Goal: Transaction & Acquisition: Obtain resource

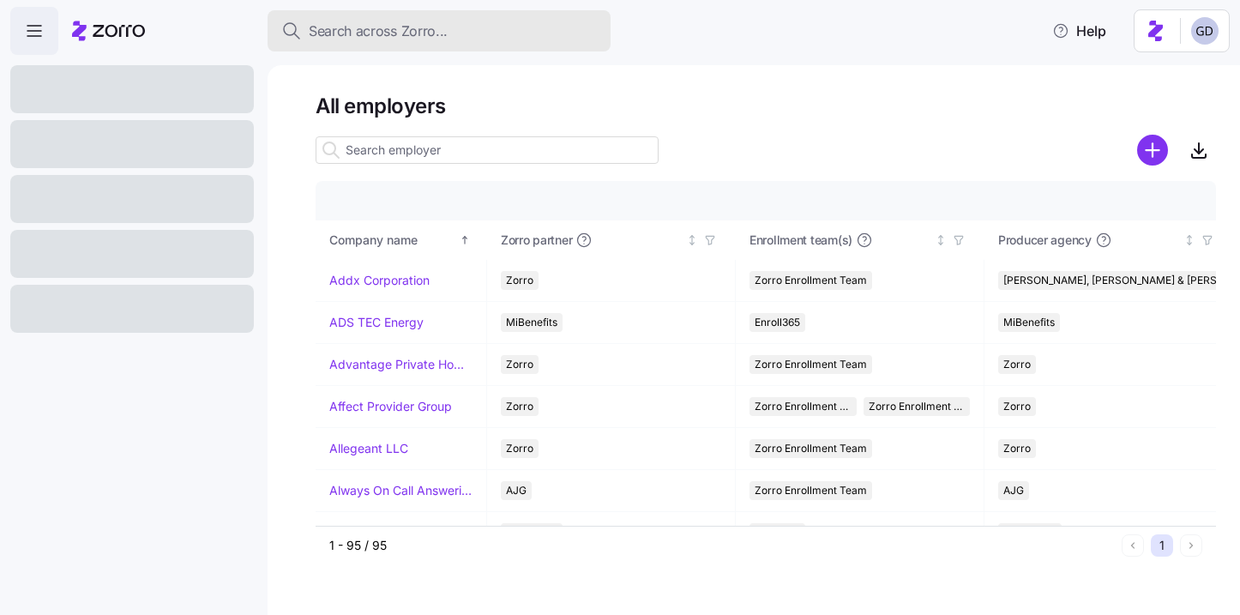
click at [386, 34] on span "Search across Zorro..." at bounding box center [378, 31] width 139 height 21
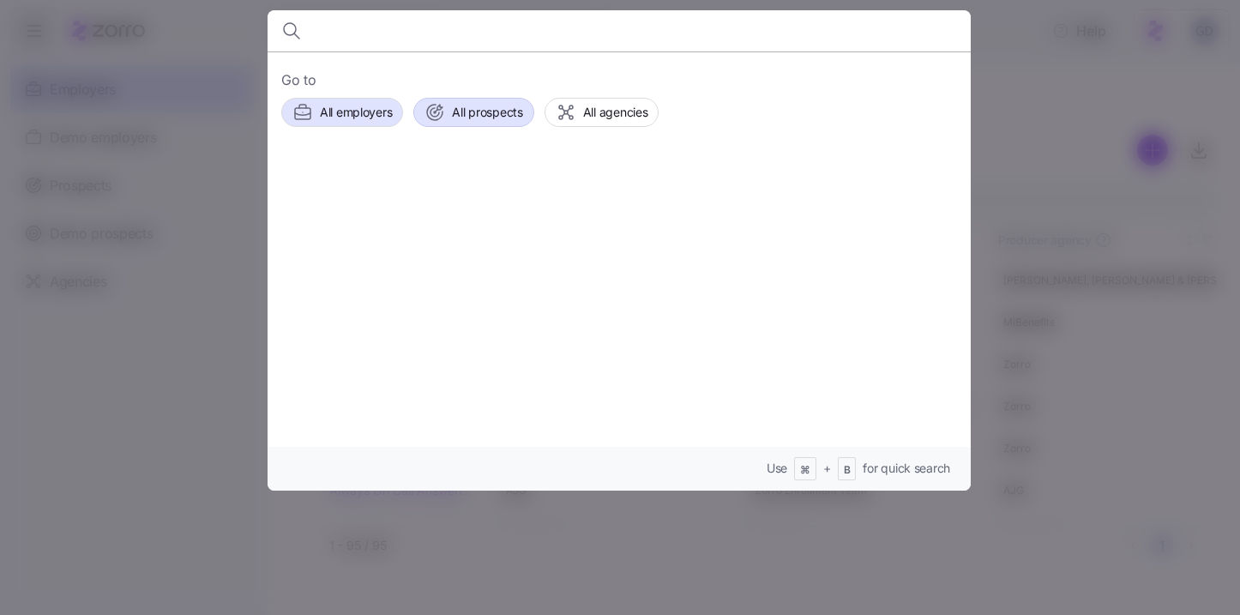
click at [467, 111] on span "All prospects" at bounding box center [487, 112] width 70 height 17
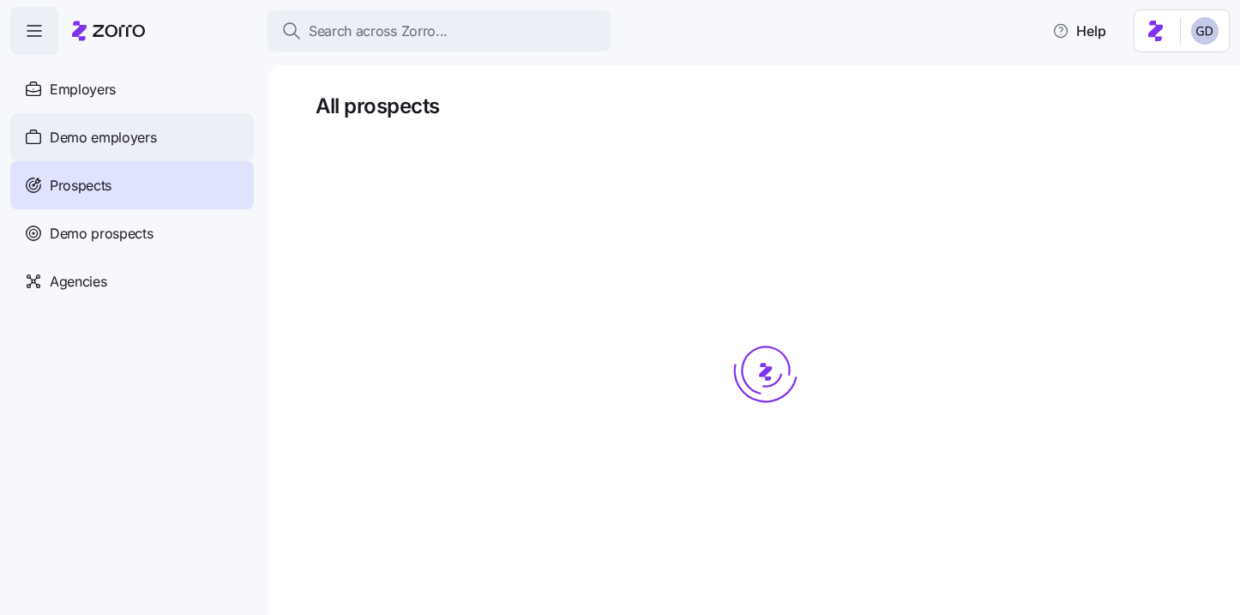
click at [130, 127] on span "Demo employers" at bounding box center [103, 137] width 107 height 21
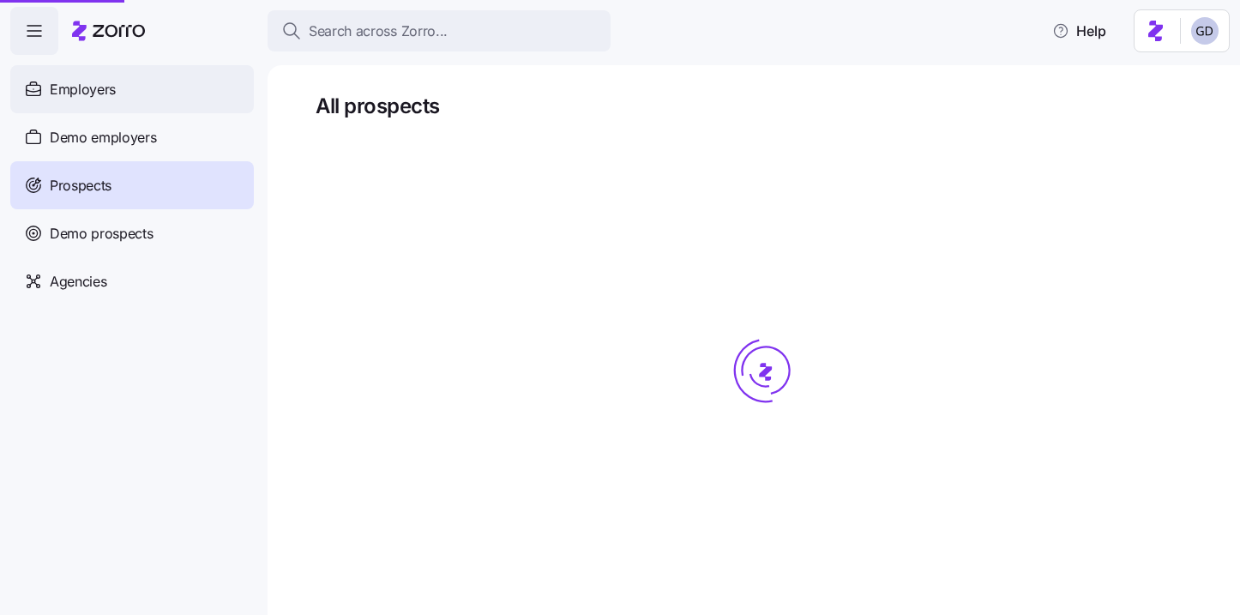
click at [107, 94] on span "Employers" at bounding box center [83, 89] width 66 height 21
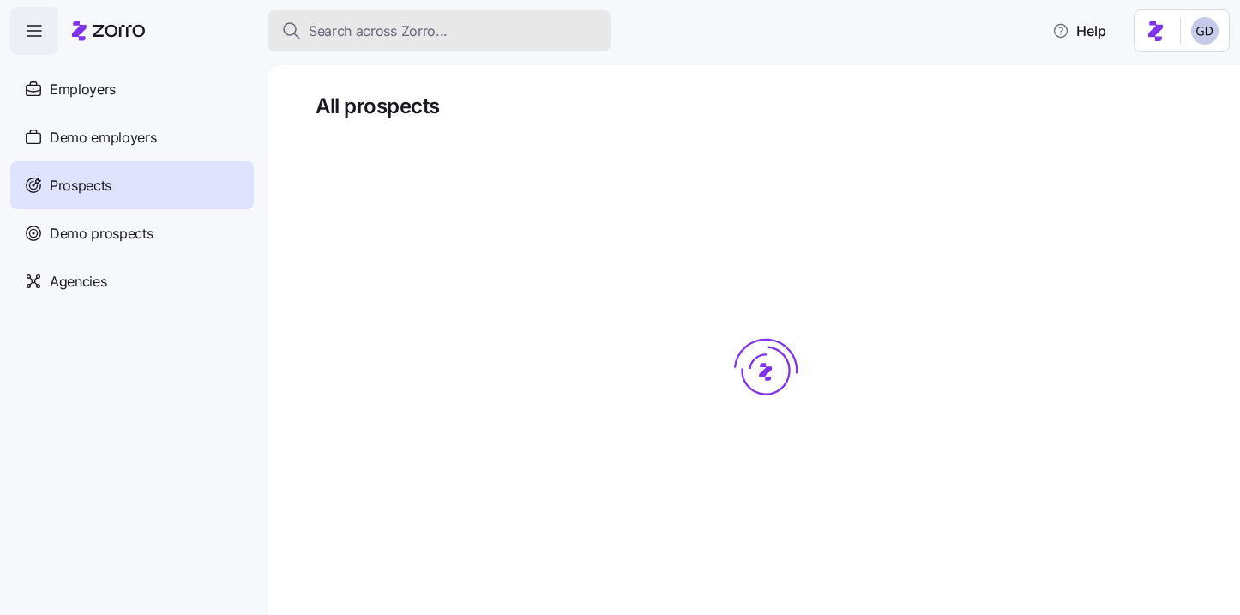
click at [431, 34] on span "Search across Zorro..." at bounding box center [378, 31] width 139 height 21
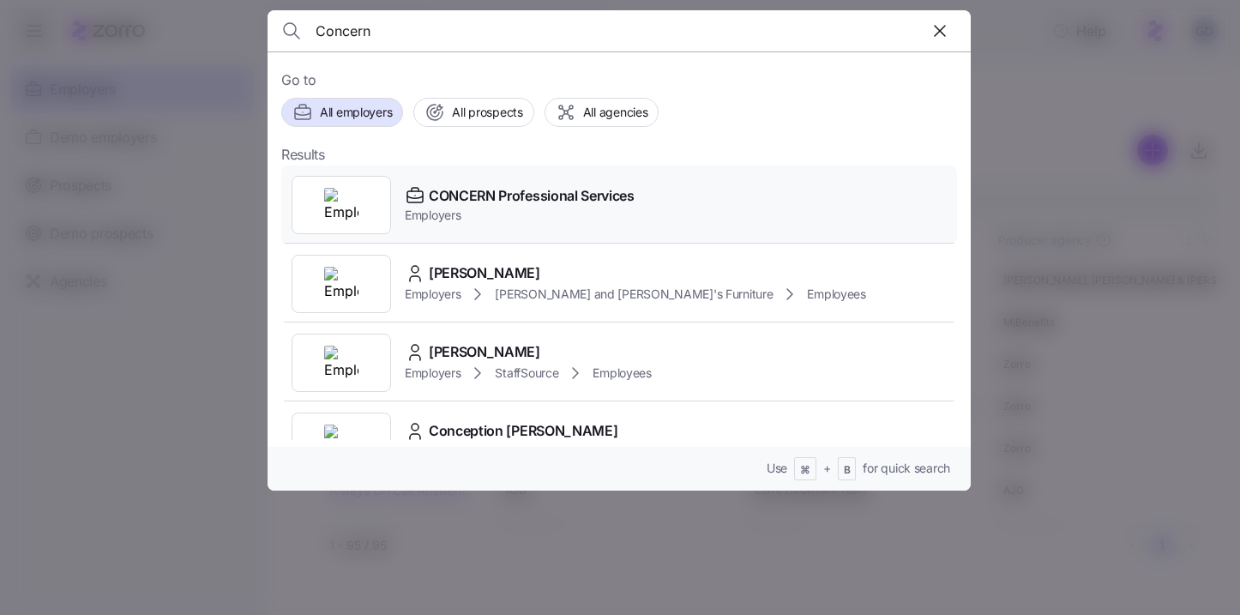
type input "Concern"
click at [546, 202] on span "CONCERN Professional Services" at bounding box center [532, 195] width 206 height 21
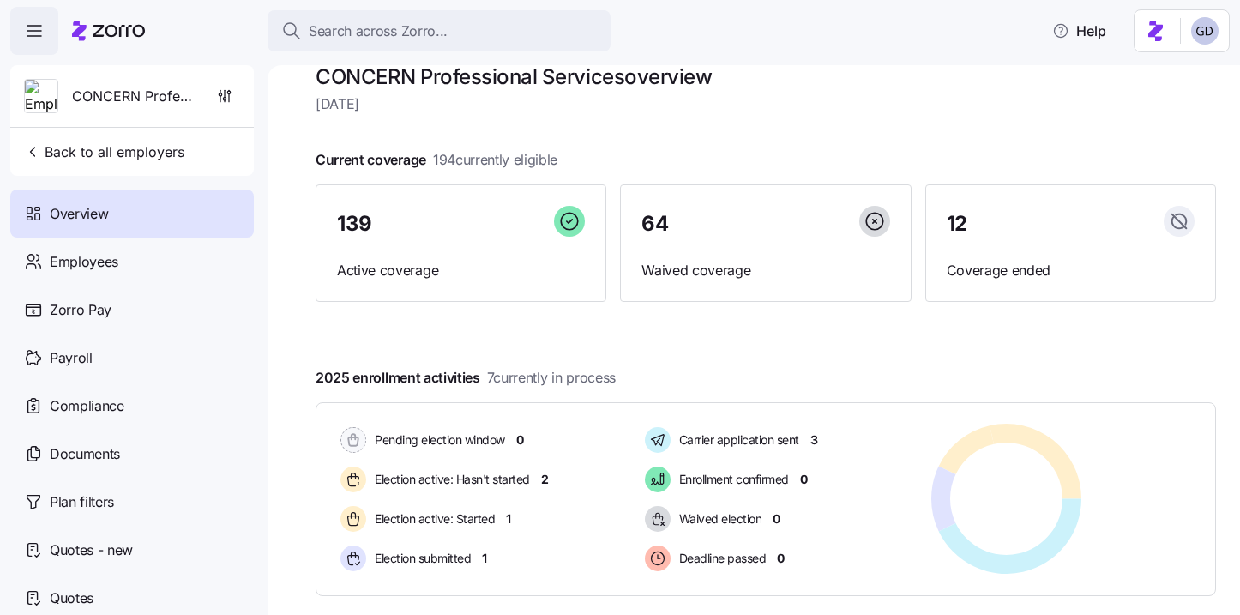
scroll to position [33, 0]
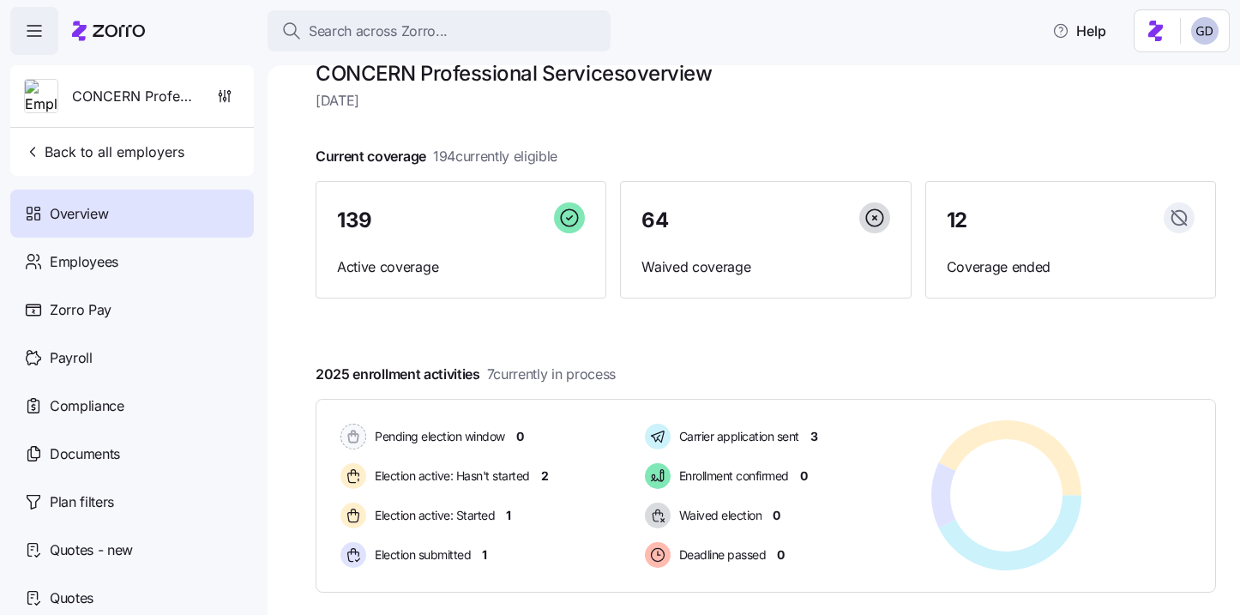
drag, startPoint x: 435, startPoint y: 156, endPoint x: 588, endPoint y: 152, distance: 152.7
click at [588, 153] on div "Current coverage 194 currently eligible 139 Active coverage 64 Waived coverage …" at bounding box center [766, 222] width 901 height 153
click at [612, 152] on div "Current coverage 194 currently eligible 139 Active coverage 64 Waived coverage …" at bounding box center [766, 222] width 901 height 153
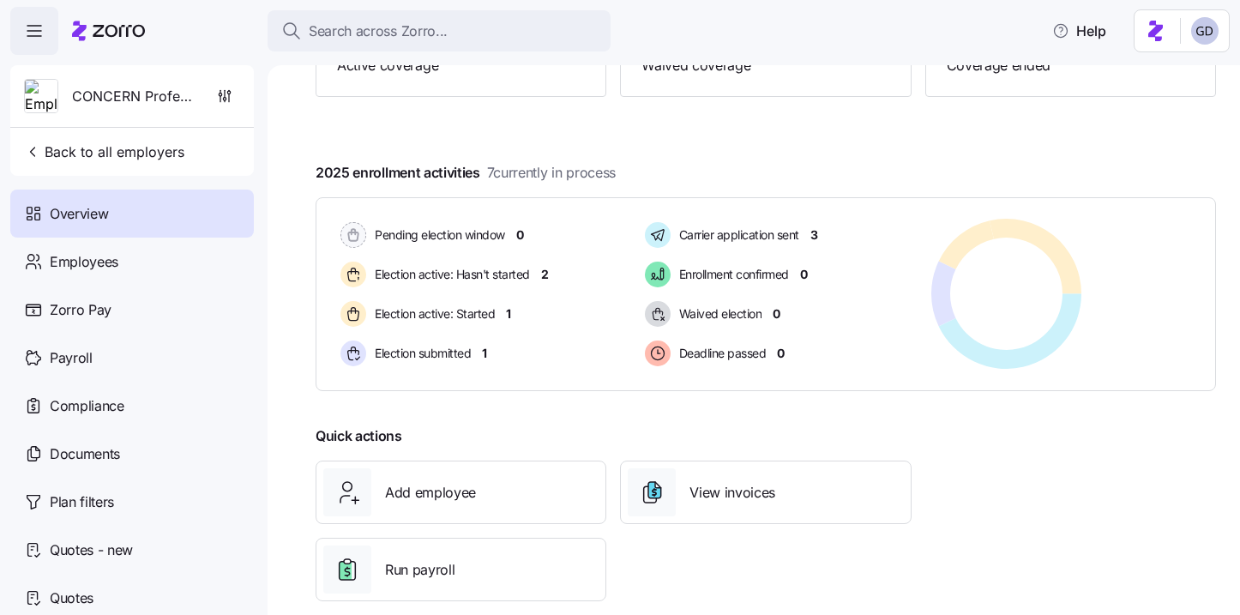
scroll to position [248, 0]
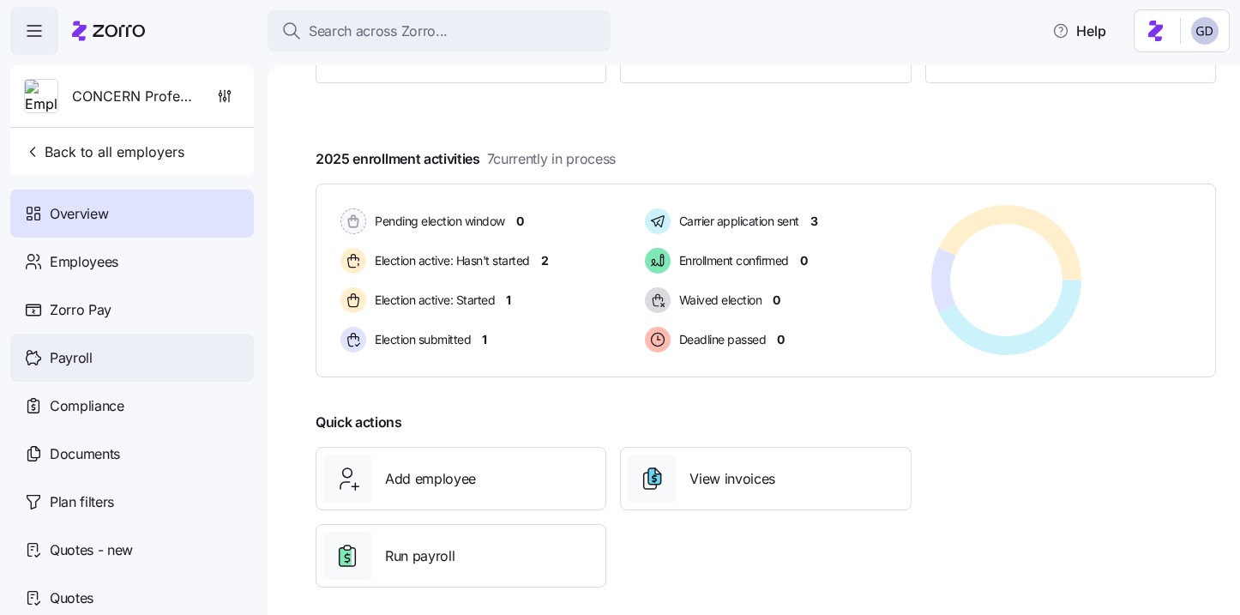
click at [94, 353] on div "Payroll" at bounding box center [132, 358] width 244 height 48
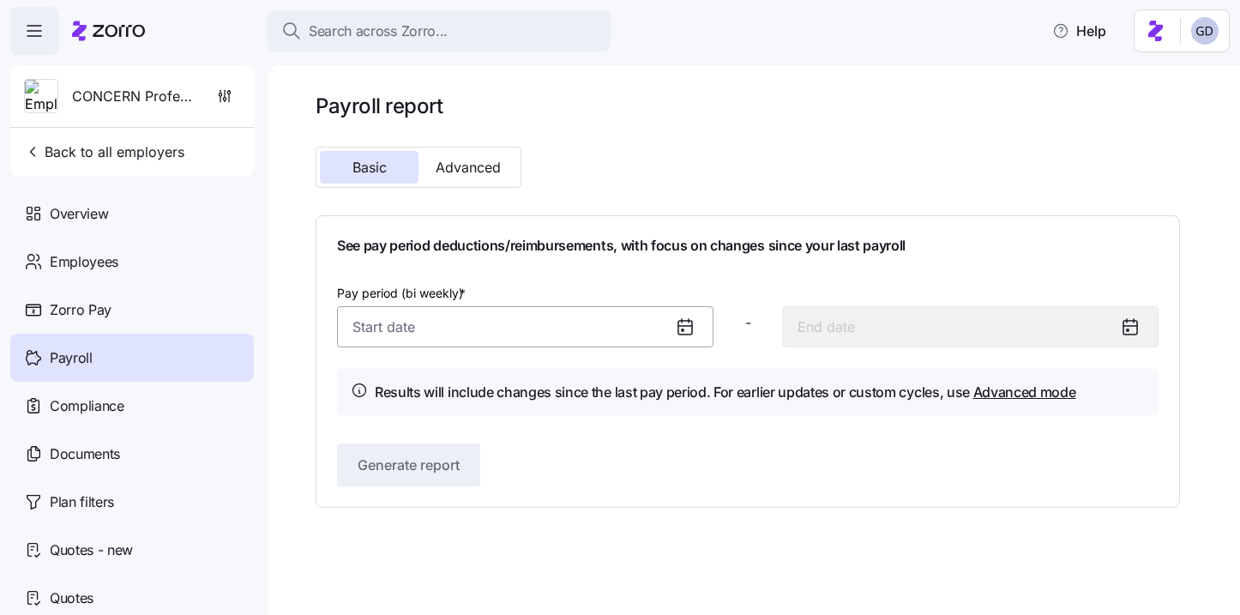
click at [612, 317] on input "Pay period (bi weekly) *" at bounding box center [525, 326] width 377 height 41
click at [761, 162] on div "Basic Advanced" at bounding box center [748, 167] width 878 height 55
click at [557, 320] on input "Pay period (bi weekly) *" at bounding box center [525, 326] width 377 height 41
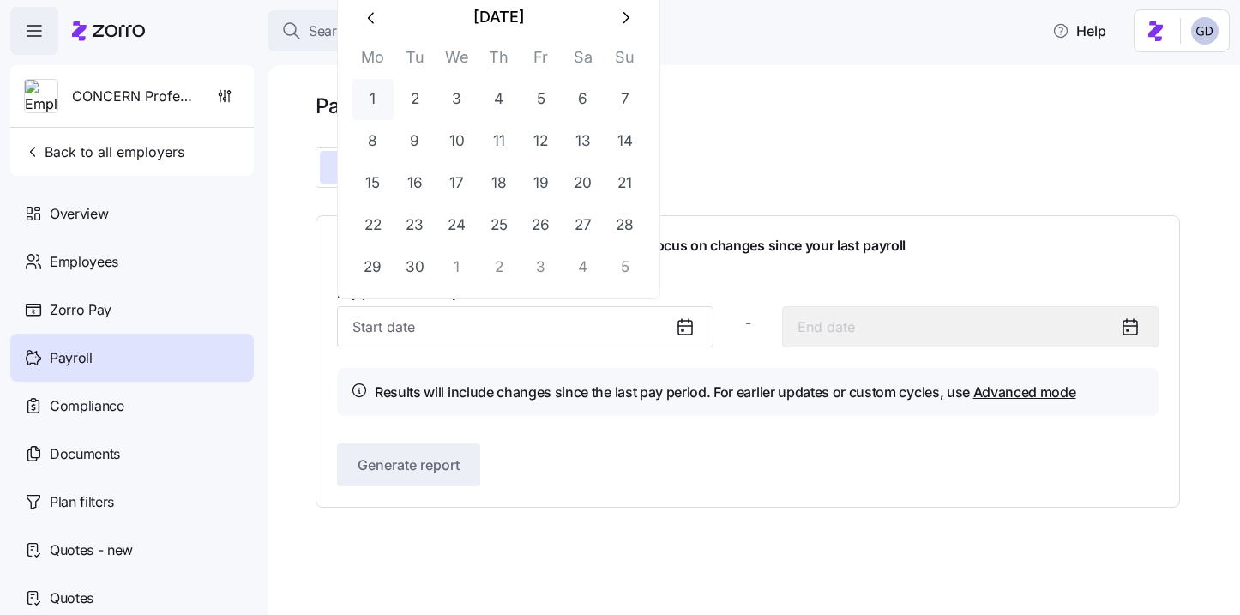
click at [374, 105] on button "1" at bounding box center [373, 99] width 41 height 41
type input "September 1, 2025"
type input "September 14, 2025"
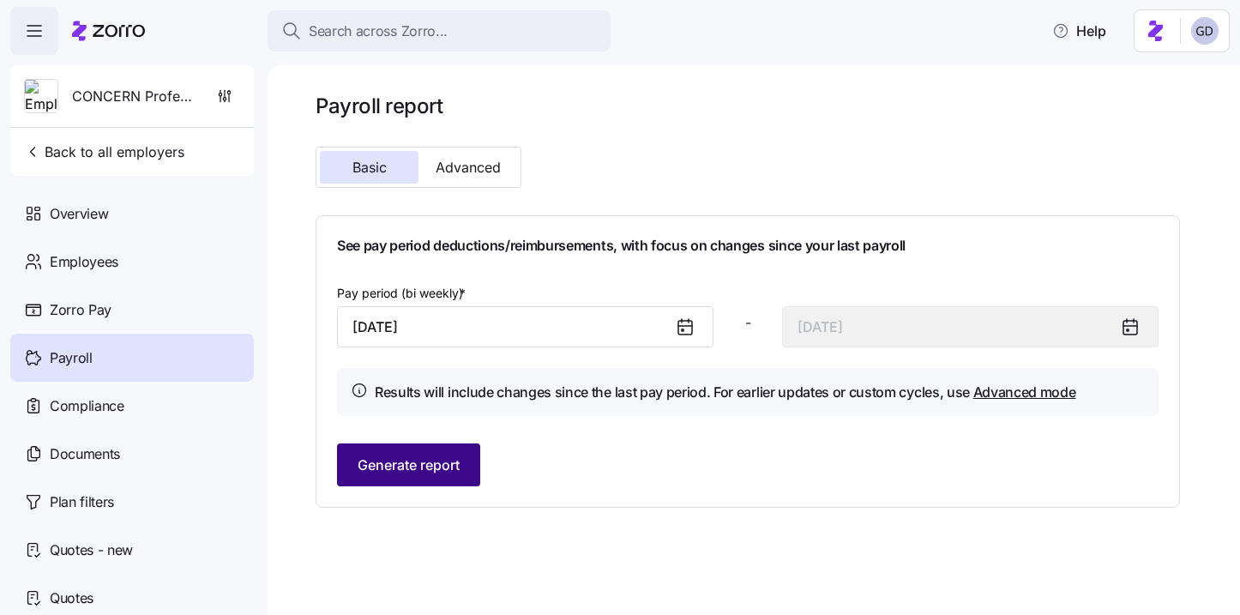
click at [467, 451] on button "Generate report" at bounding box center [408, 464] width 143 height 43
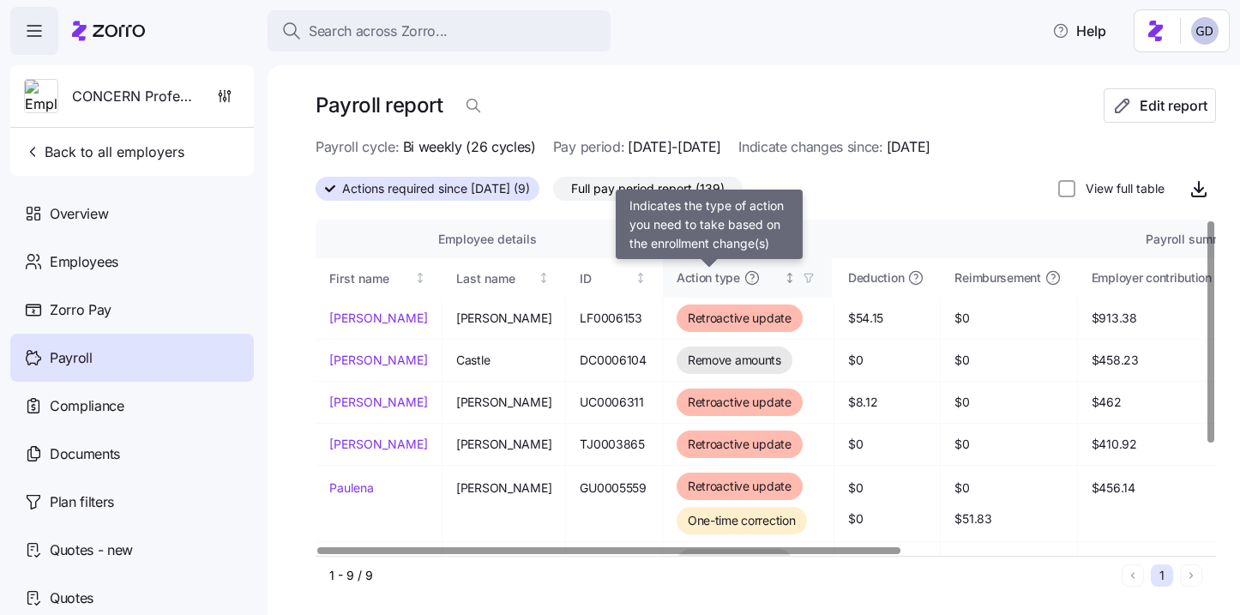
click at [744, 280] on icon at bounding box center [752, 277] width 17 height 17
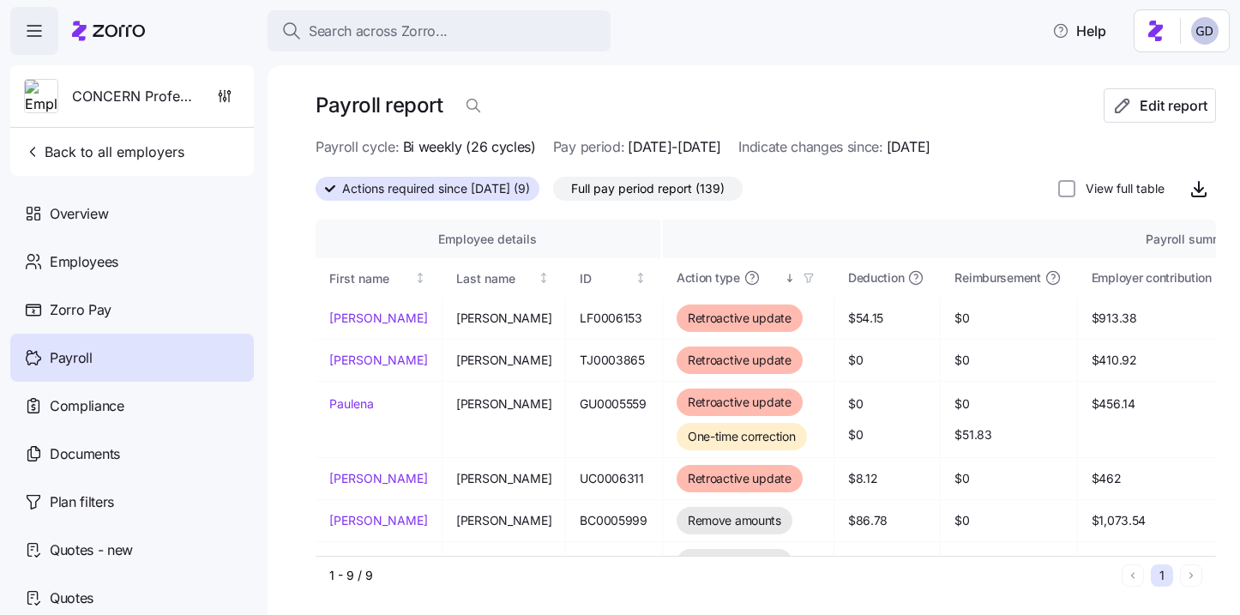
click at [672, 190] on span "Full pay period report (139)" at bounding box center [648, 189] width 154 height 22
click at [553, 193] on input "Full pay period report (139)" at bounding box center [553, 193] width 0 height 0
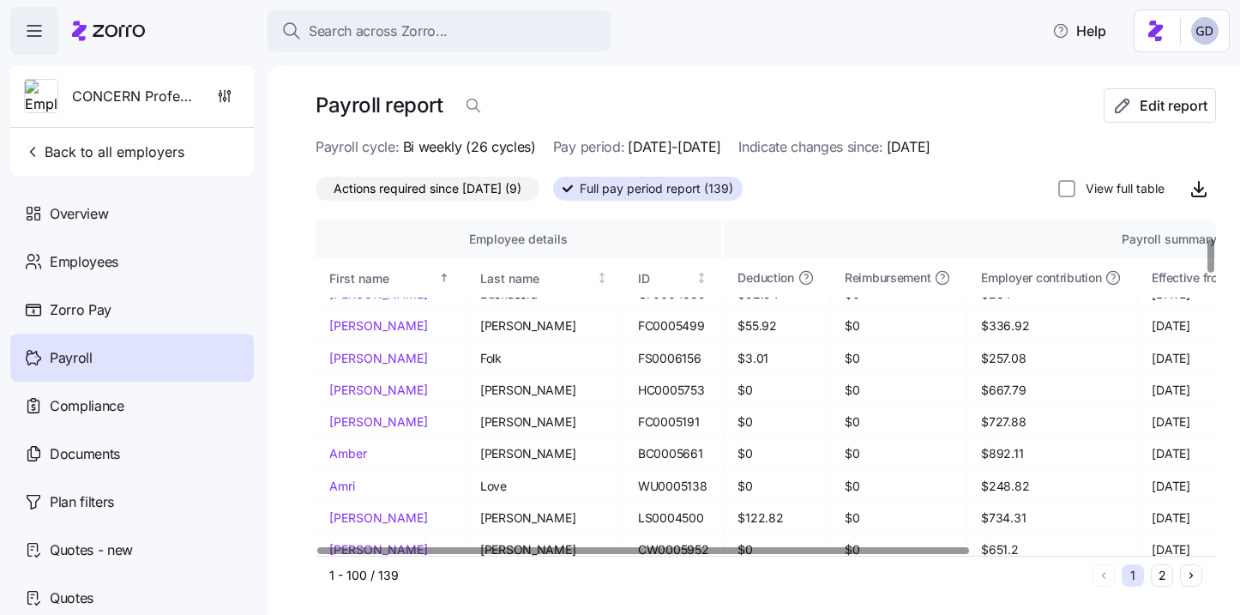
scroll to position [180, 0]
click at [474, 103] on icon "button" at bounding box center [473, 105] width 17 height 17
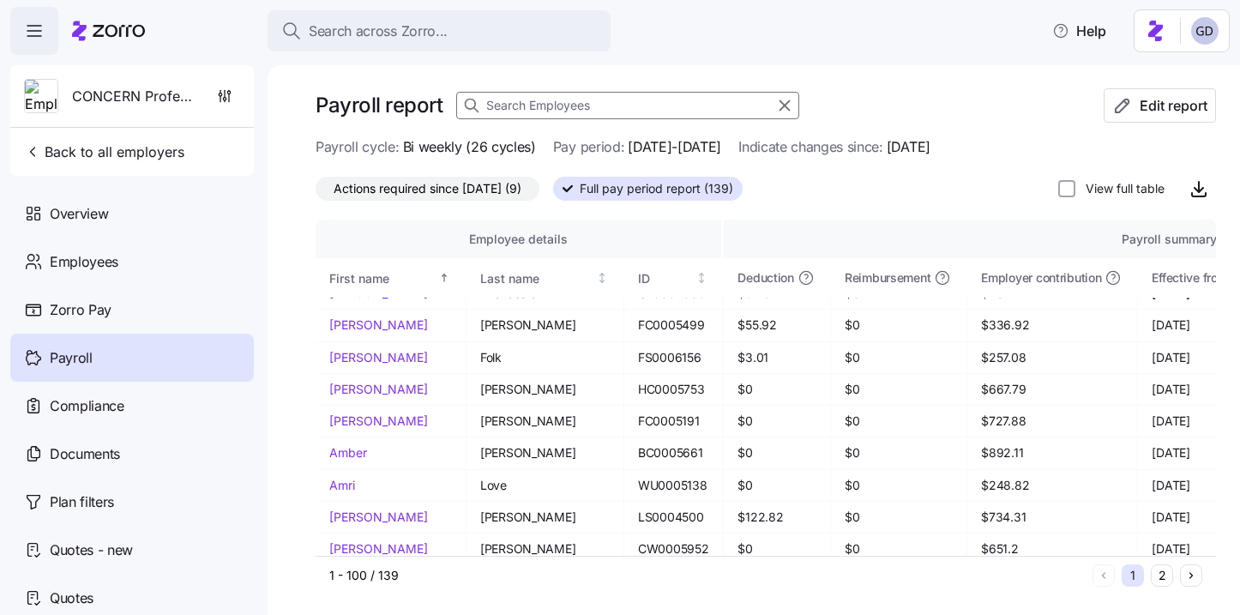
click at [471, 145] on span "Bi weekly (26 cycles)" at bounding box center [469, 146] width 133 height 21
click at [395, 188] on span "Actions required since 09/01/2025 (9)" at bounding box center [428, 189] width 188 height 22
click at [316, 193] on input "Actions required since 09/01/2025 (9)" at bounding box center [316, 193] width 0 height 0
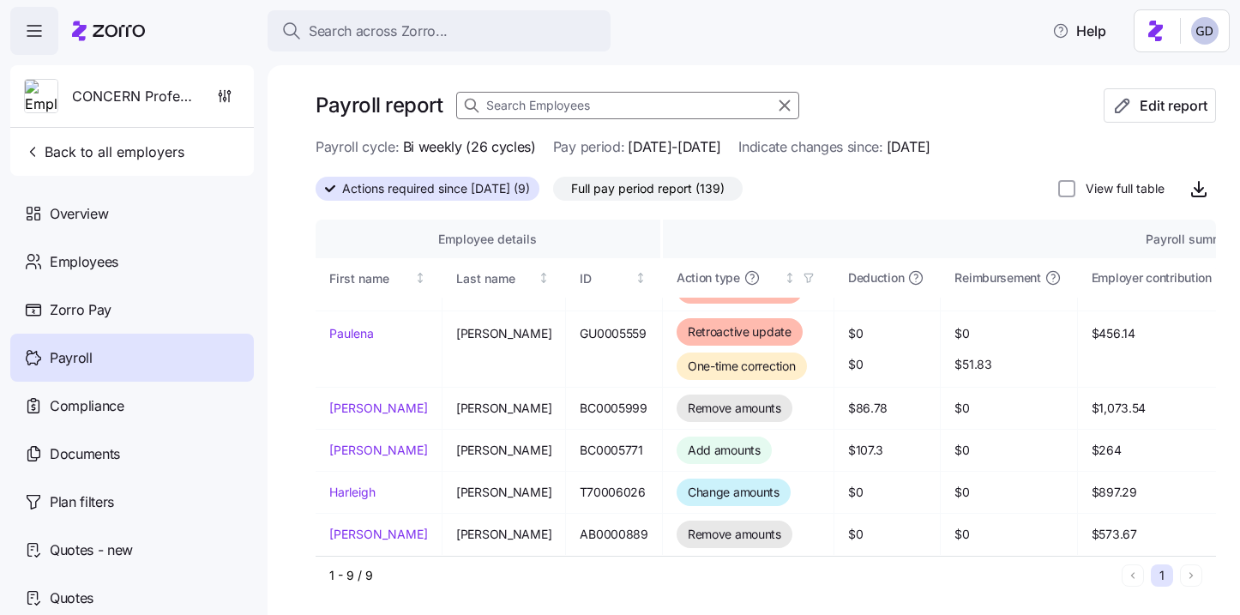
scroll to position [154, 0]
click at [110, 354] on div "Payroll" at bounding box center [132, 358] width 244 height 48
click at [110, 275] on div "Employees" at bounding box center [132, 262] width 244 height 48
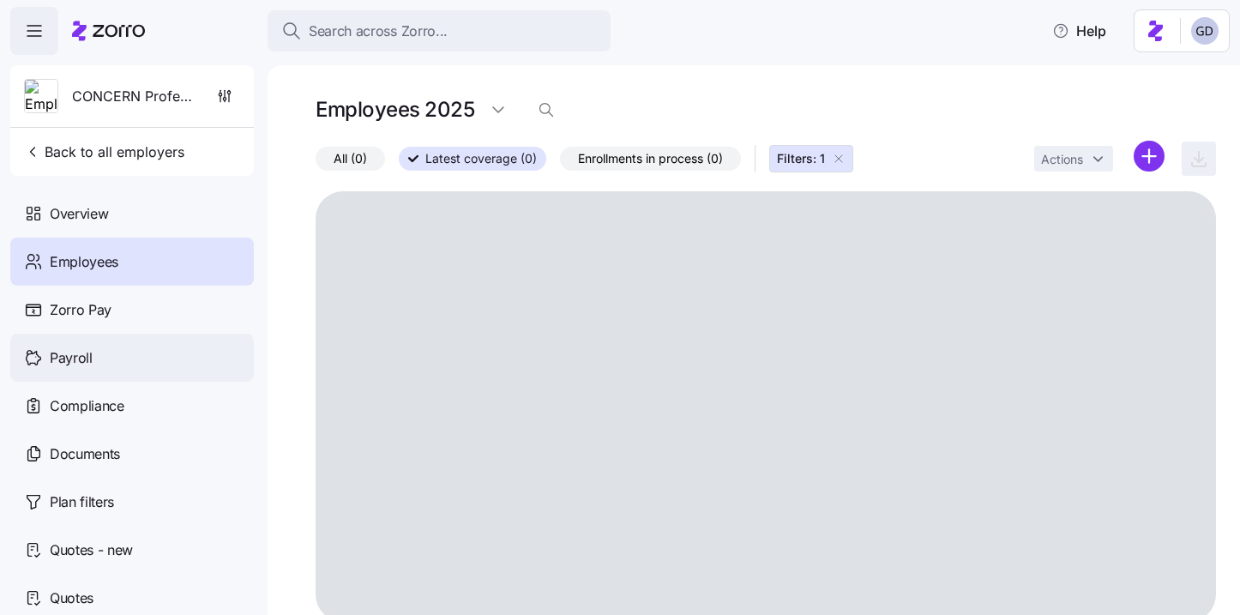
click at [89, 363] on span "Payroll" at bounding box center [71, 357] width 43 height 21
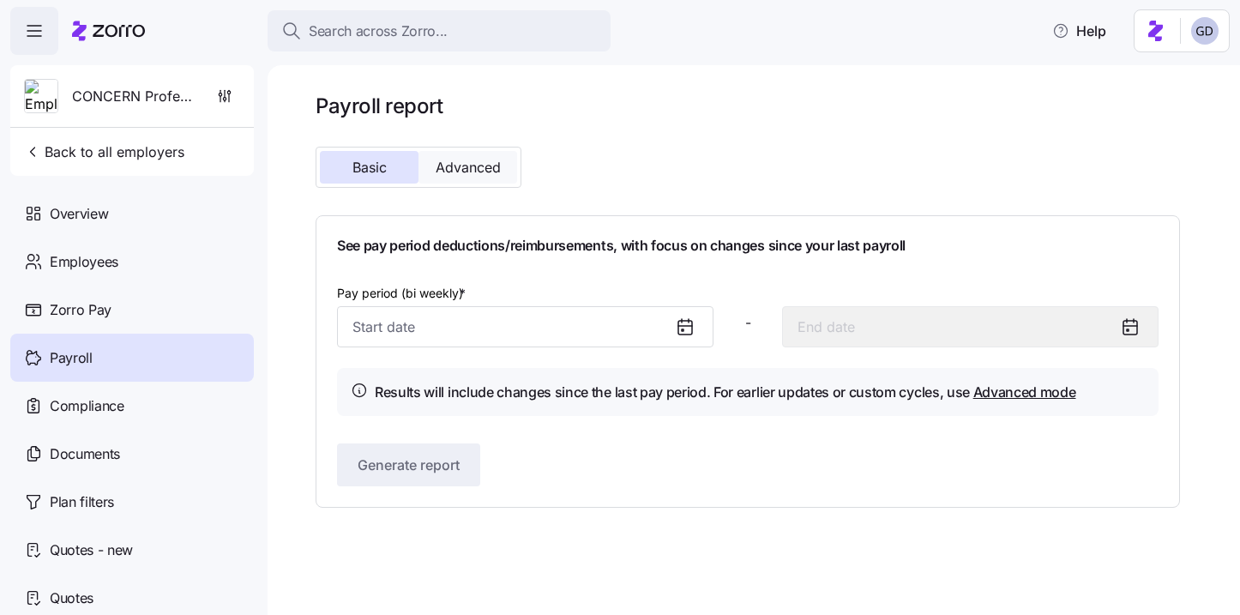
click at [455, 166] on span "Advanced" at bounding box center [468, 167] width 65 height 14
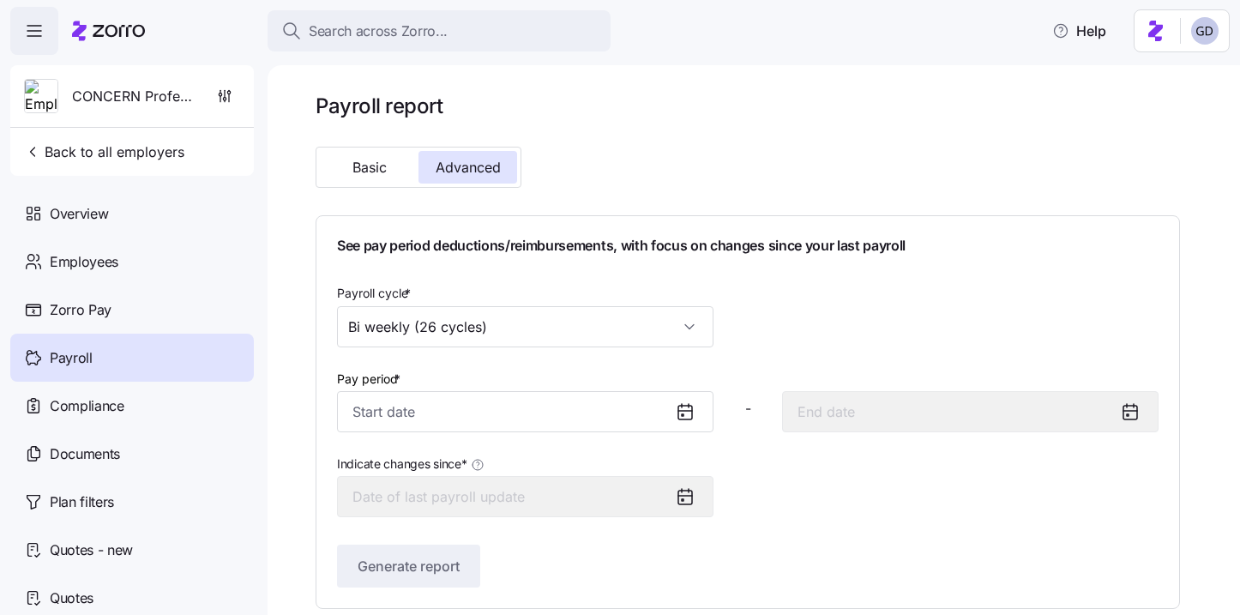
scroll to position [15, 0]
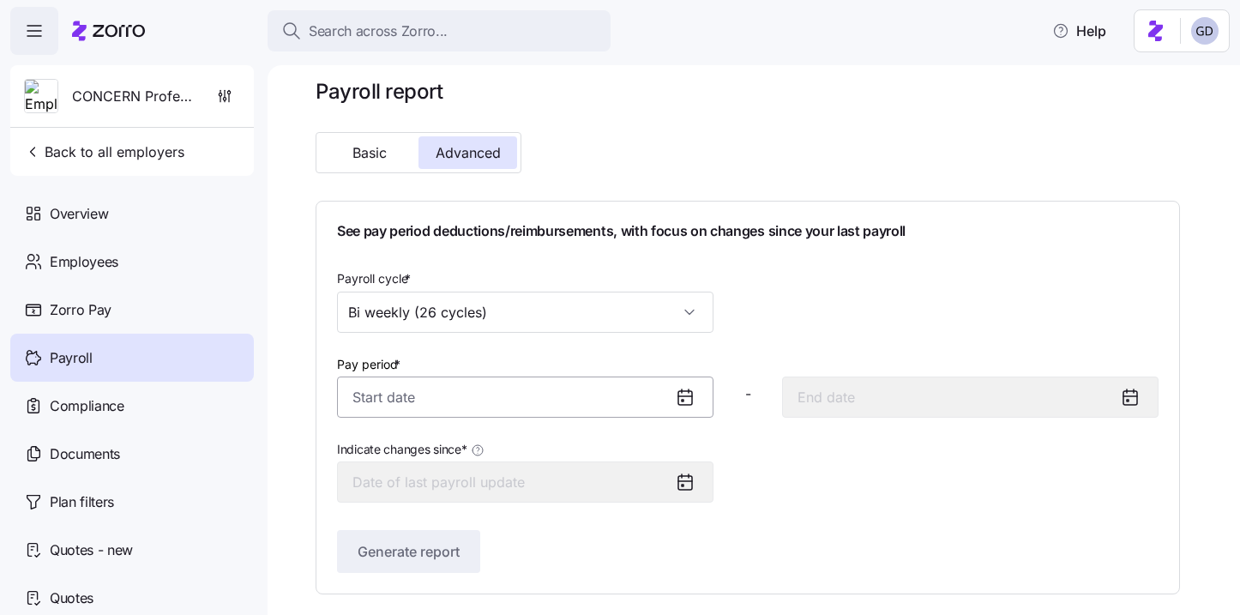
click at [489, 407] on input "Pay period *" at bounding box center [525, 397] width 377 height 41
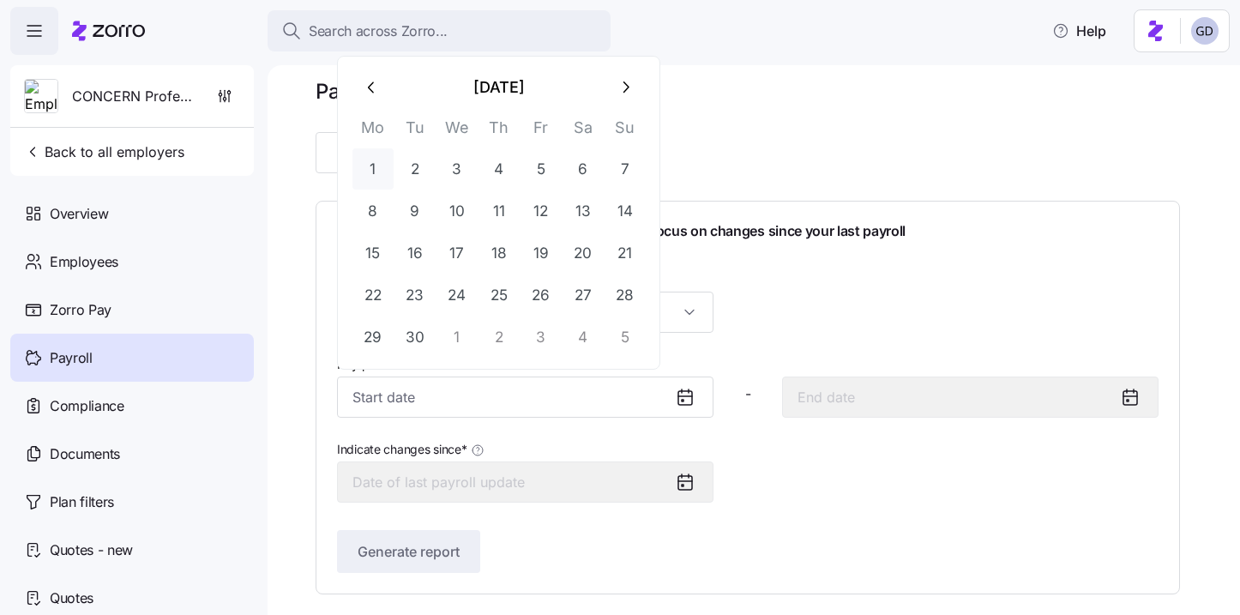
click at [371, 165] on button "1" at bounding box center [373, 168] width 41 height 41
type input "September 1, 2025"
type input "September 14, 2025"
type input "September 1, 2025"
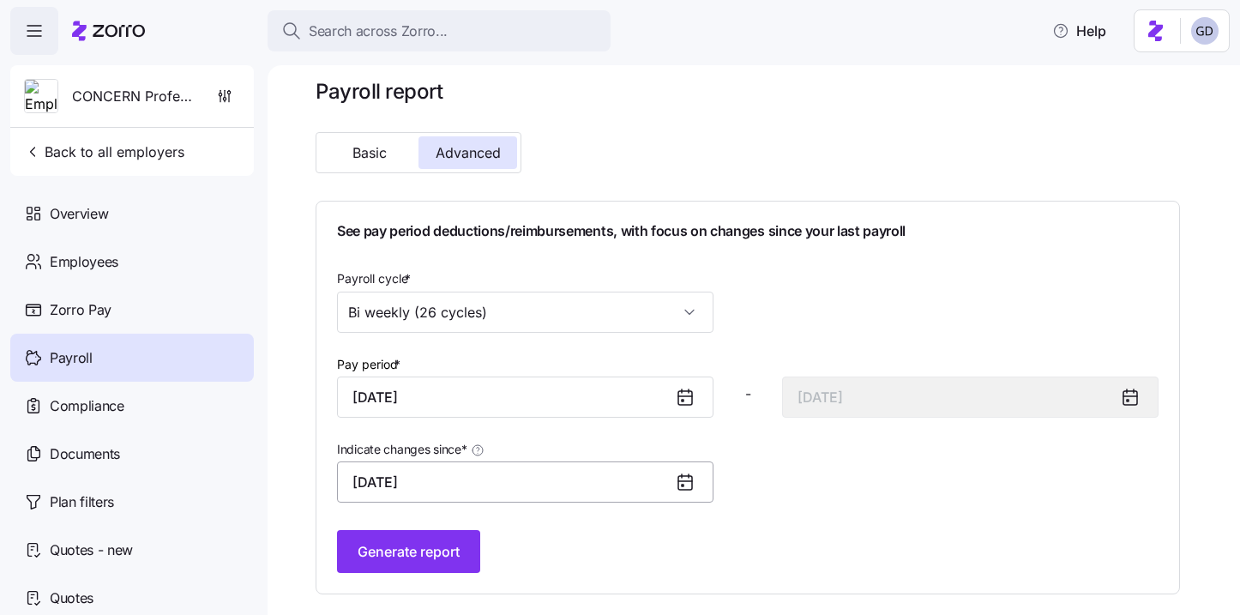
click at [506, 485] on input "September 1, 2025" at bounding box center [525, 481] width 377 height 41
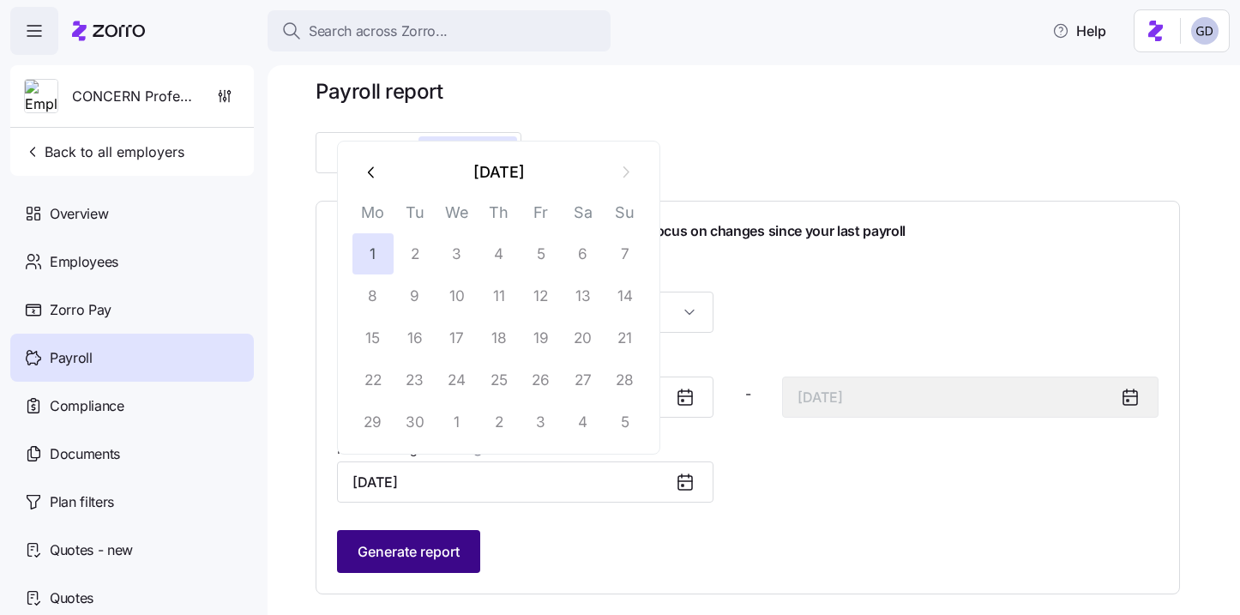
click at [437, 537] on button "Generate report" at bounding box center [408, 551] width 143 height 43
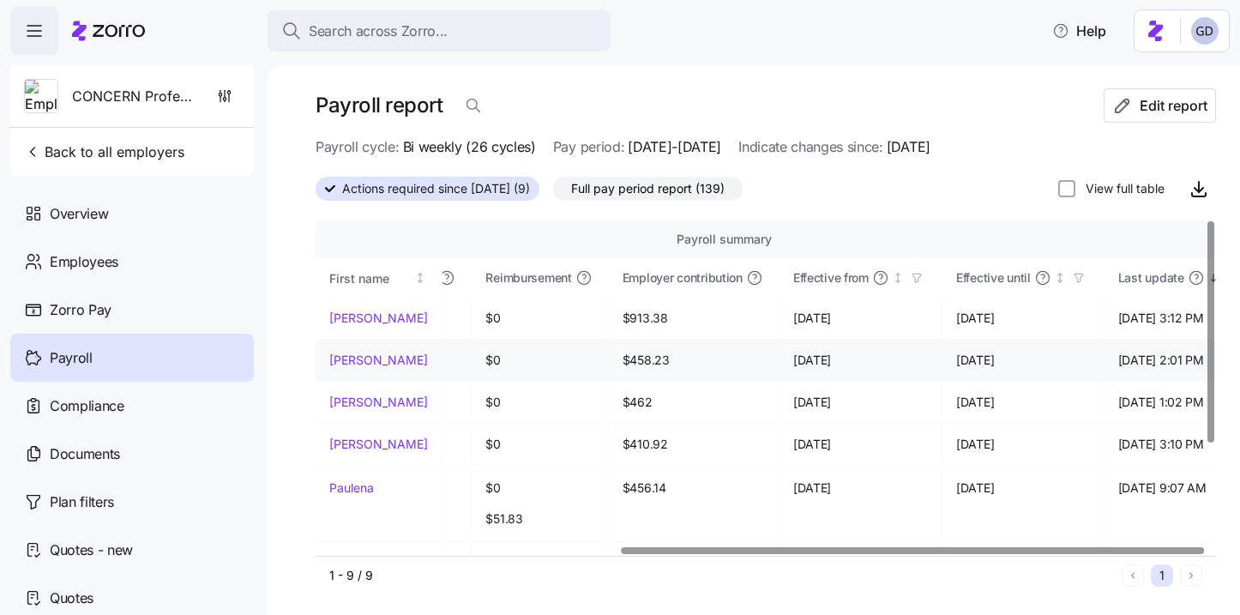
scroll to position [3, 0]
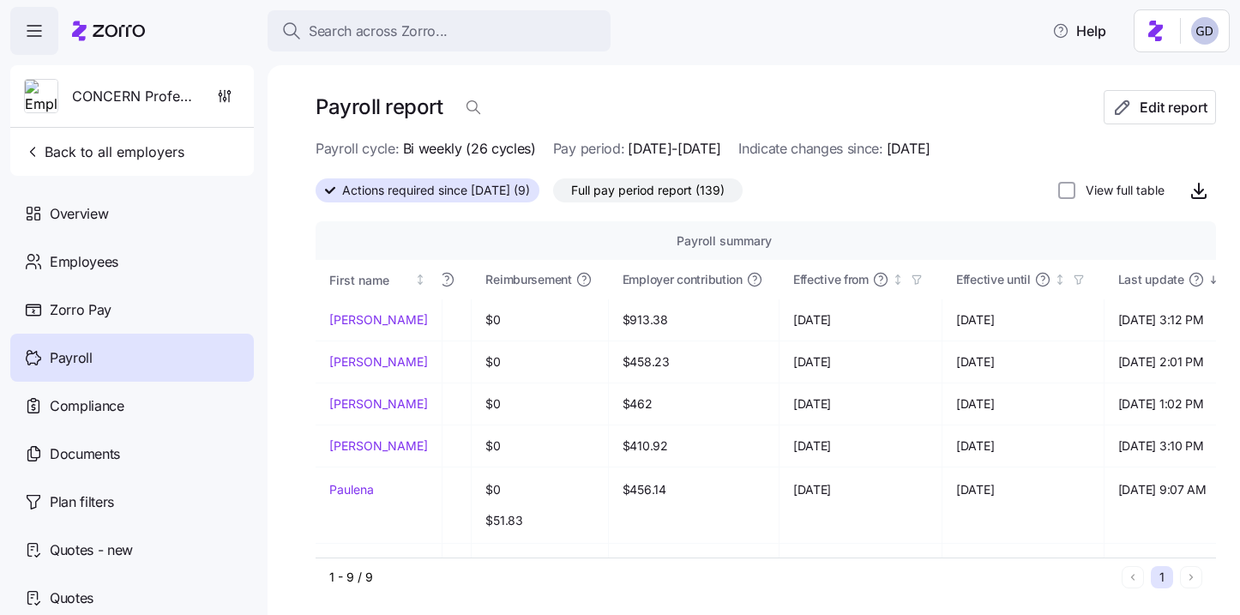
click at [508, 189] on span "Actions required since 09/01/2025 (9)" at bounding box center [436, 190] width 188 height 22
click at [316, 196] on input "Actions required since 09/01/2025 (9)" at bounding box center [316, 196] width 0 height 0
click at [493, 162] on div "Payroll report Edit report Payroll cycle: Bi weekly (26 cycles) Pay period: 09/…" at bounding box center [766, 343] width 901 height 506
click at [1141, 111] on span "Edit report" at bounding box center [1174, 107] width 68 height 21
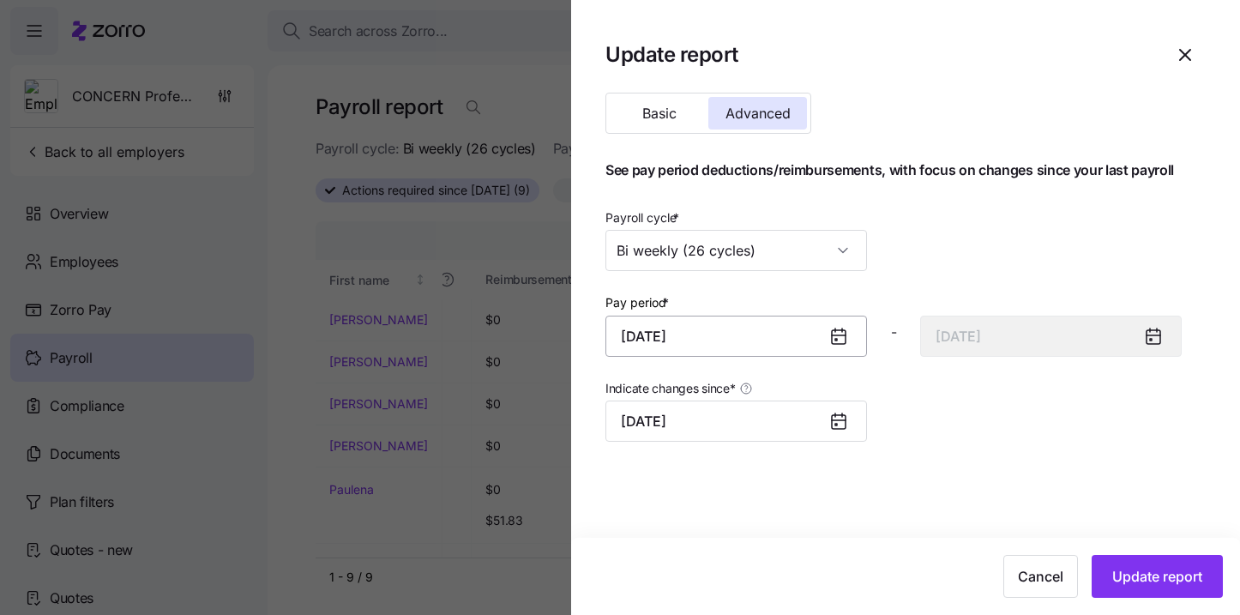
click at [720, 339] on input "September 1, 2025" at bounding box center [737, 336] width 262 height 41
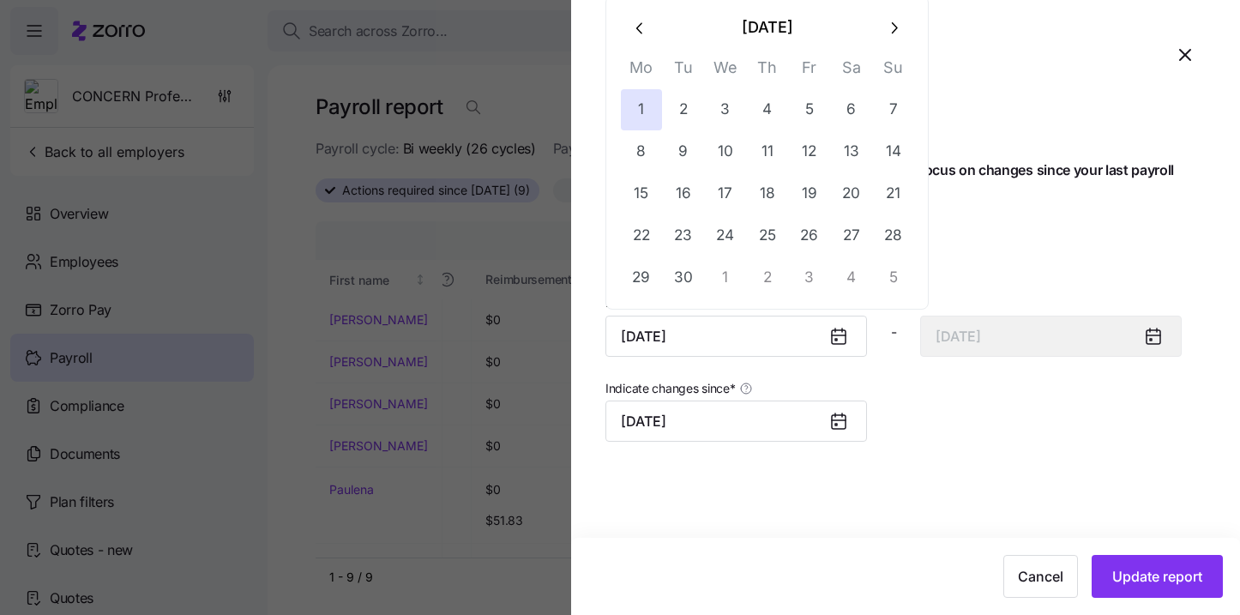
click at [634, 29] on icon "button" at bounding box center [640, 28] width 19 height 19
click at [803, 108] on button "1" at bounding box center [809, 109] width 41 height 41
type input "August 1, 2025"
type input "August 14, 2025"
type input "August 1, 2025"
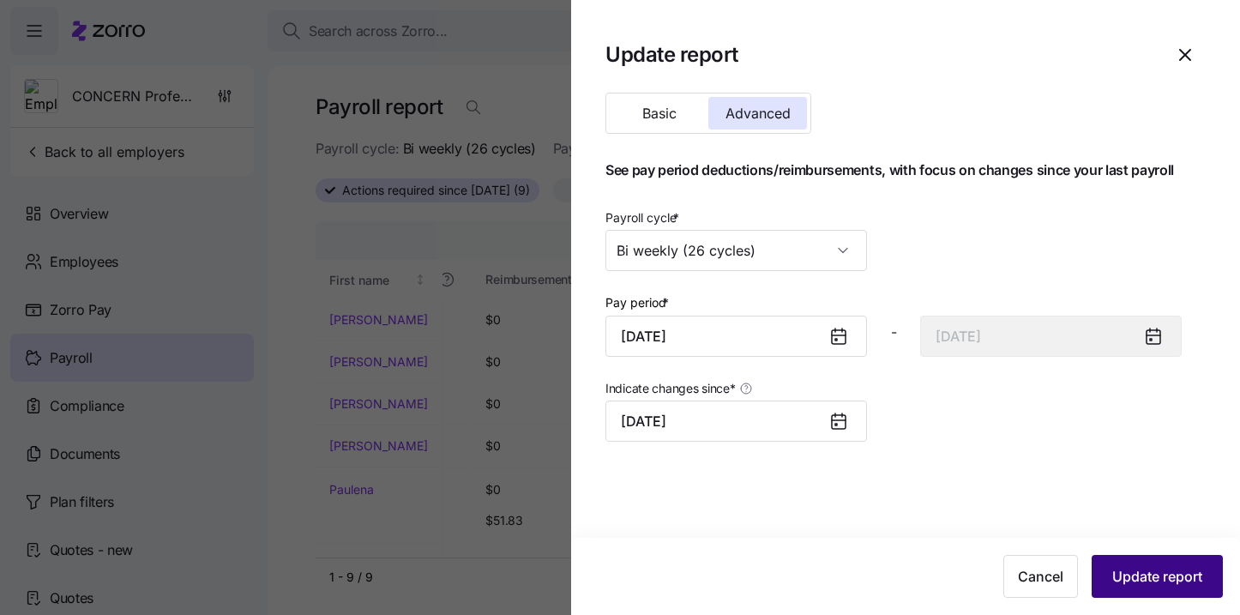
click at [1160, 584] on span "Update report" at bounding box center [1157, 576] width 90 height 21
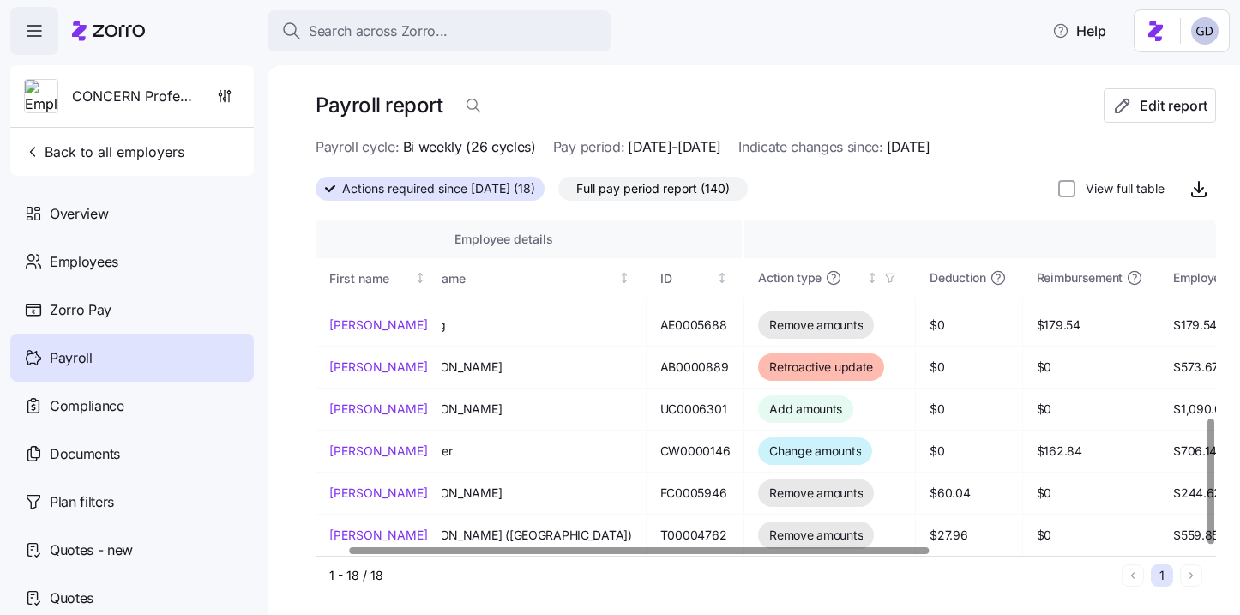
scroll to position [532, 0]
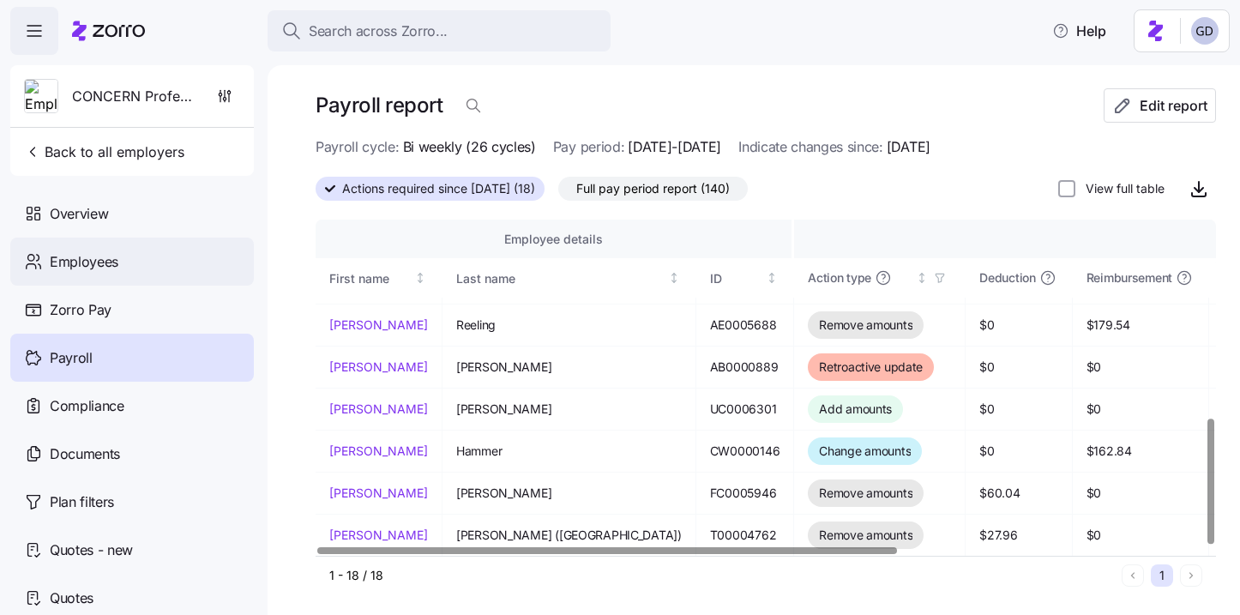
click at [55, 256] on span "Employees" at bounding box center [84, 261] width 69 height 21
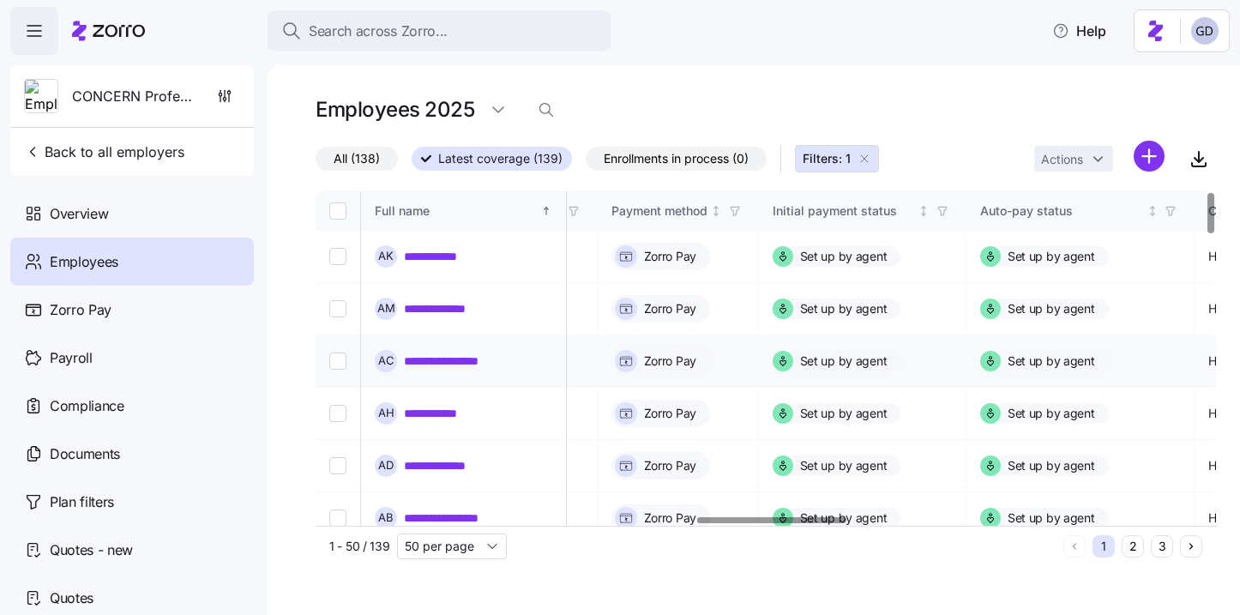
scroll to position [0, 2215]
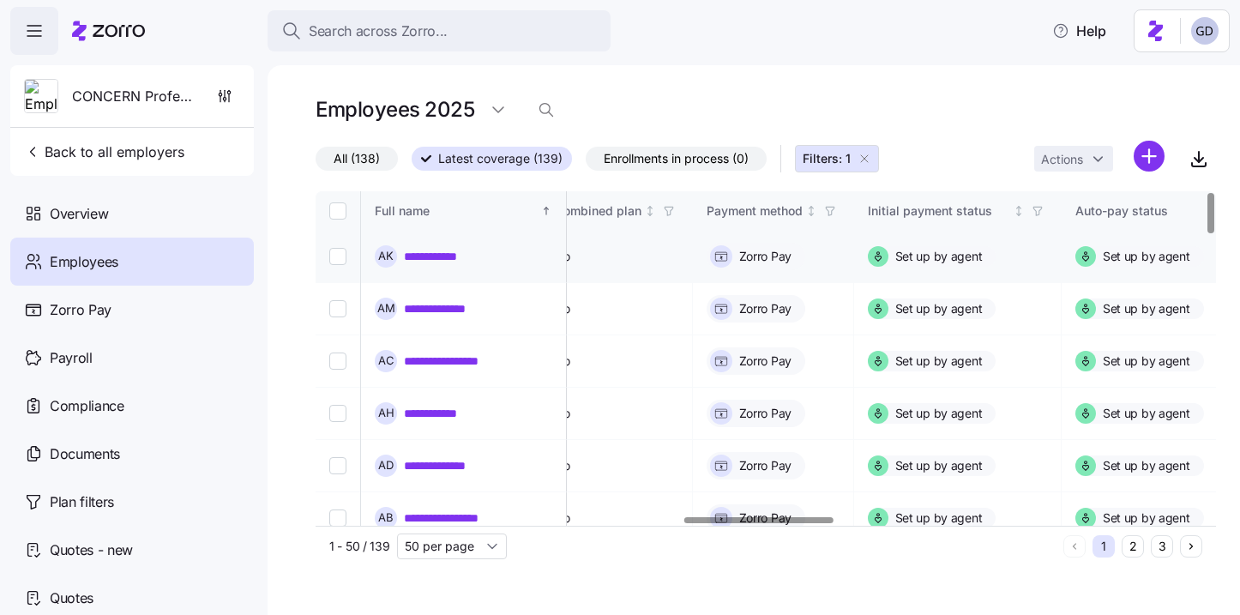
click at [424, 256] on link "**********" at bounding box center [441, 256] width 75 height 17
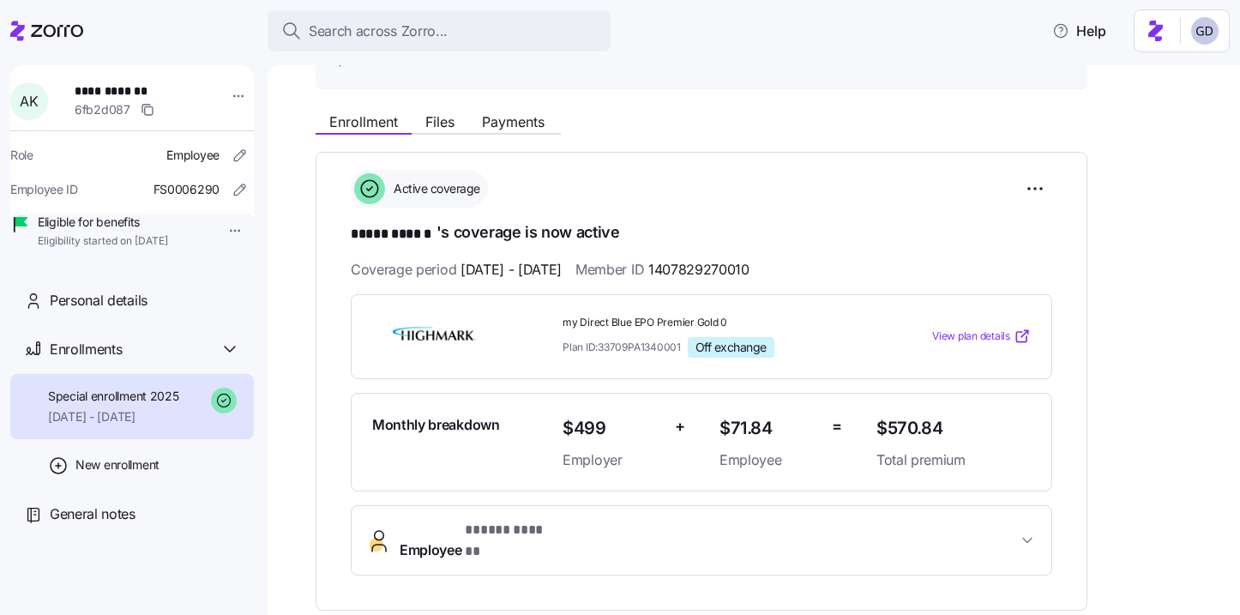
scroll to position [150, 0]
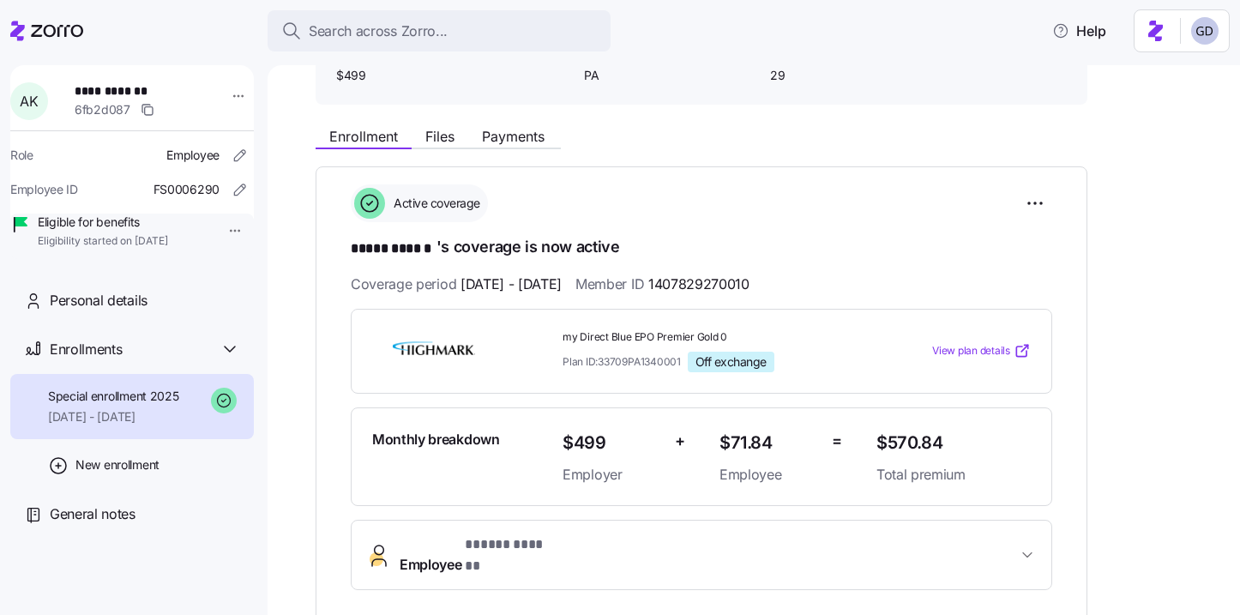
click at [973, 356] on span "View plan details" at bounding box center [971, 351] width 78 height 16
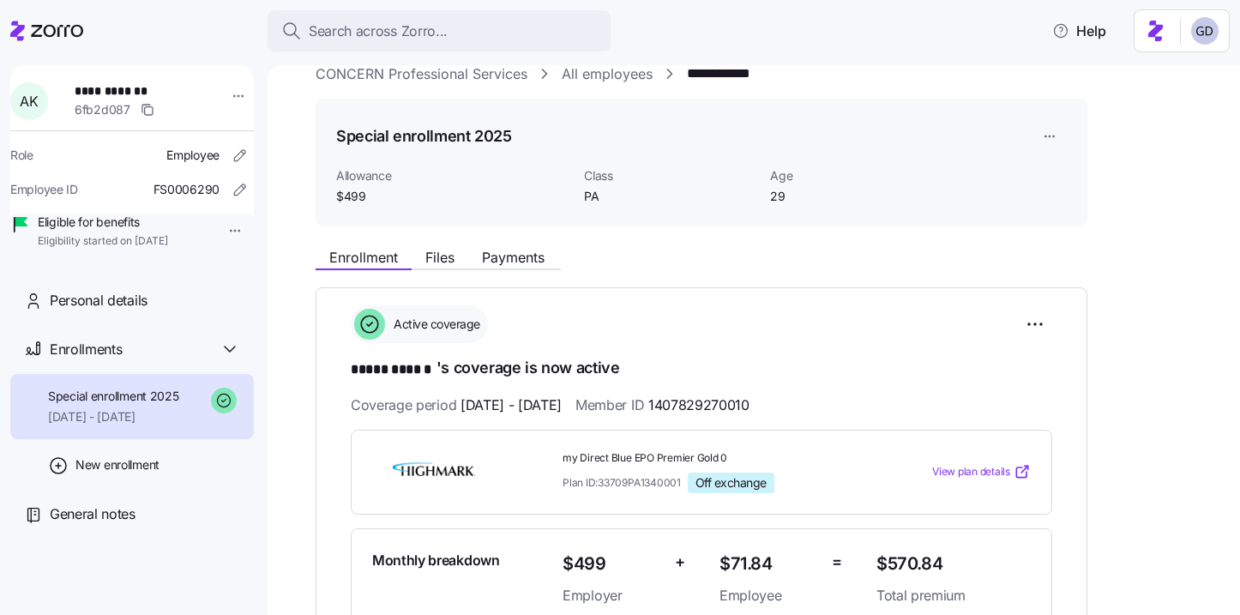
scroll to position [0, 0]
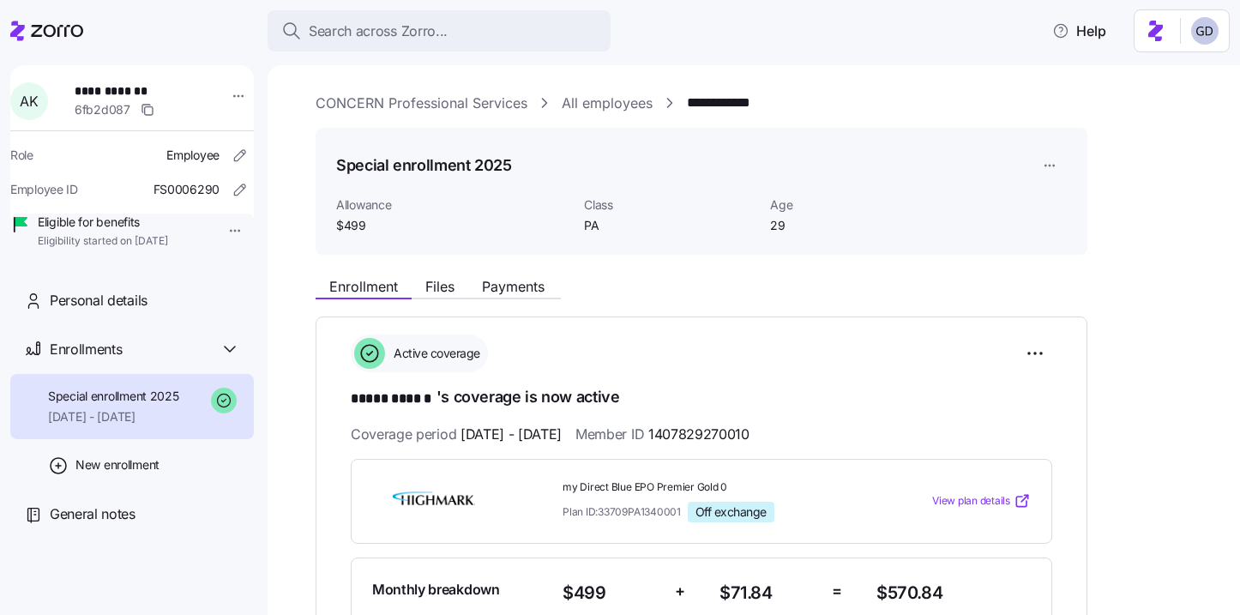
click at [608, 113] on link "All employees" at bounding box center [607, 103] width 91 height 21
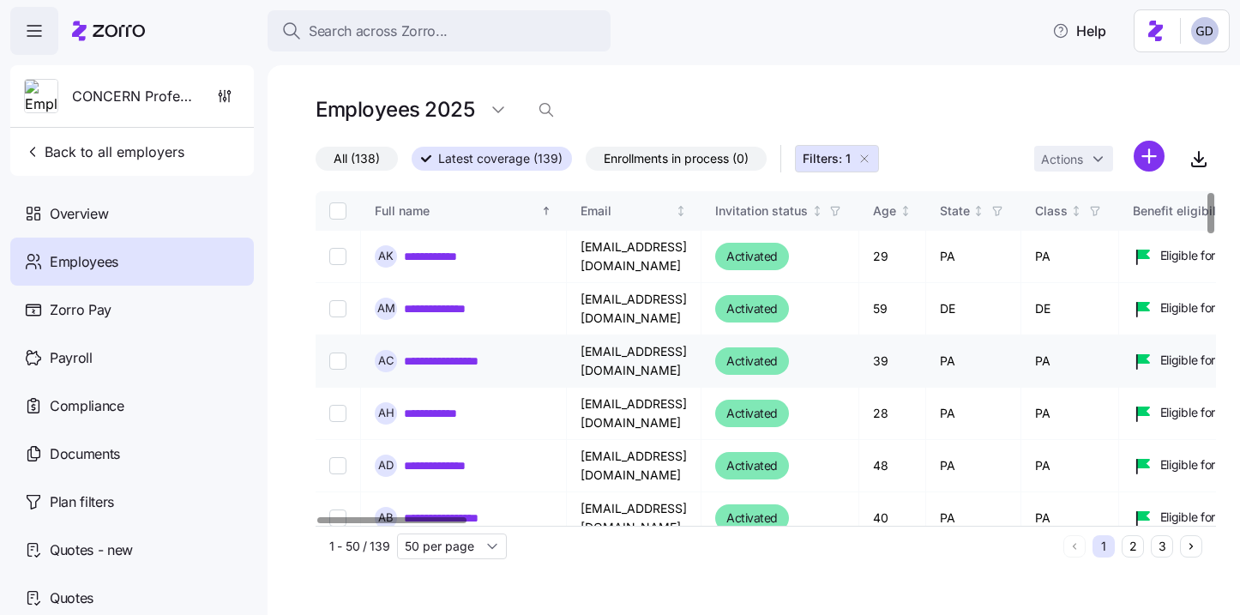
click at [444, 364] on link "**********" at bounding box center [453, 361] width 99 height 17
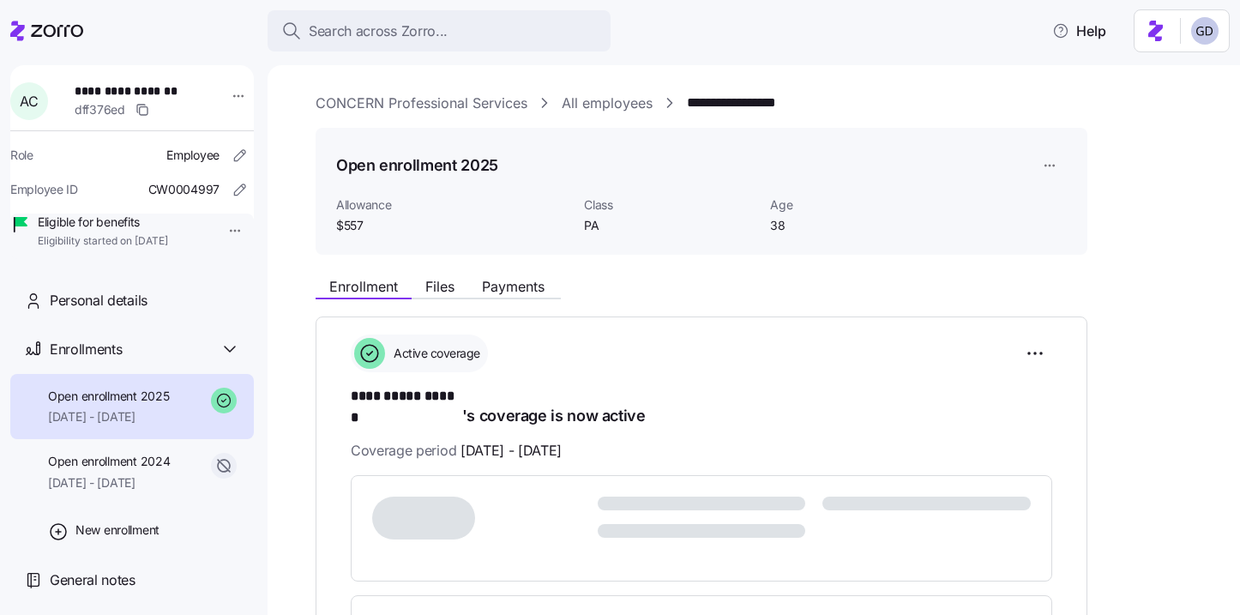
scroll to position [9, 0]
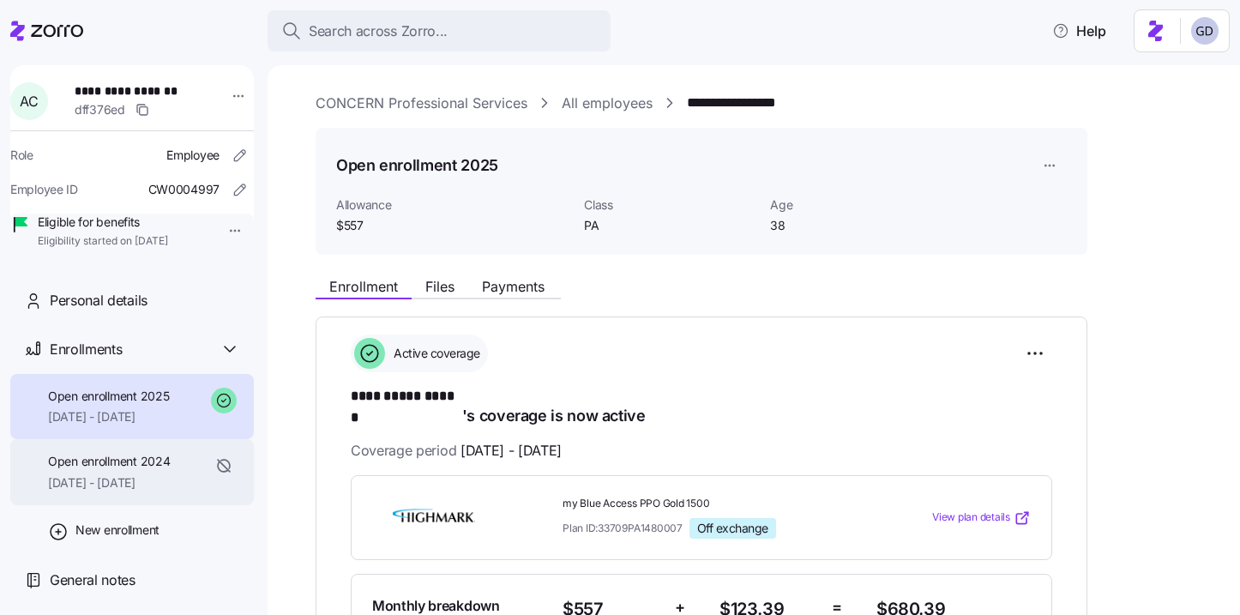
click at [110, 487] on div "Open enrollment 2024 07/01/2024 - 12/31/2024" at bounding box center [109, 472] width 122 height 39
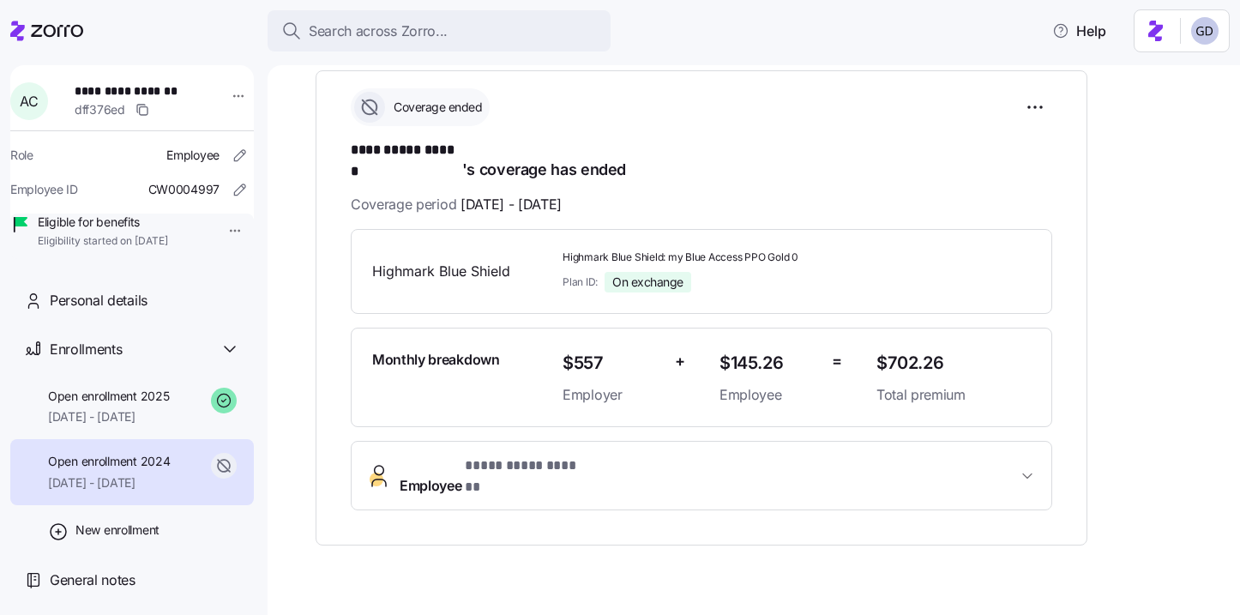
scroll to position [247, 0]
click at [137, 405] on span "Open enrollment 2025" at bounding box center [108, 396] width 121 height 17
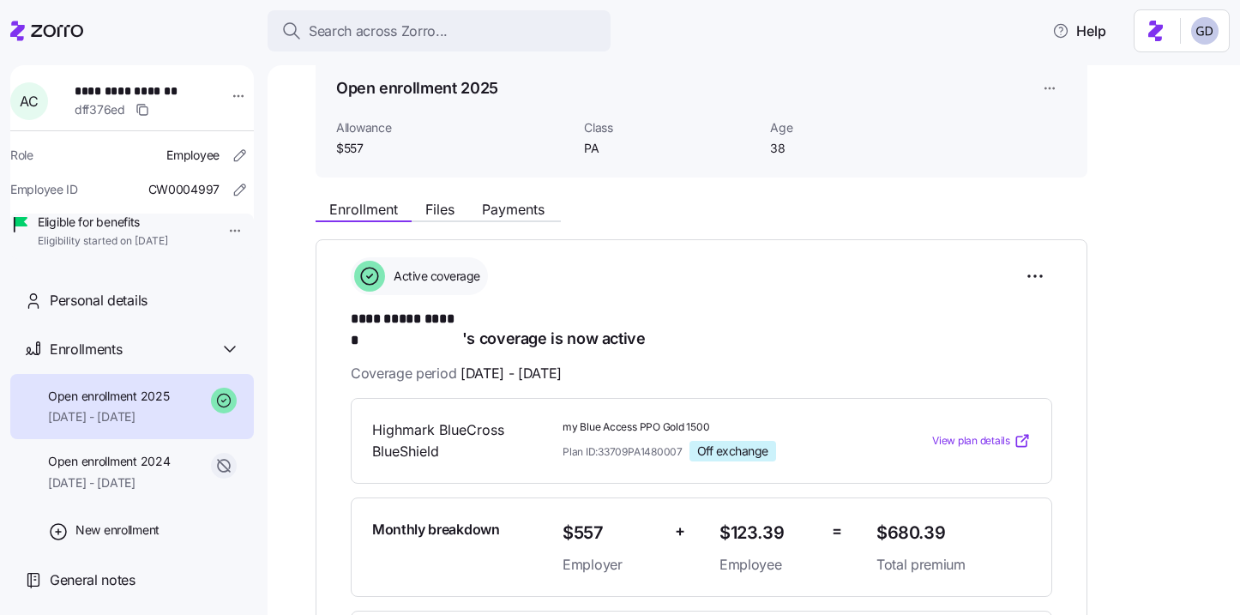
scroll to position [61, 0]
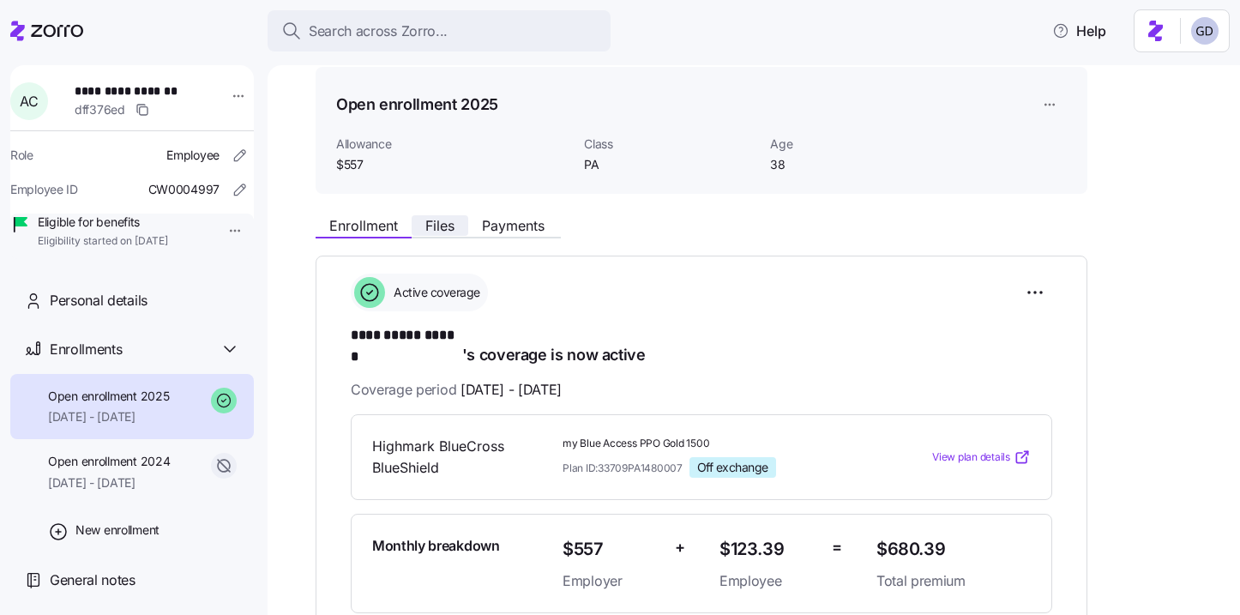
click at [427, 219] on span "Files" at bounding box center [439, 226] width 29 height 14
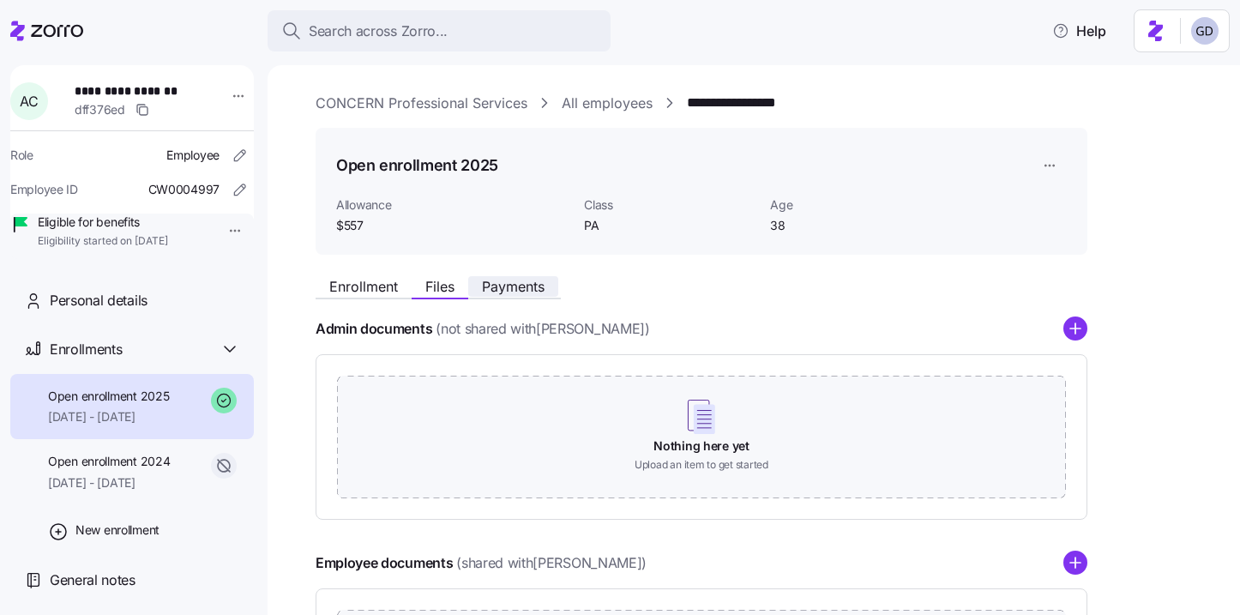
click at [527, 292] on span "Payments" at bounding box center [513, 287] width 63 height 14
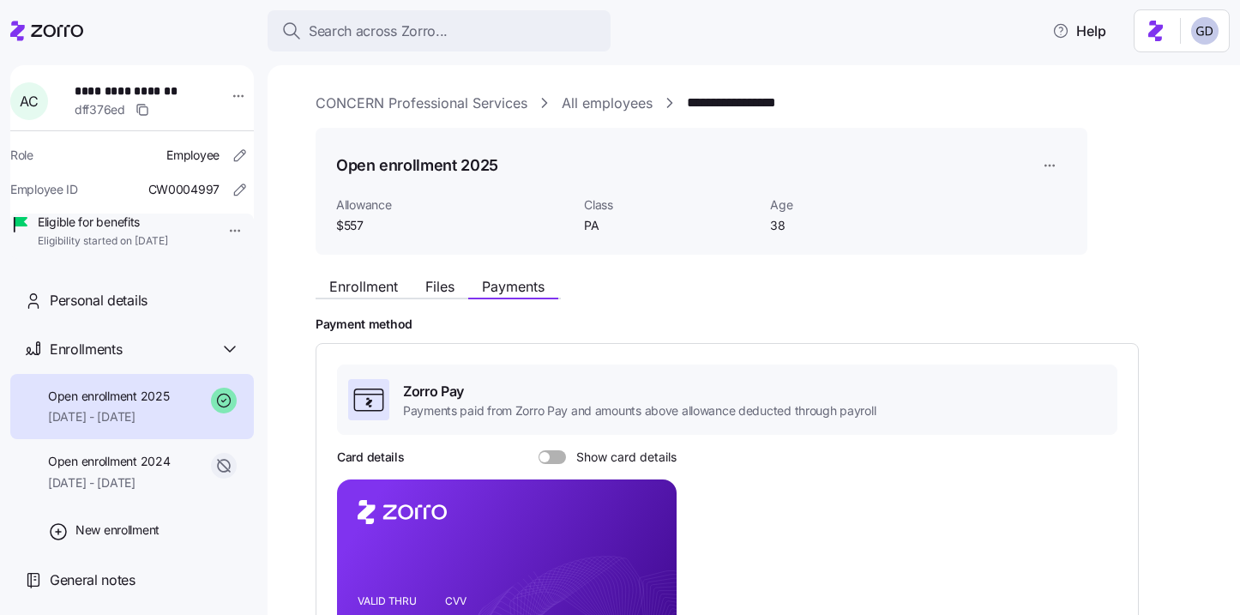
click at [430, 108] on link "CONCERN Professional Services" at bounding box center [422, 103] width 212 height 21
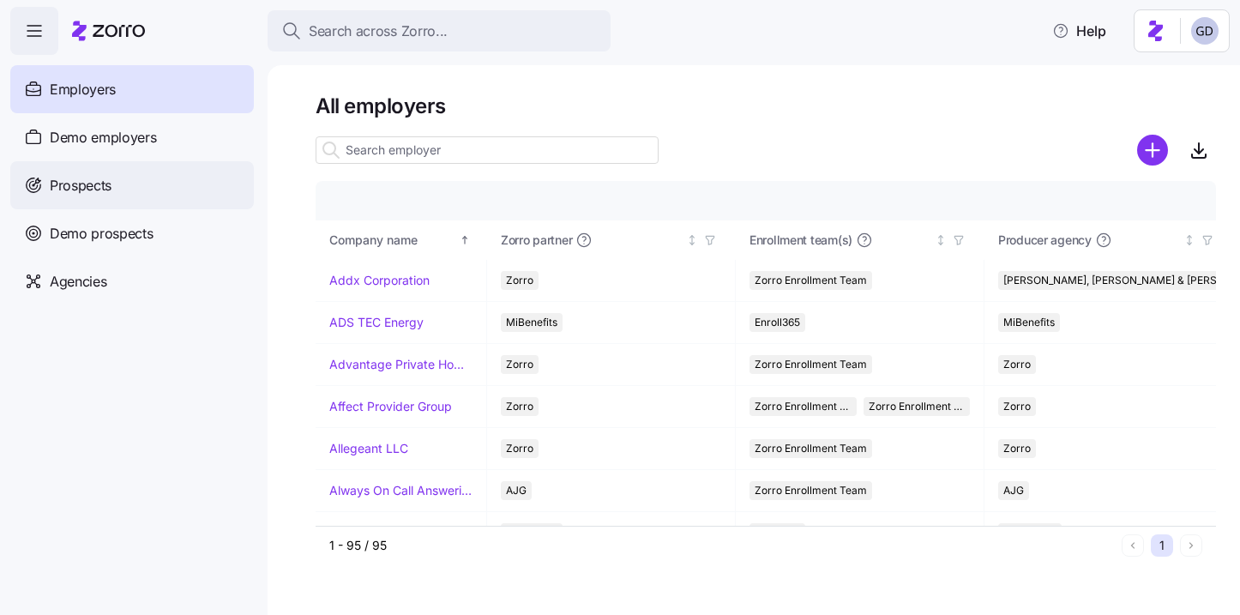
click at [83, 191] on span "Prospects" at bounding box center [81, 185] width 62 height 21
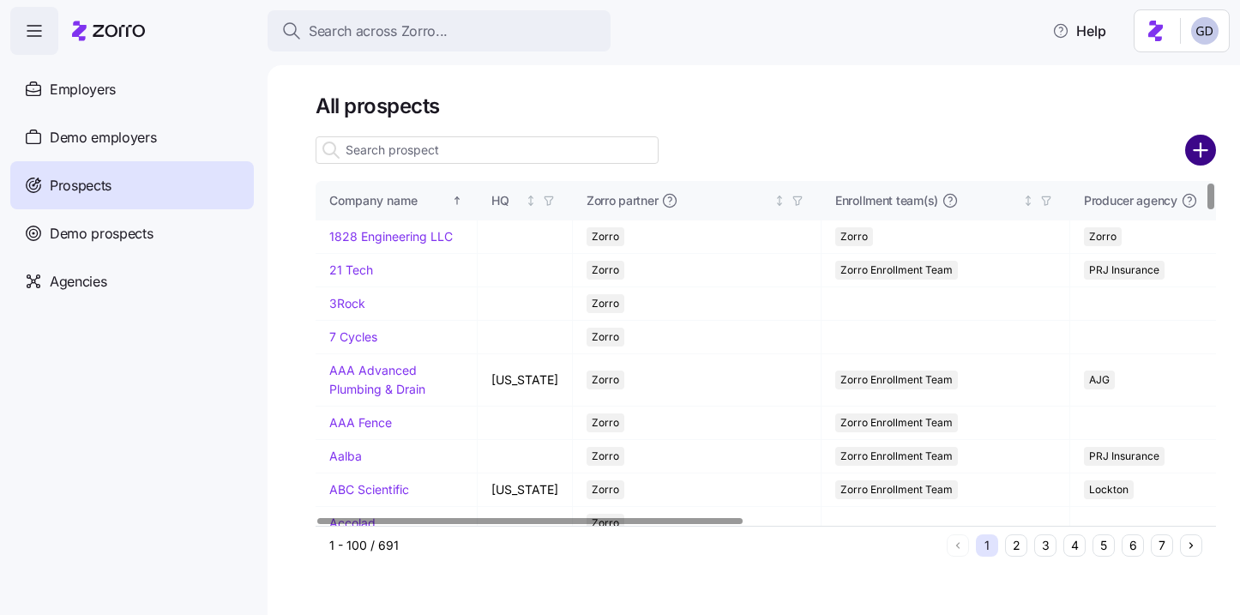
click at [1198, 146] on circle "add icon" at bounding box center [1201, 150] width 28 height 28
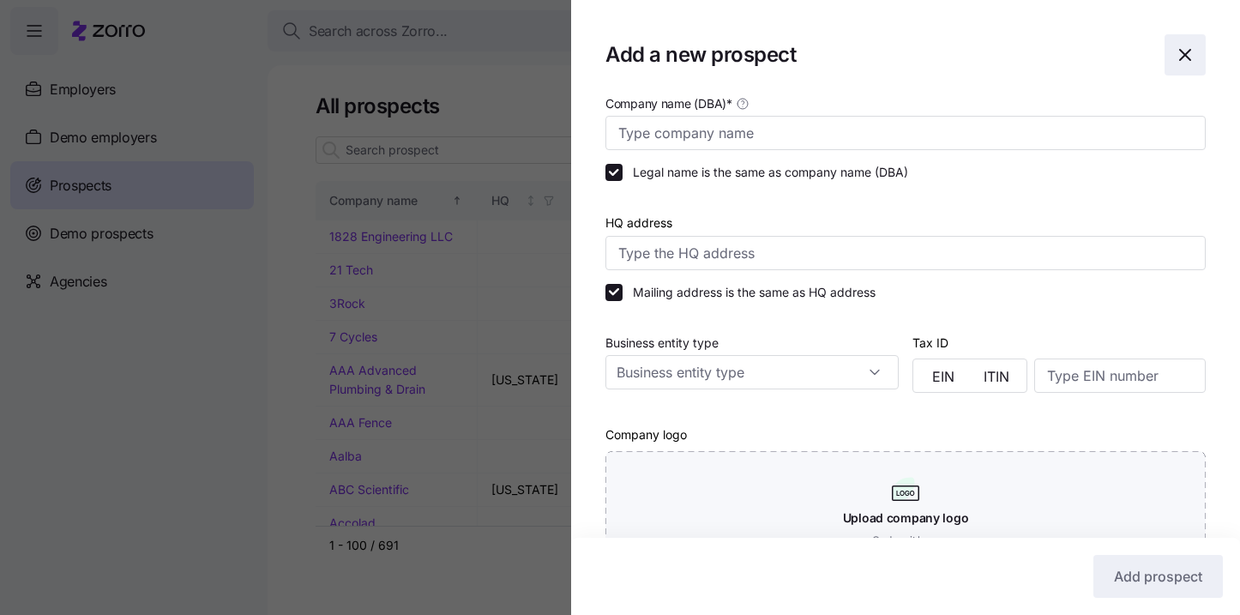
click at [1187, 58] on icon "button" at bounding box center [1185, 55] width 21 height 21
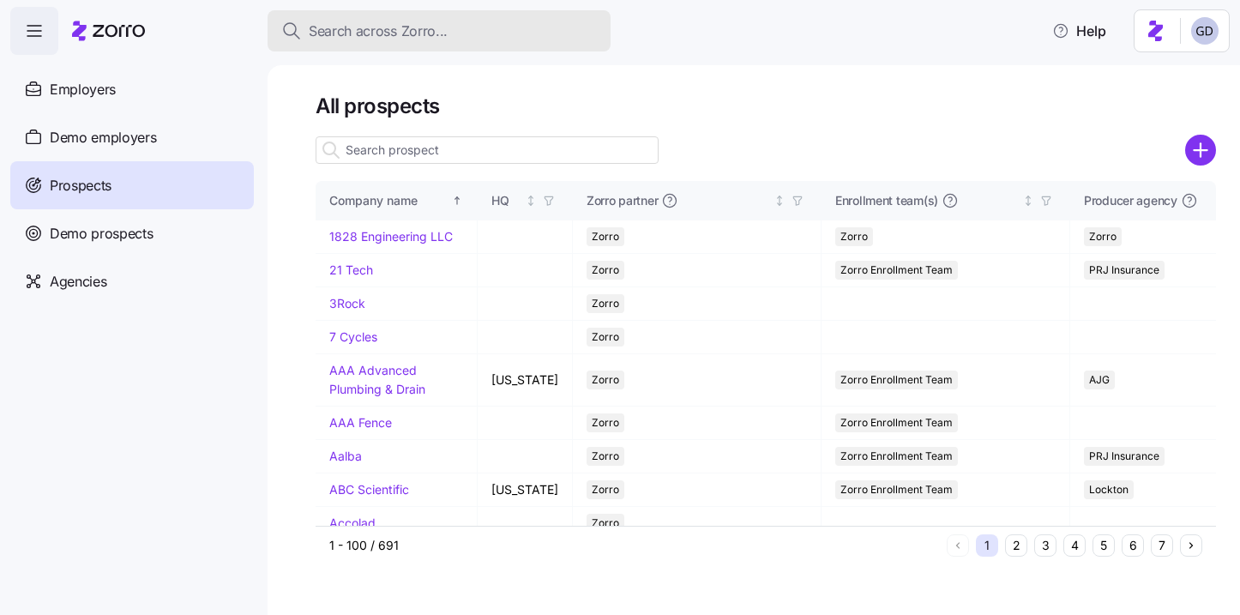
click at [473, 32] on div "Search across Zorro..." at bounding box center [439, 31] width 316 height 21
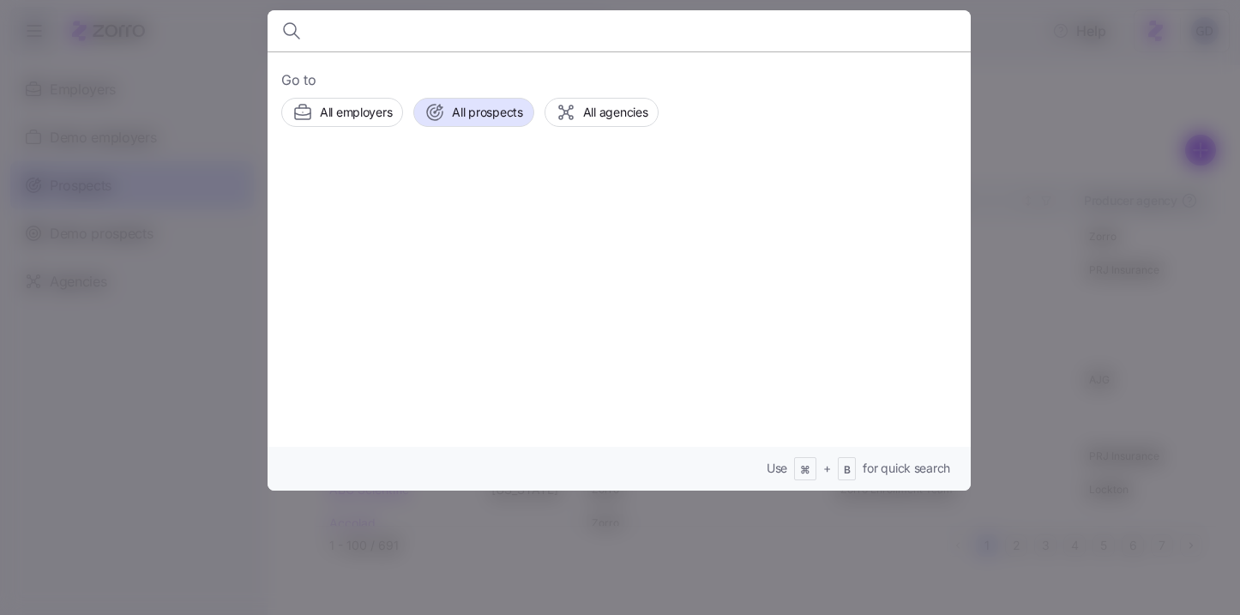
type input "M"
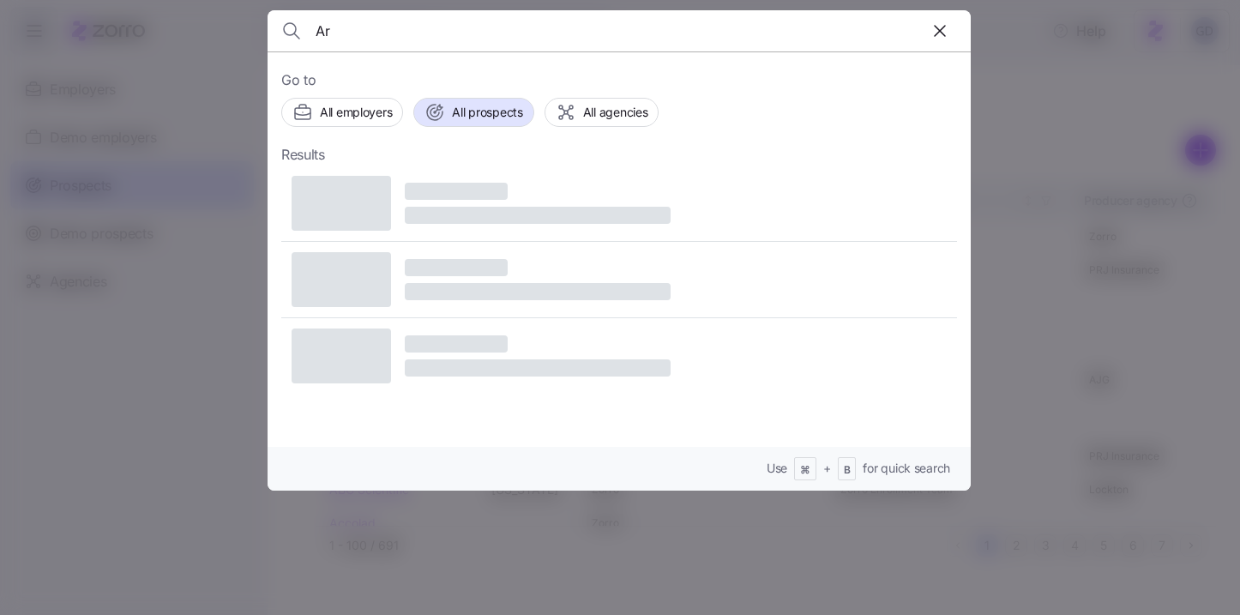
type input "A"
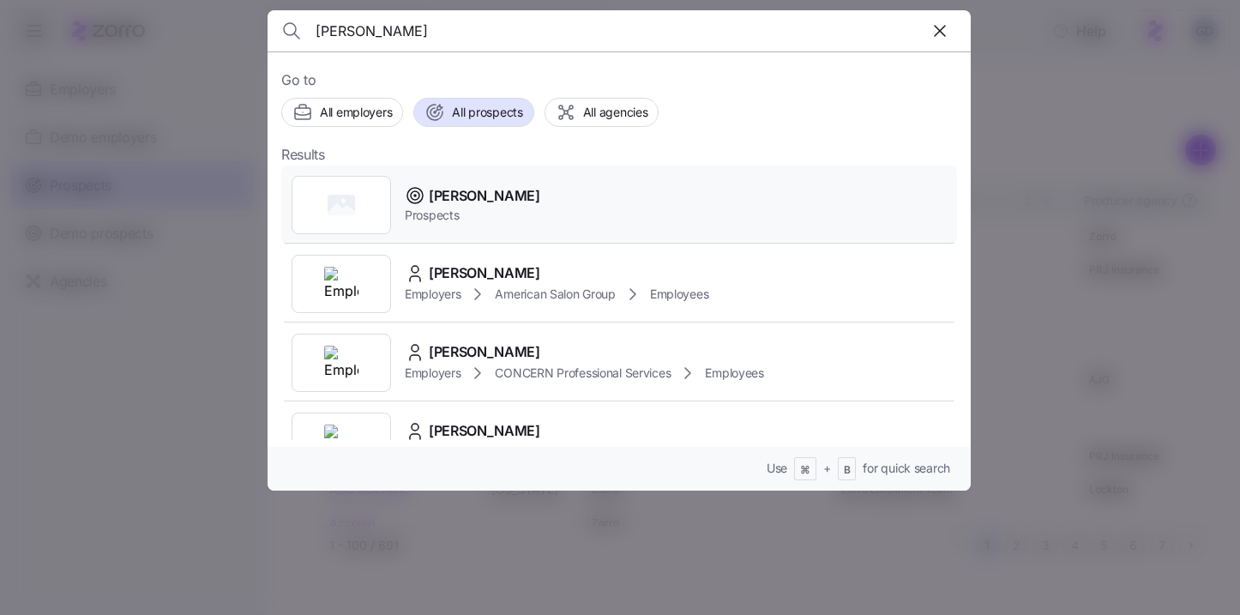
type input "Max Arnol"
click at [444, 209] on span "Prospects" at bounding box center [473, 215] width 136 height 17
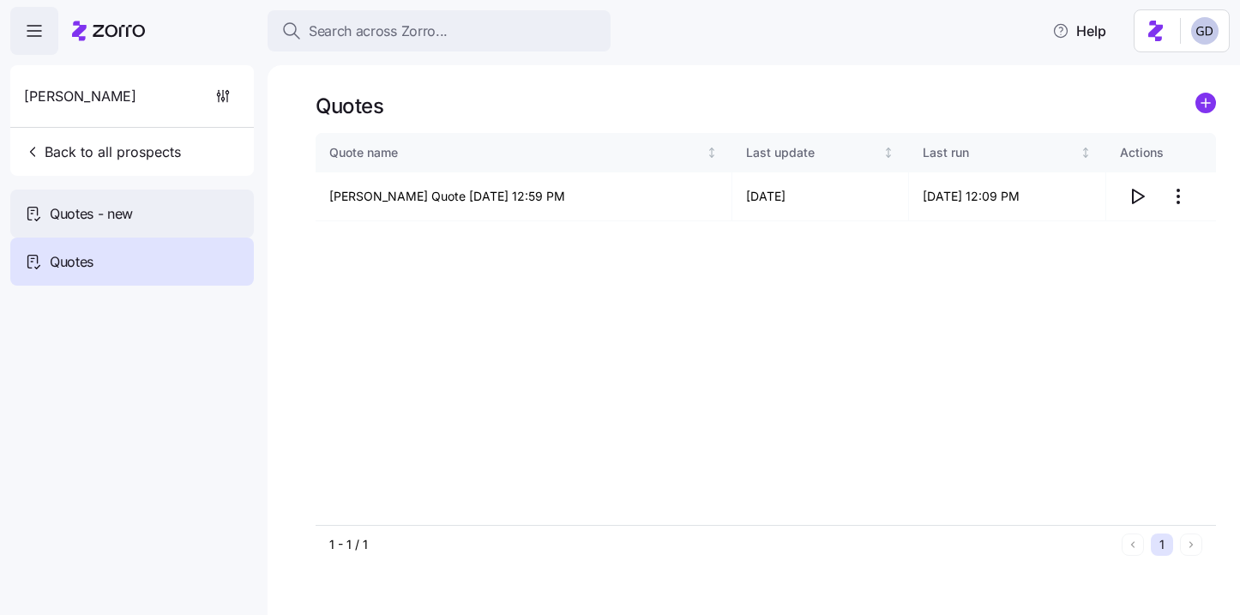
click at [87, 208] on span "Quotes - new" at bounding box center [91, 213] width 83 height 21
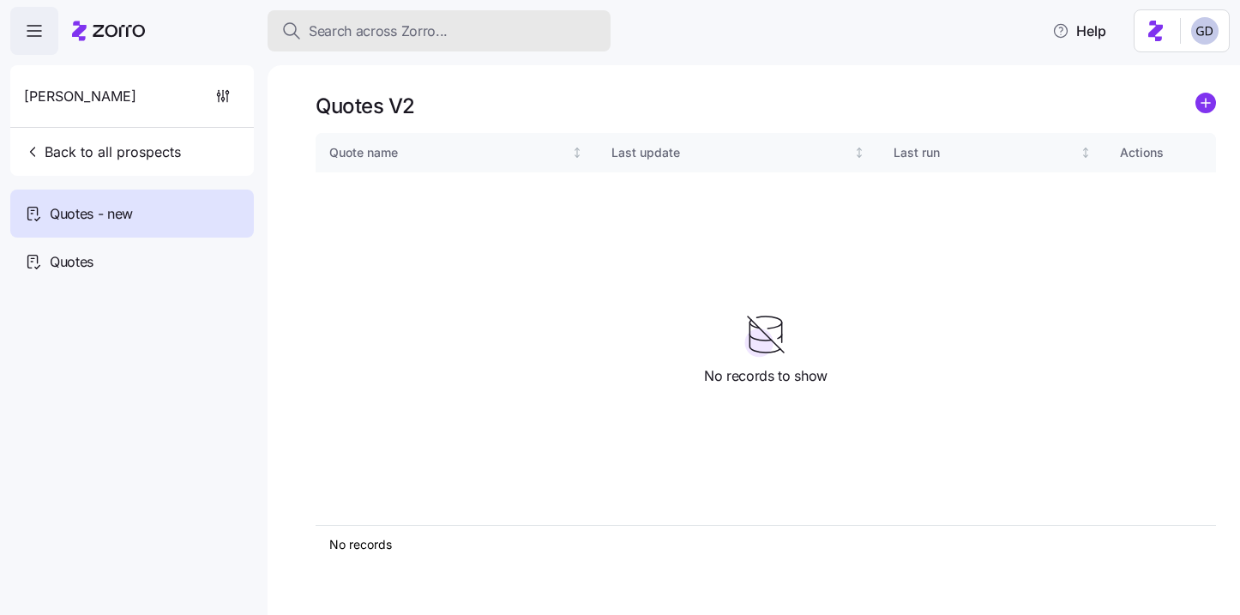
click at [394, 33] on span "Search across Zorro..." at bounding box center [378, 31] width 139 height 21
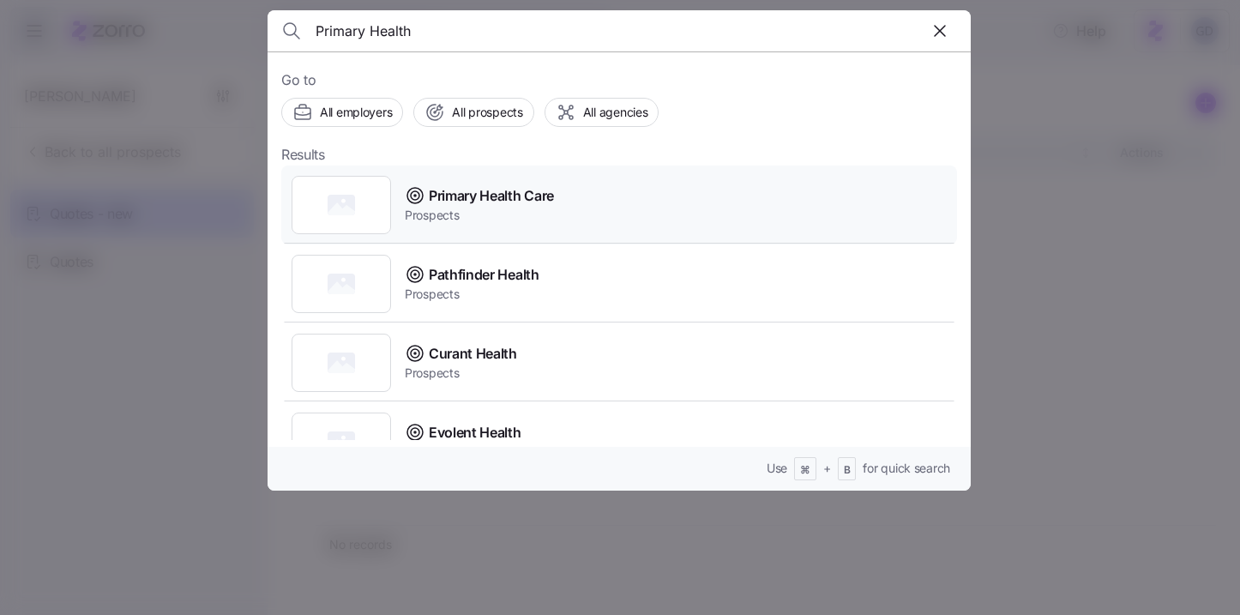
type input "Primary Health"
click at [445, 213] on span "Prospects" at bounding box center [479, 215] width 149 height 17
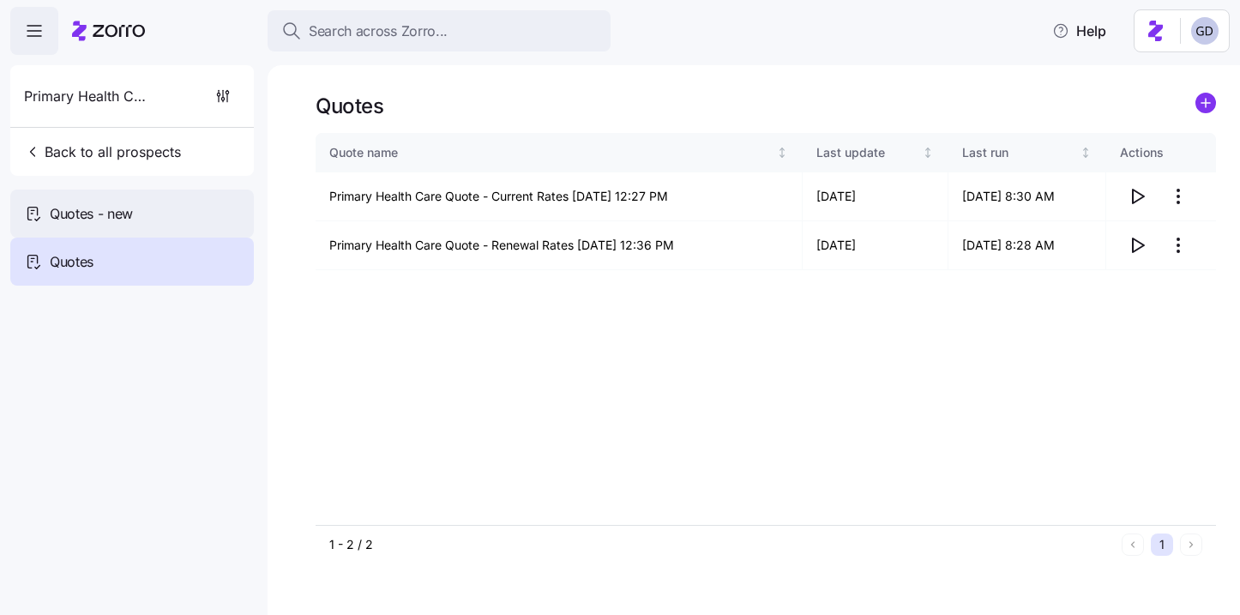
click at [103, 200] on div "Quotes - new" at bounding box center [132, 214] width 244 height 48
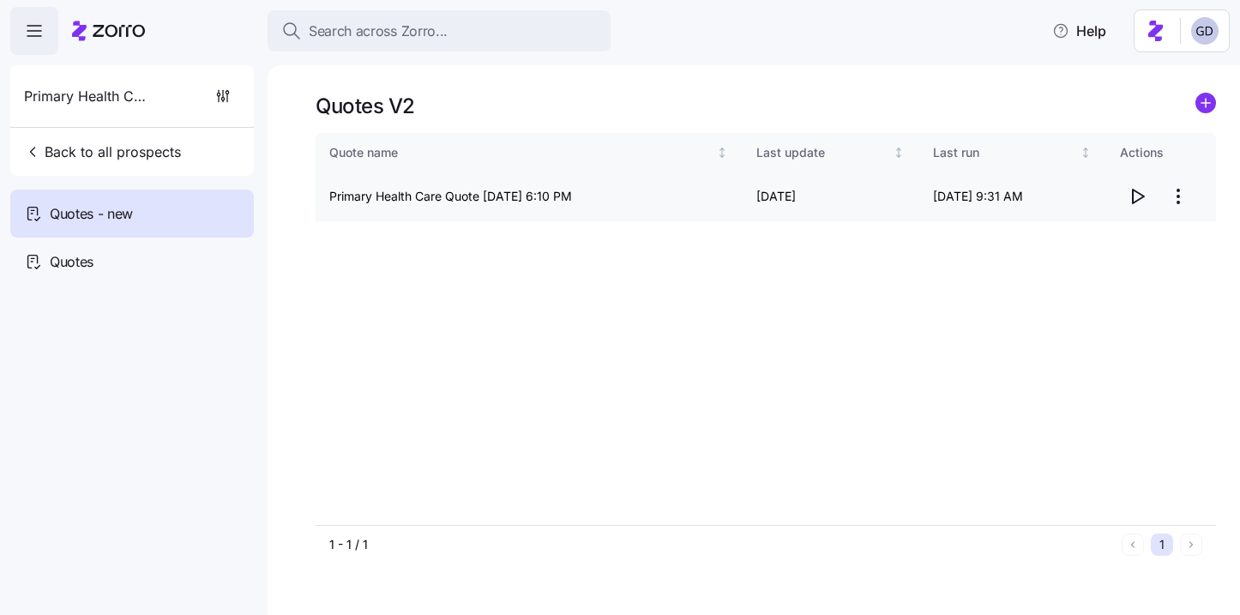
click at [1140, 197] on icon "button" at bounding box center [1137, 196] width 21 height 21
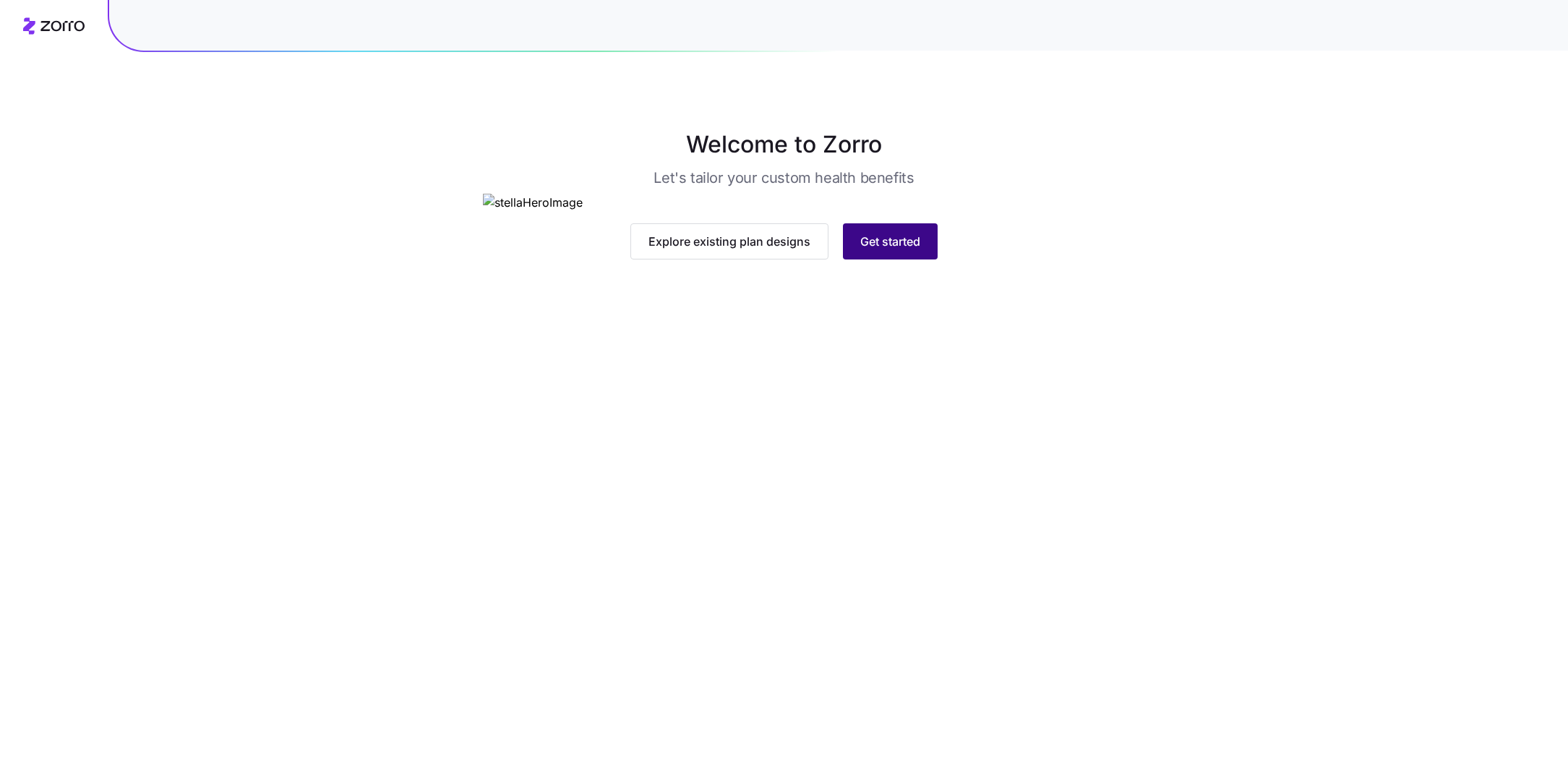
click at [878, 250] on span "Get started" at bounding box center [890, 241] width 60 height 18
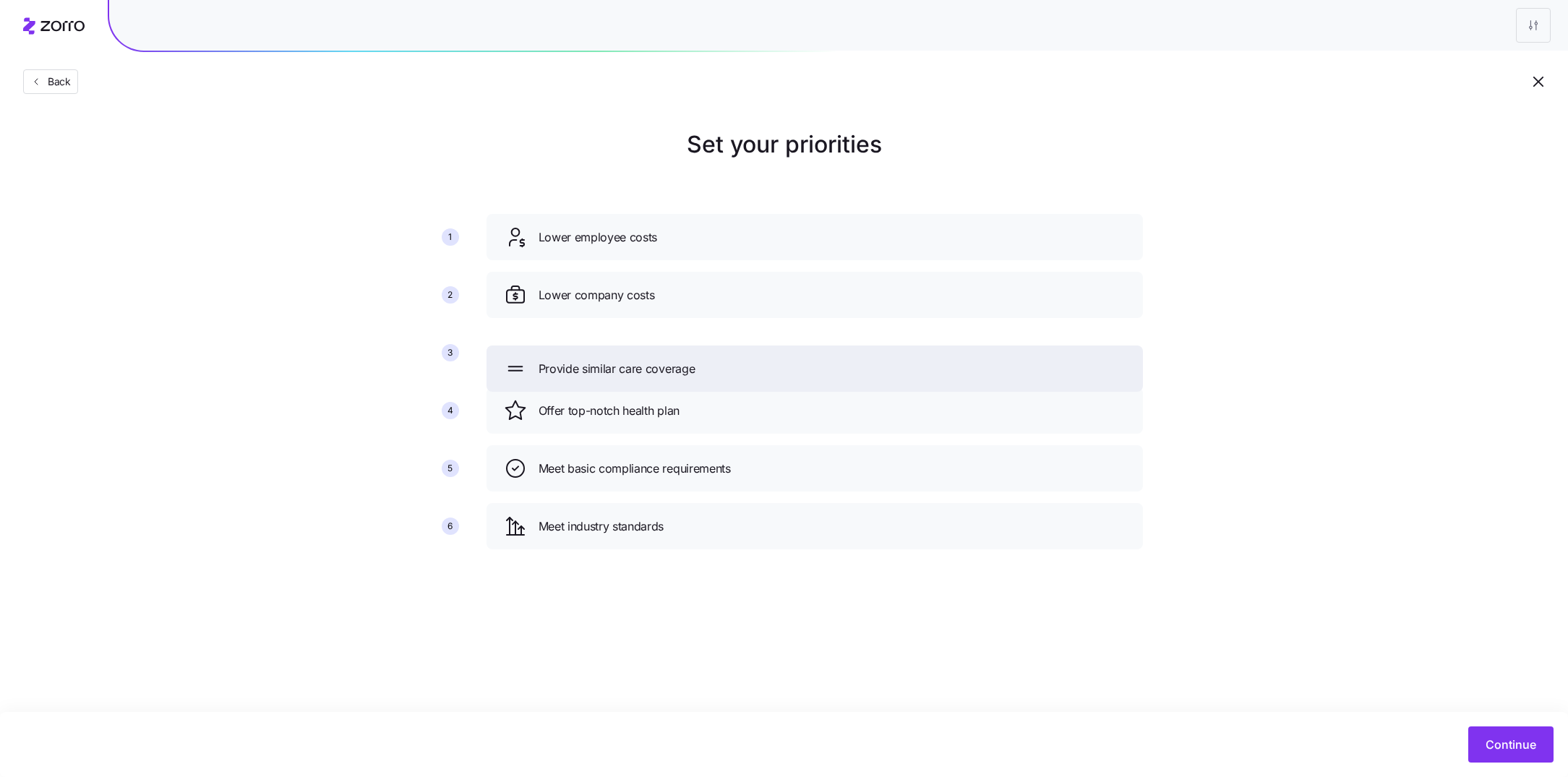
drag, startPoint x: 694, startPoint y: 412, endPoint x: 694, endPoint y: 370, distance: 42.0
click at [694, 370] on div "Provide similar care coverage" at bounding box center [815, 368] width 622 height 23
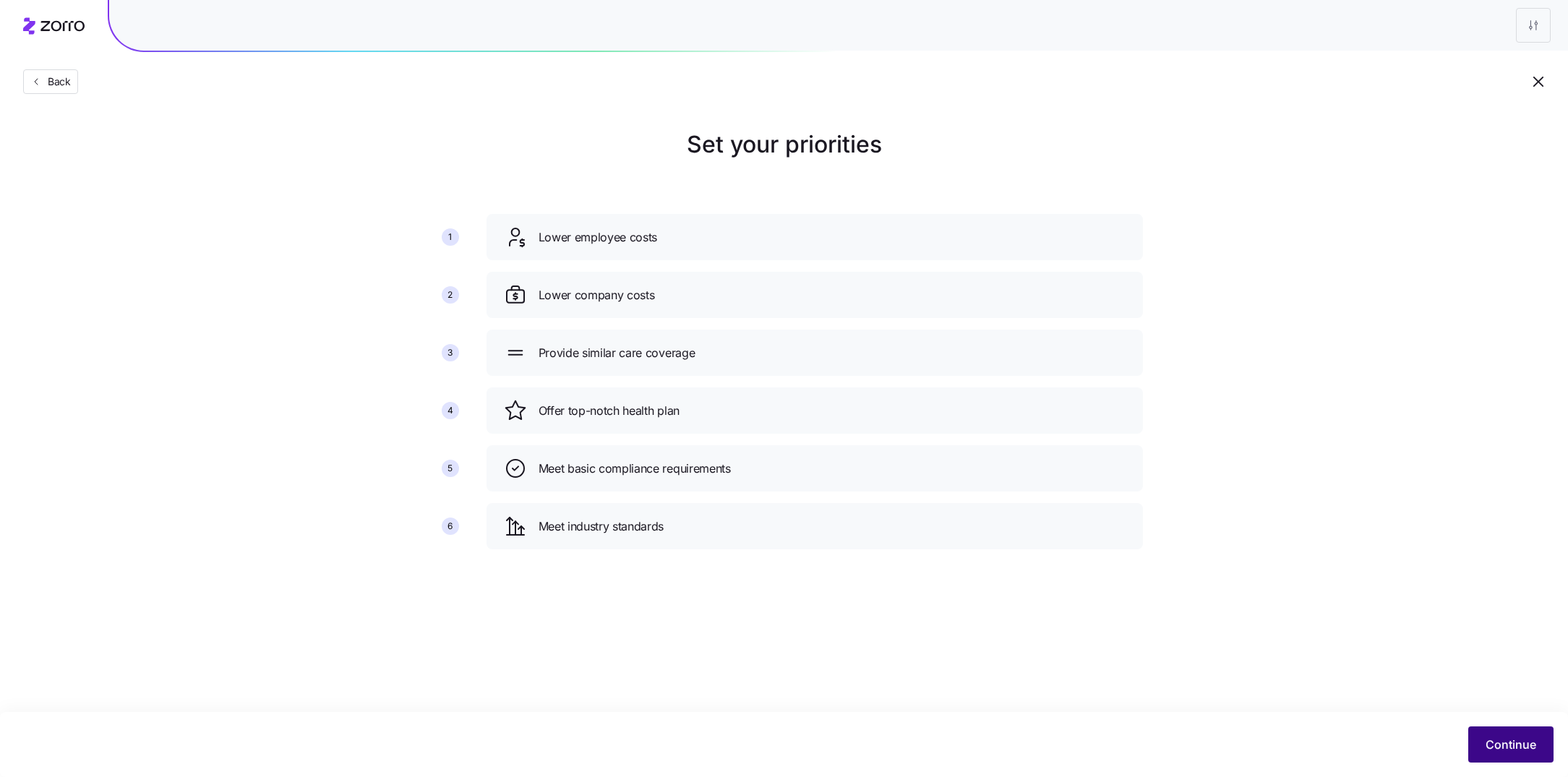
click at [1514, 745] on span "Continue" at bounding box center [1512, 744] width 51 height 18
click at [1523, 743] on span "Continue" at bounding box center [1512, 744] width 51 height 18
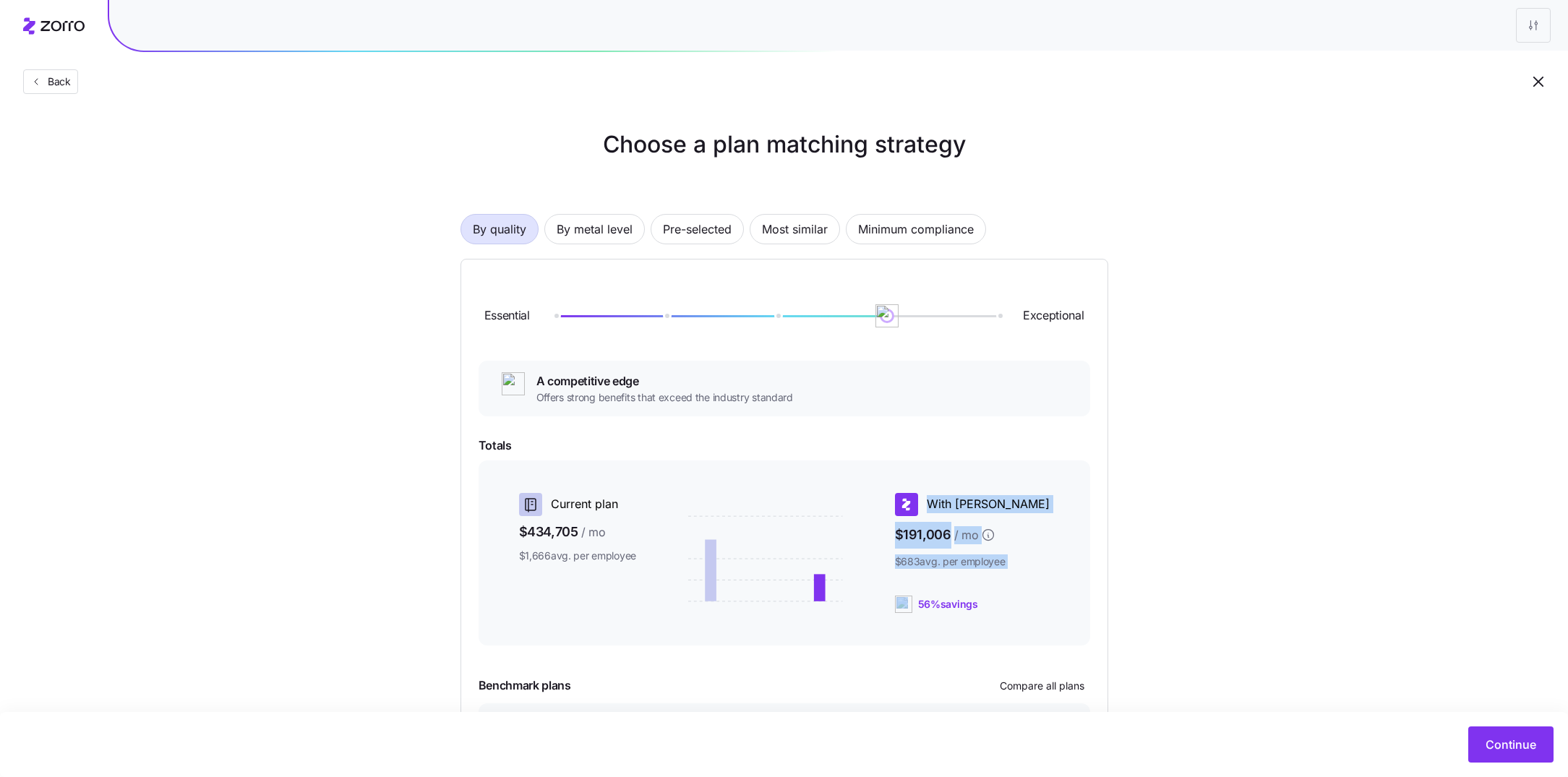
drag, startPoint x: 1029, startPoint y: 592, endPoint x: 931, endPoint y: 592, distance: 98.0
click at [931, 592] on div "Current plan $434,705 / mo $1,666 avg. per employee With Zorro $191,006 / mo $6…" at bounding box center [784, 553] width 577 height 131
click at [1184, 608] on div "Choose a plan matching strategy By quality By metal level Pre-selected Most sim…" at bounding box center [784, 468] width 1568 height 681
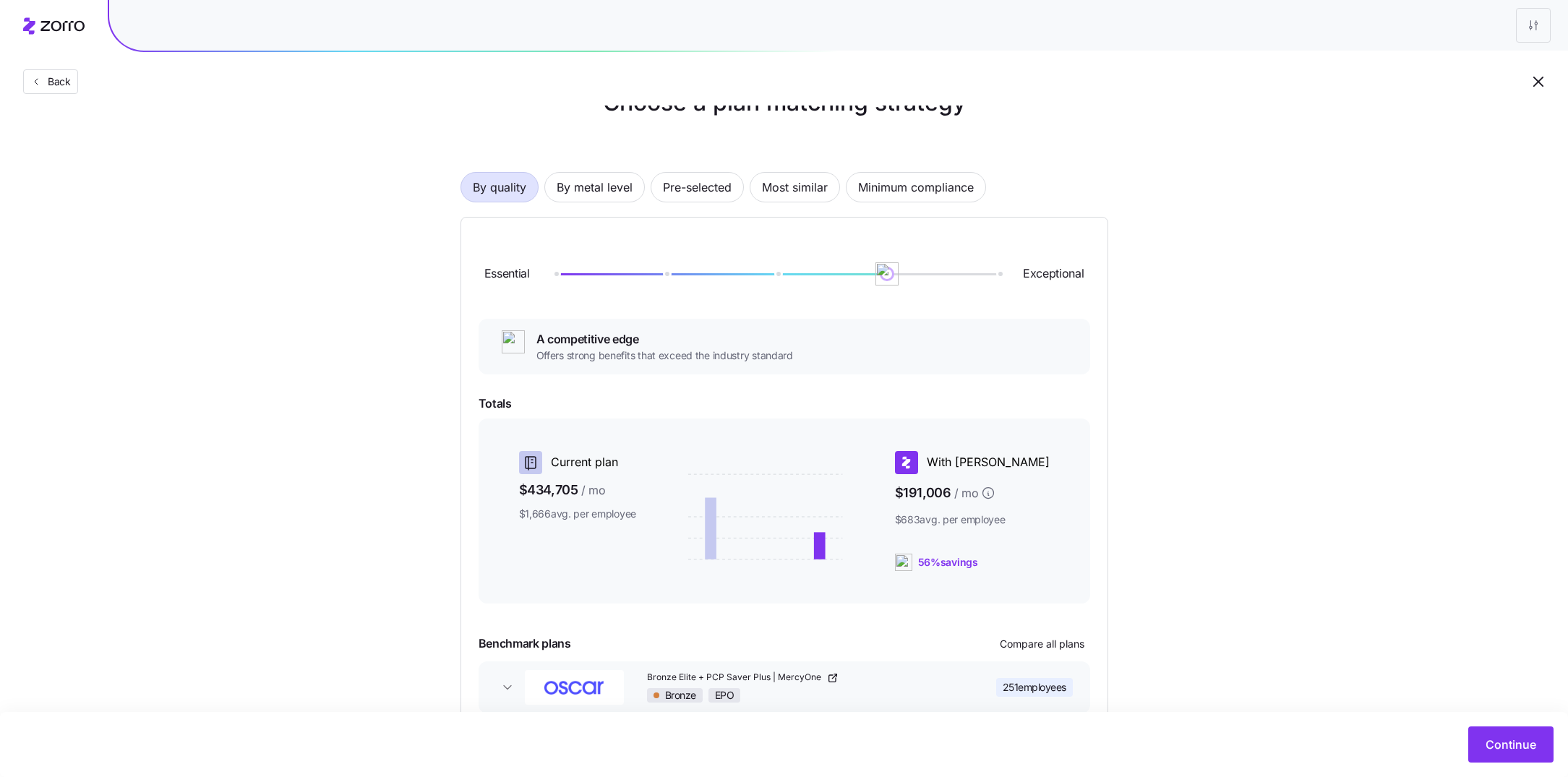
scroll to position [50, 0]
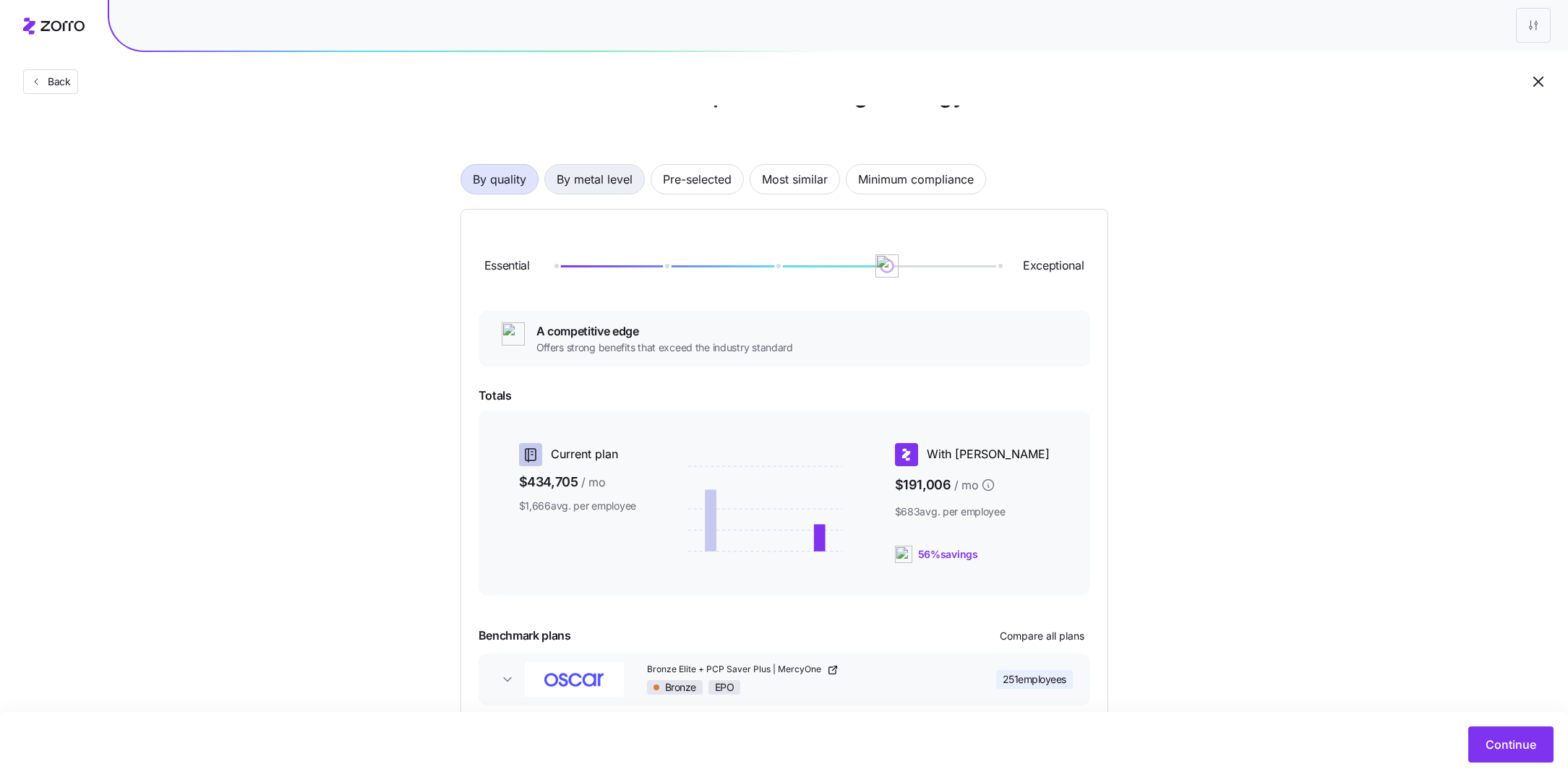
click at [613, 172] on span "By metal level" at bounding box center [594, 180] width 76 height 29
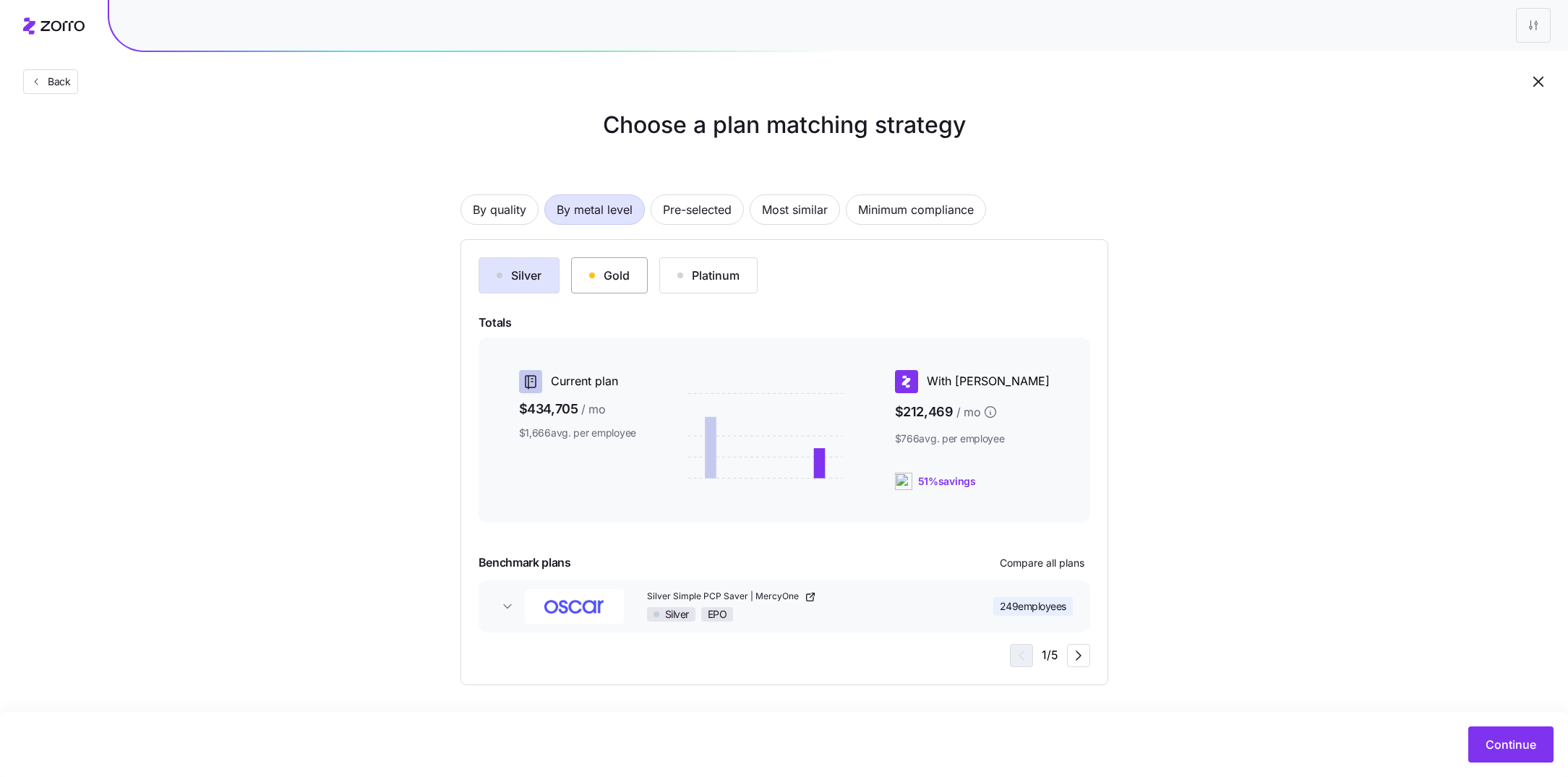
click at [604, 275] on div "Gold" at bounding box center [609, 275] width 40 height 18
click at [1046, 576] on div "Silver Gold Platinum Totals Current plan $434,705 / mo $1,666 avg. per employee…" at bounding box center [785, 462] width 612 height 410
click at [1046, 565] on span "Compare all plans" at bounding box center [1042, 563] width 84 height 14
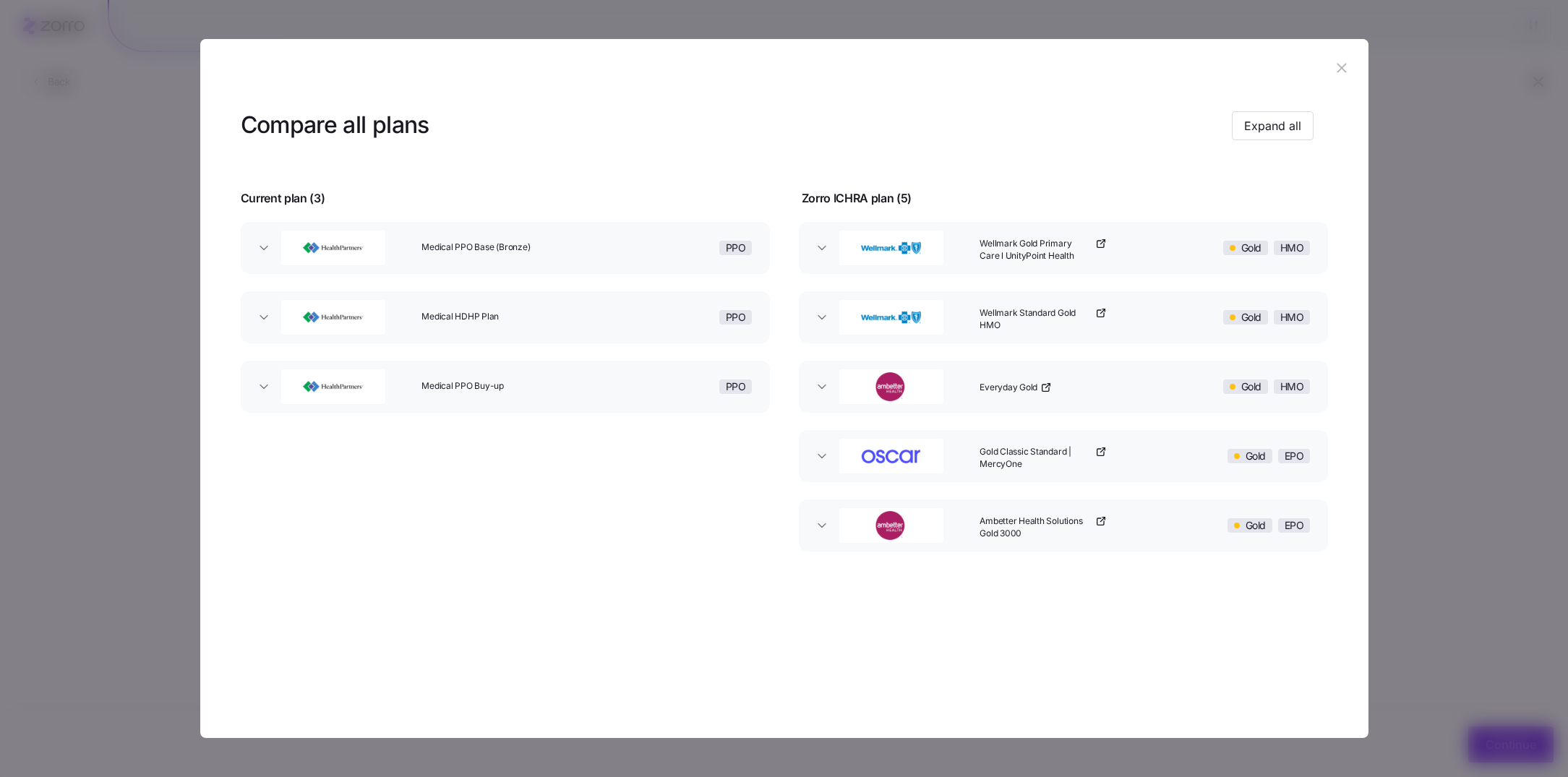
click at [556, 255] on div "Medical PPO Base (Bronze)" at bounding box center [516, 248] width 201 height 46
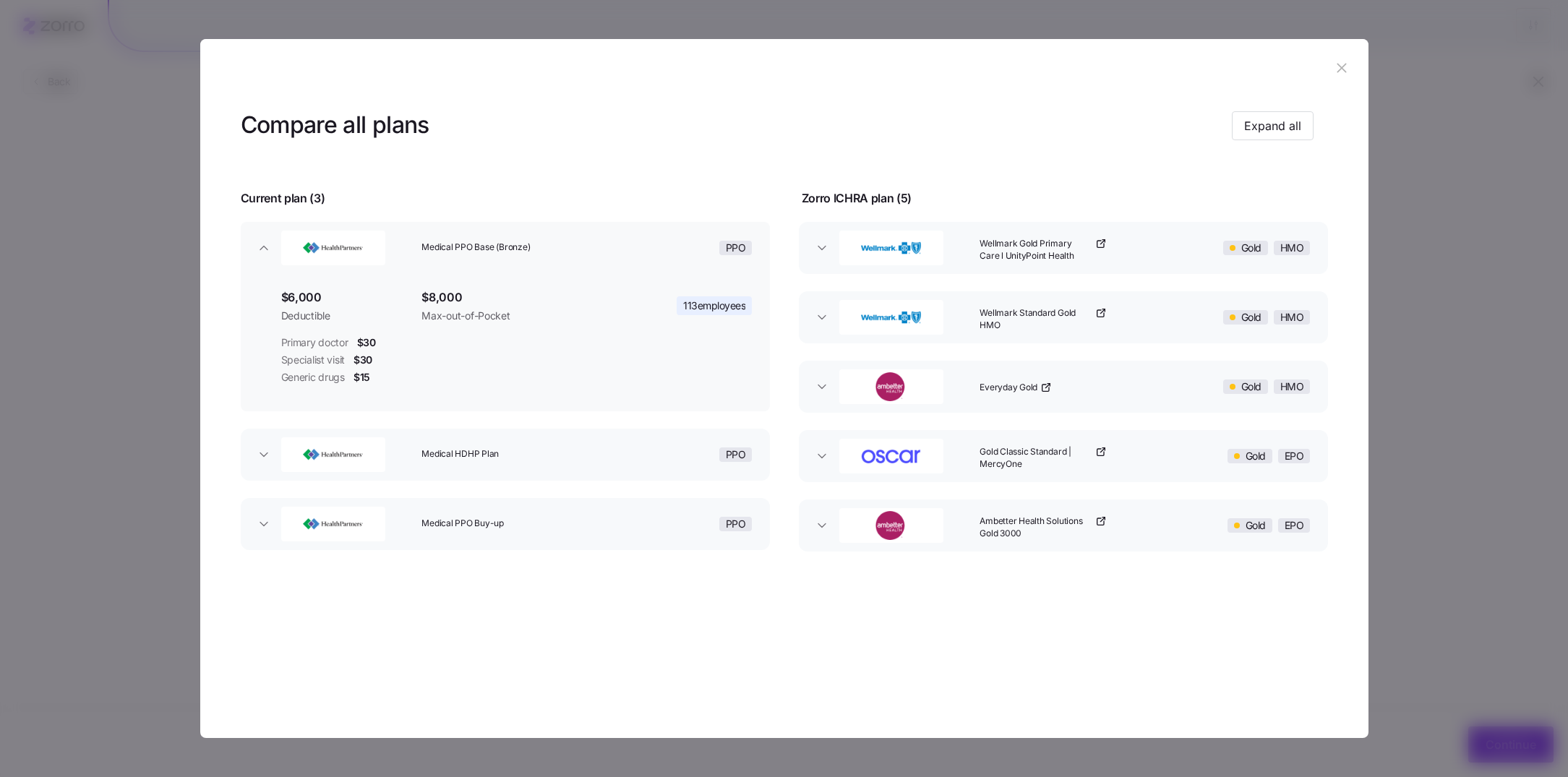
click at [1041, 271] on button "Wellmark Gold Primary Care l UnityPoint Health Gold HMO" at bounding box center [1064, 248] width 529 height 52
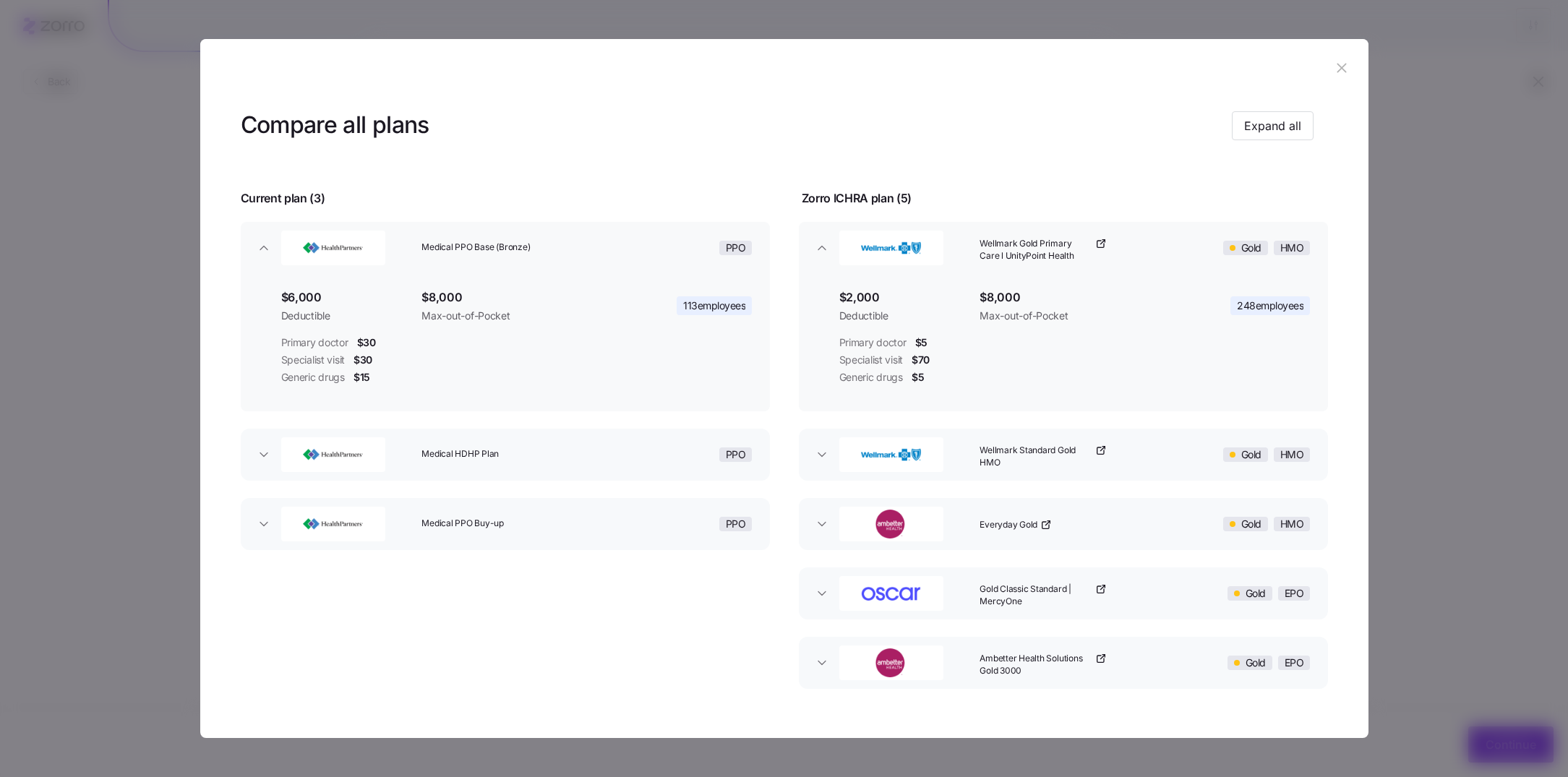
click at [552, 446] on div "Medical HDHP Plan" at bounding box center [516, 454] width 201 height 46
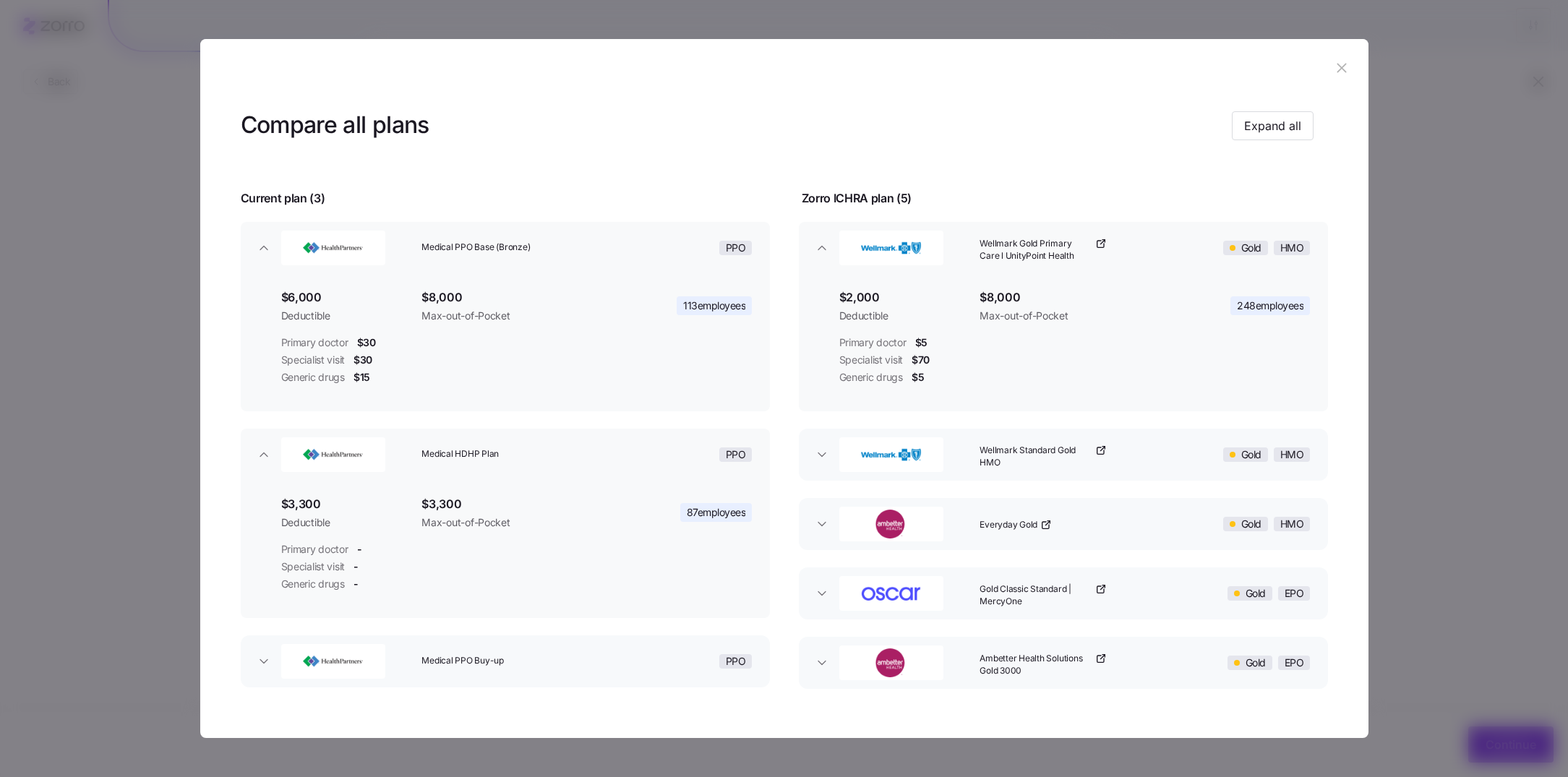
scroll to position [39, 0]
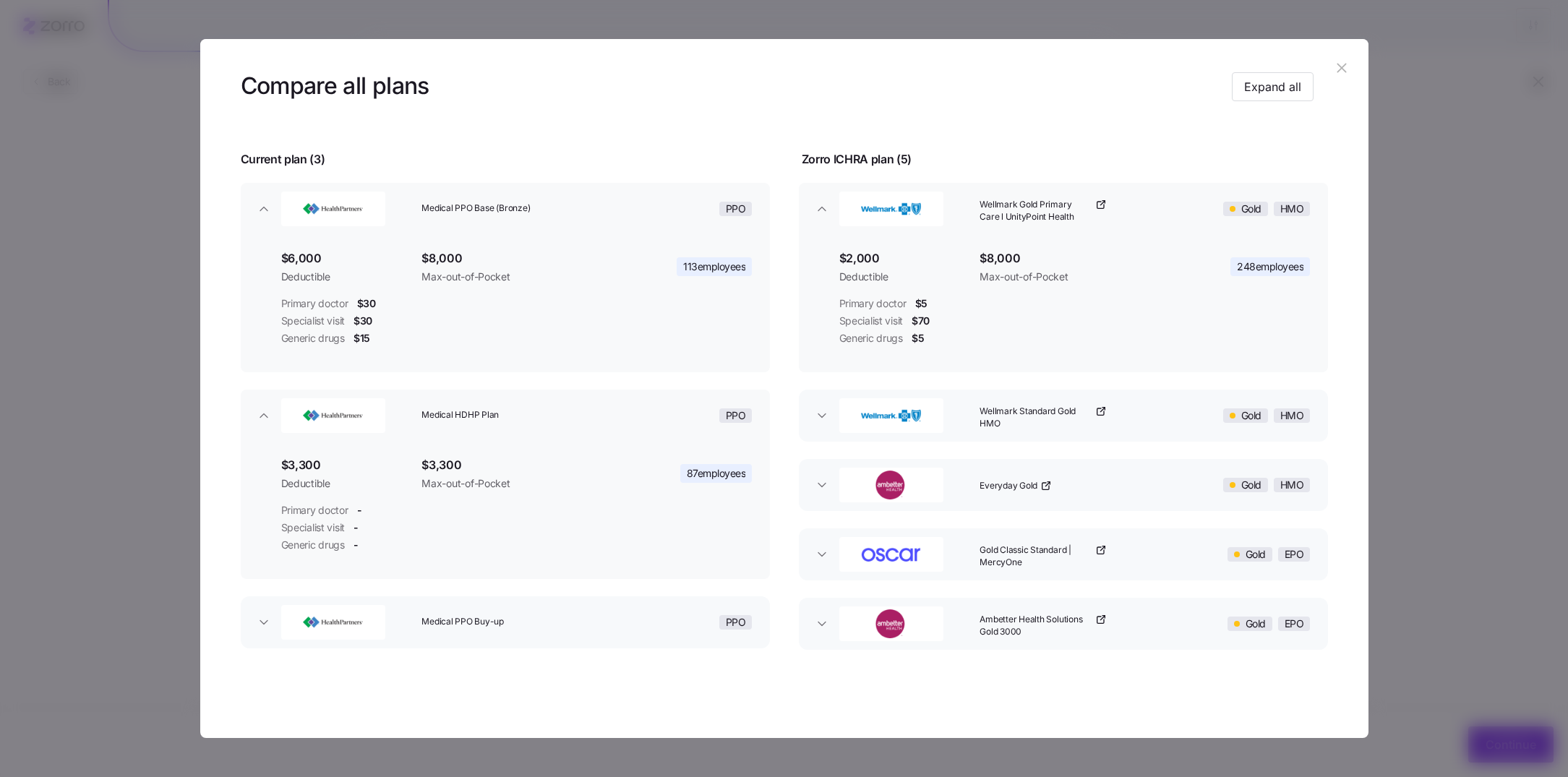
click at [562, 632] on div "Medical PPO Buy-up" at bounding box center [516, 622] width 201 height 46
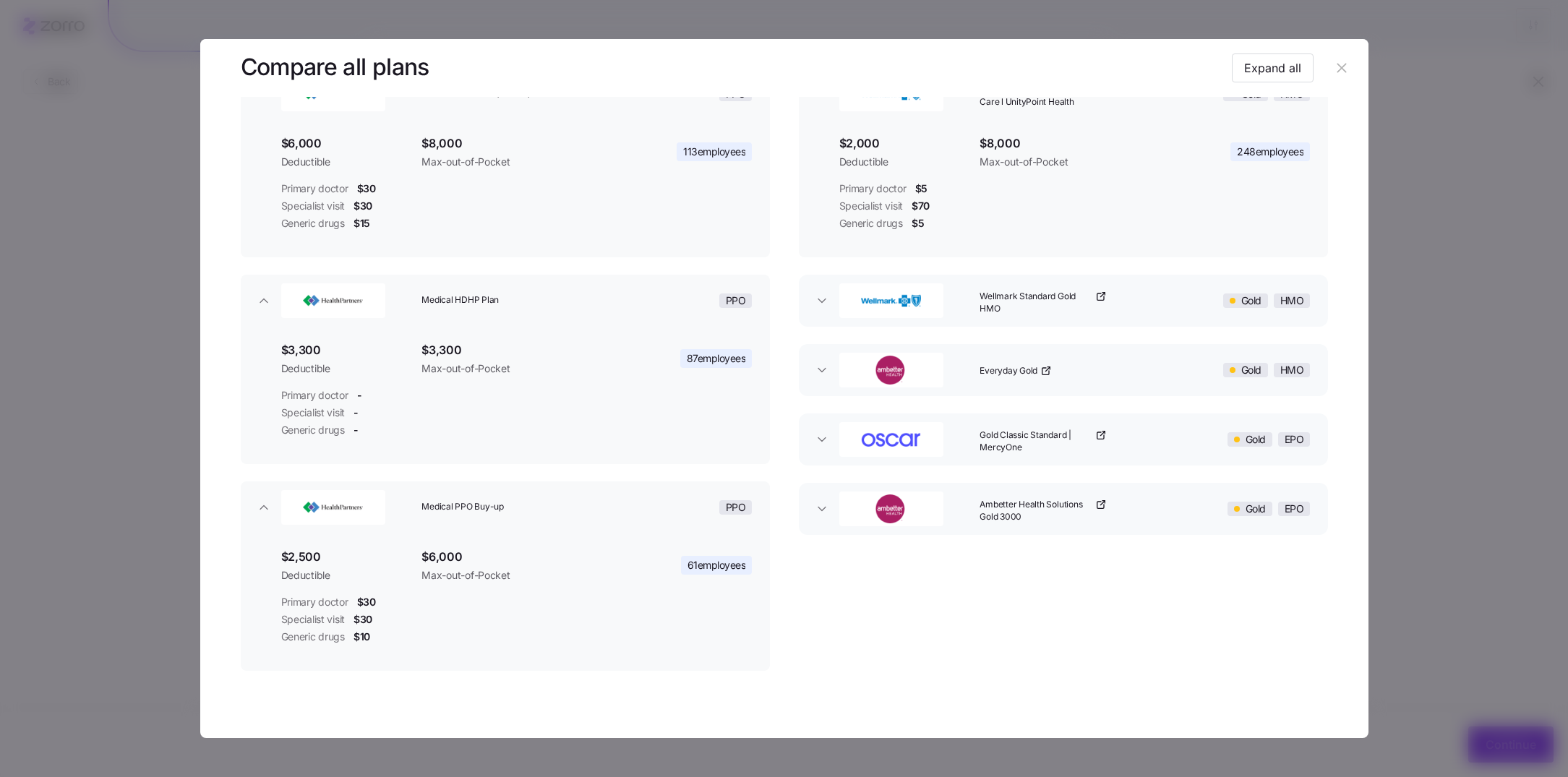
click at [1060, 319] on button "Wellmark Standard Gold HMO Gold HMO" at bounding box center [1064, 301] width 529 height 52
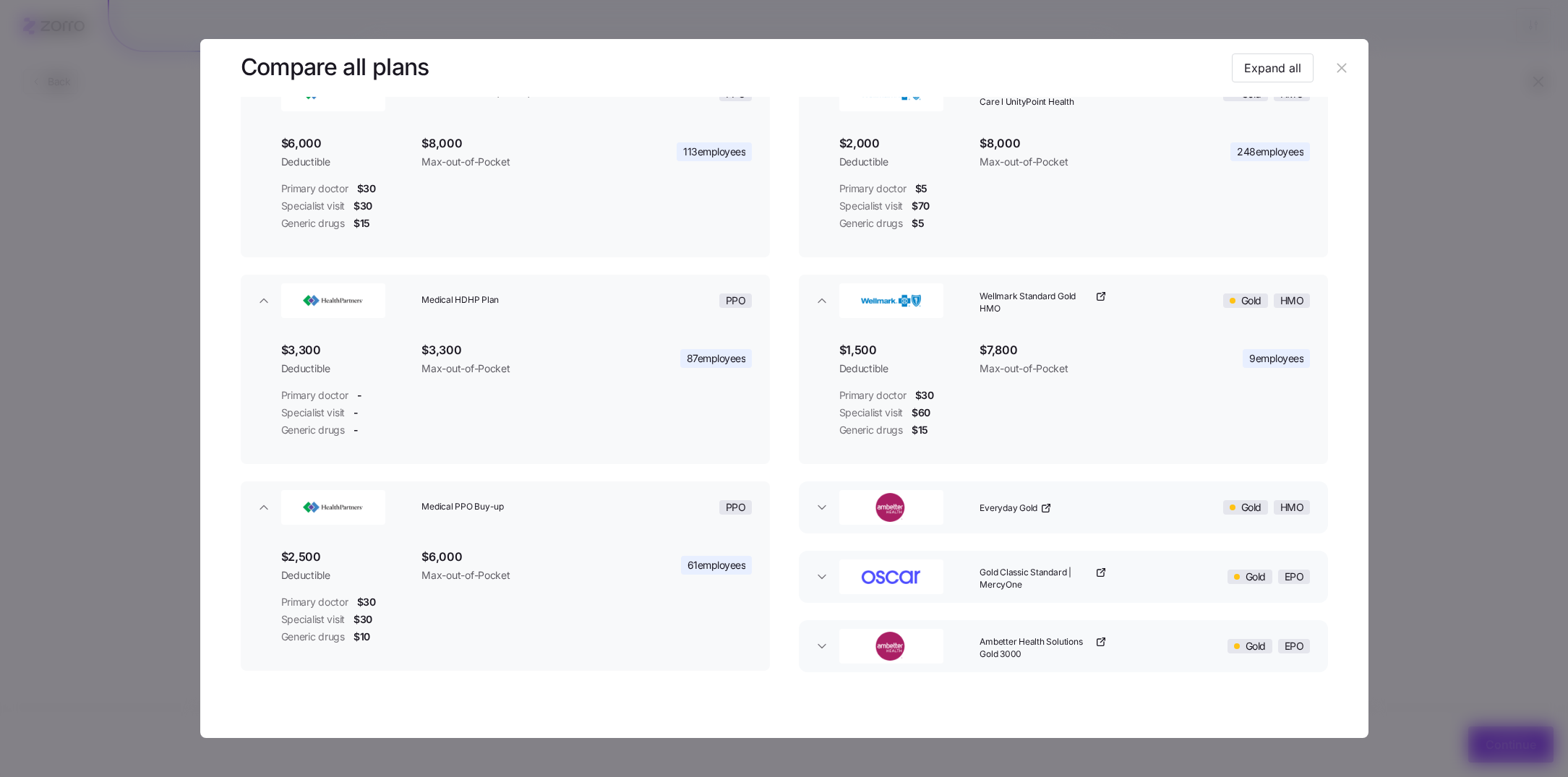
click at [1349, 76] on header at bounding box center [785, 67] width 1168 height 58
click at [1340, 68] on icon "button" at bounding box center [1341, 67] width 16 height 16
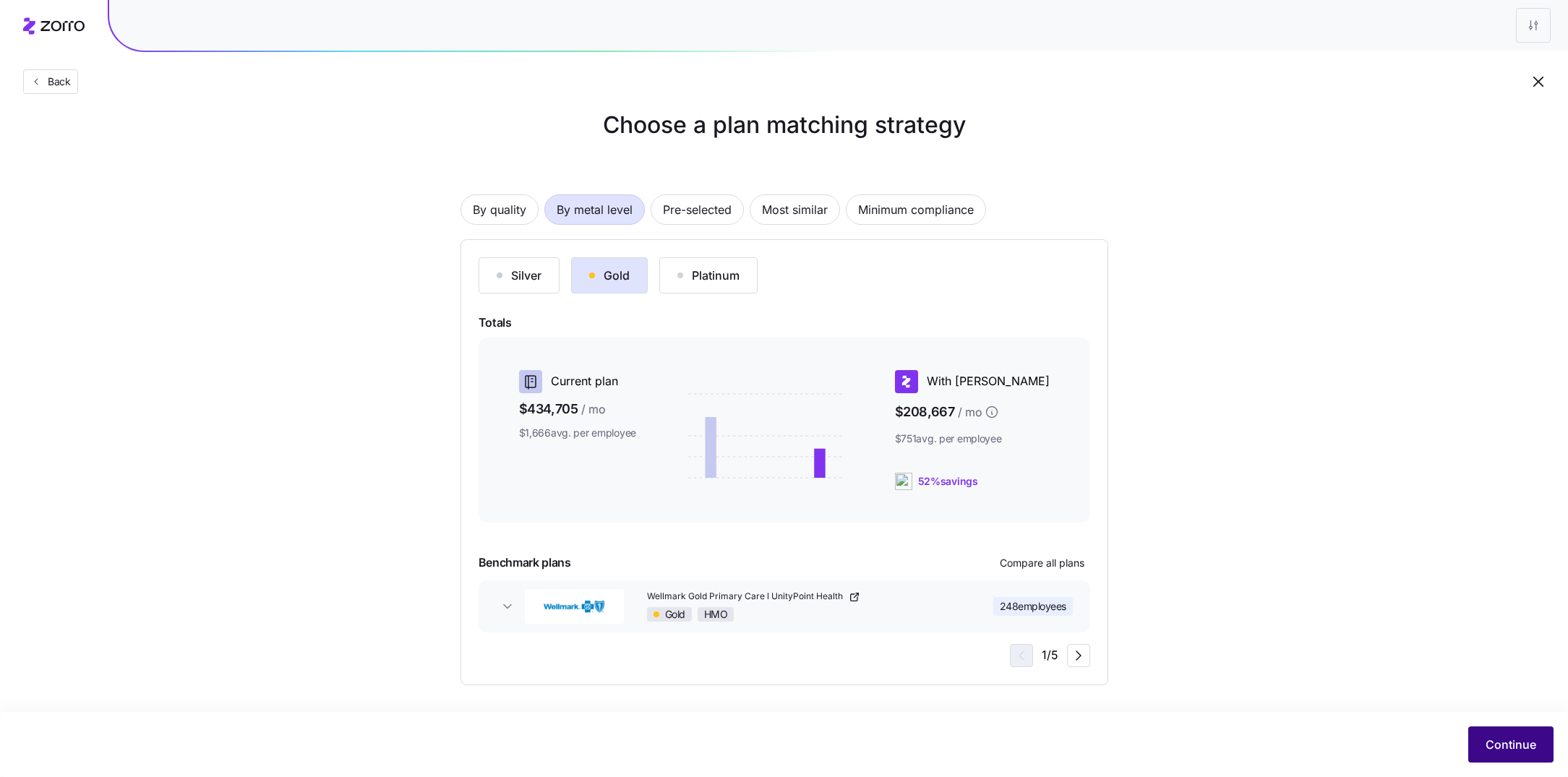
click at [1512, 737] on span "Continue" at bounding box center [1512, 744] width 51 height 18
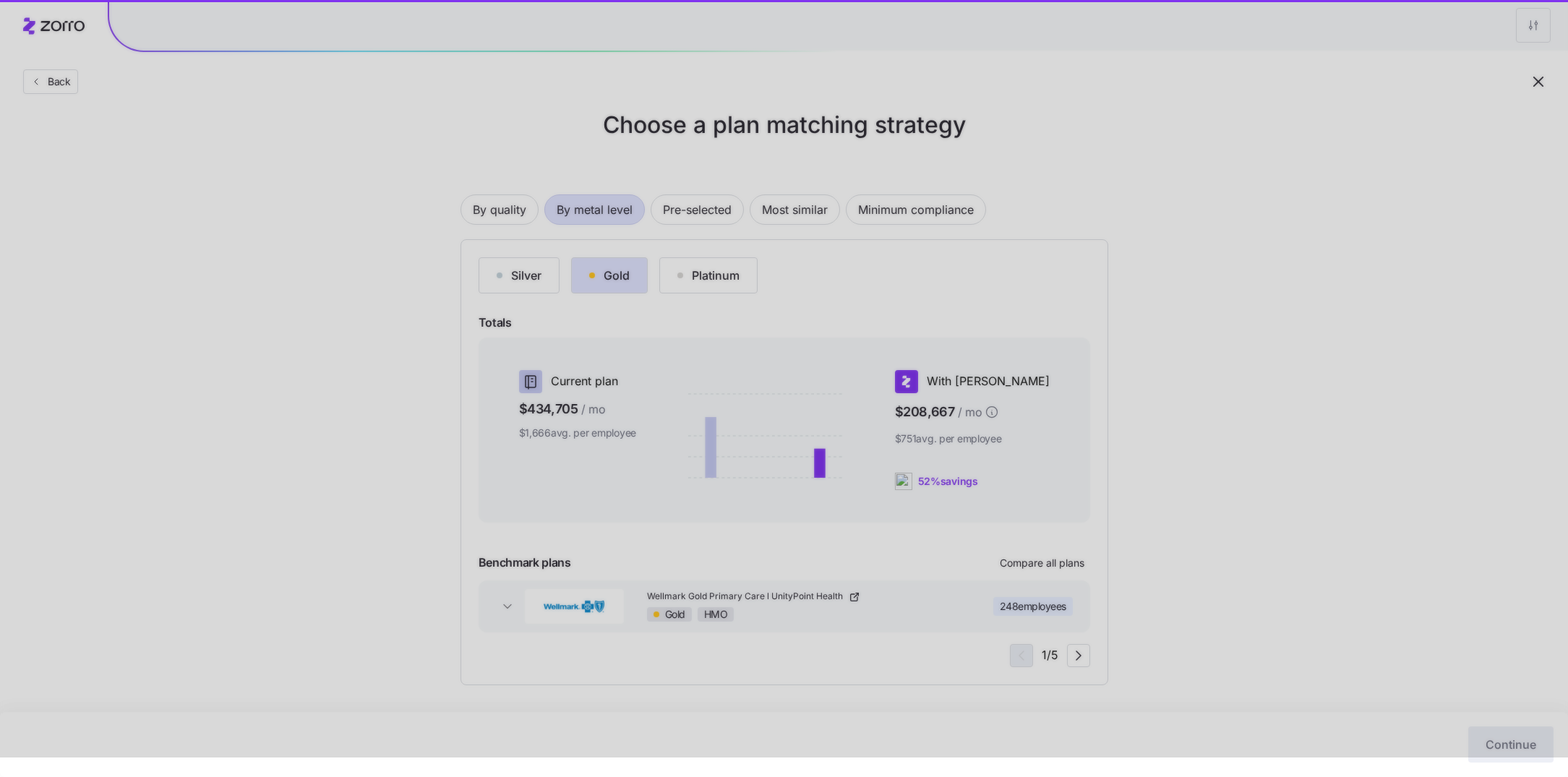
click at [1227, 330] on div at bounding box center [784, 369] width 1568 height 777
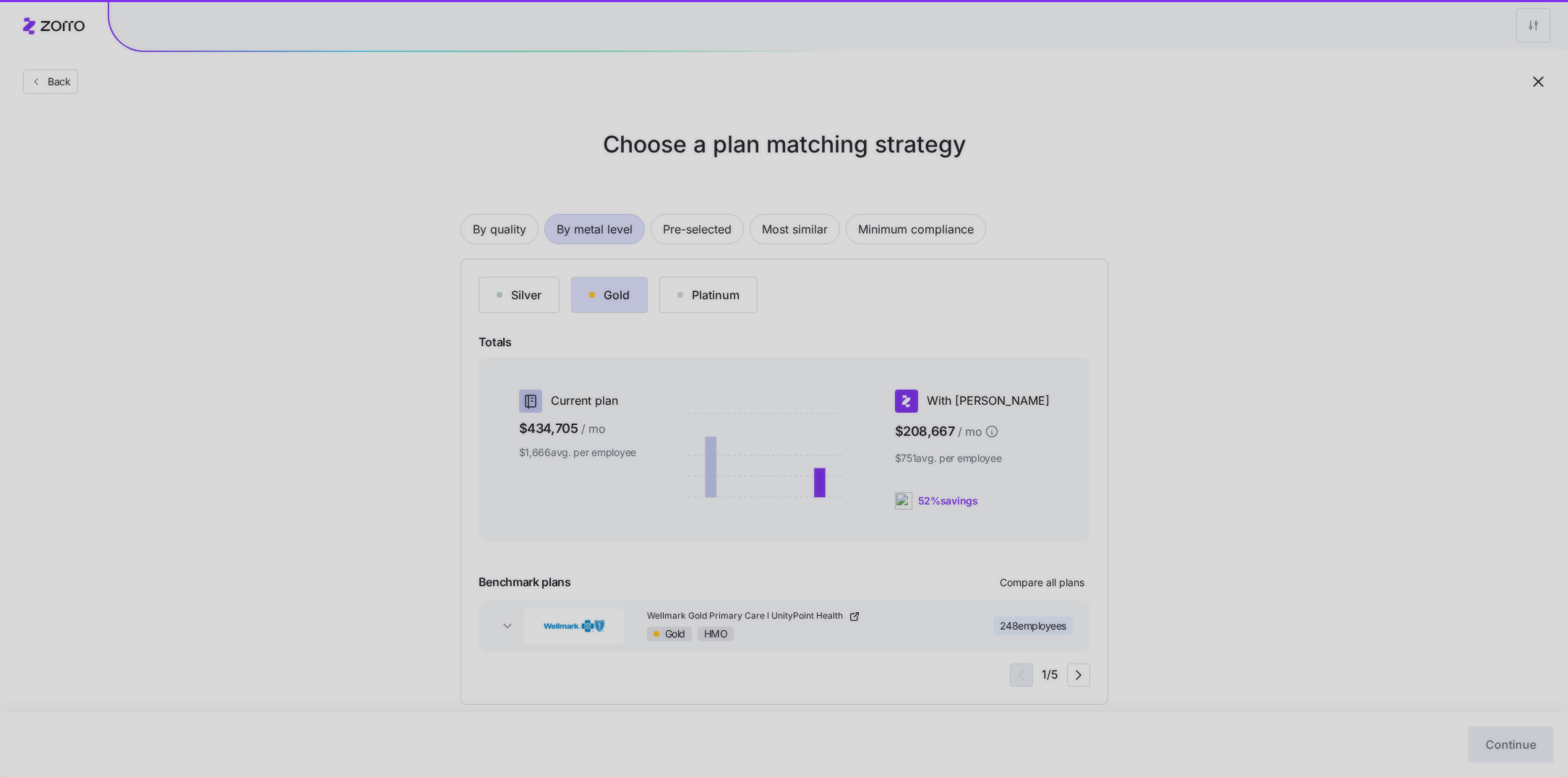
scroll to position [19, 0]
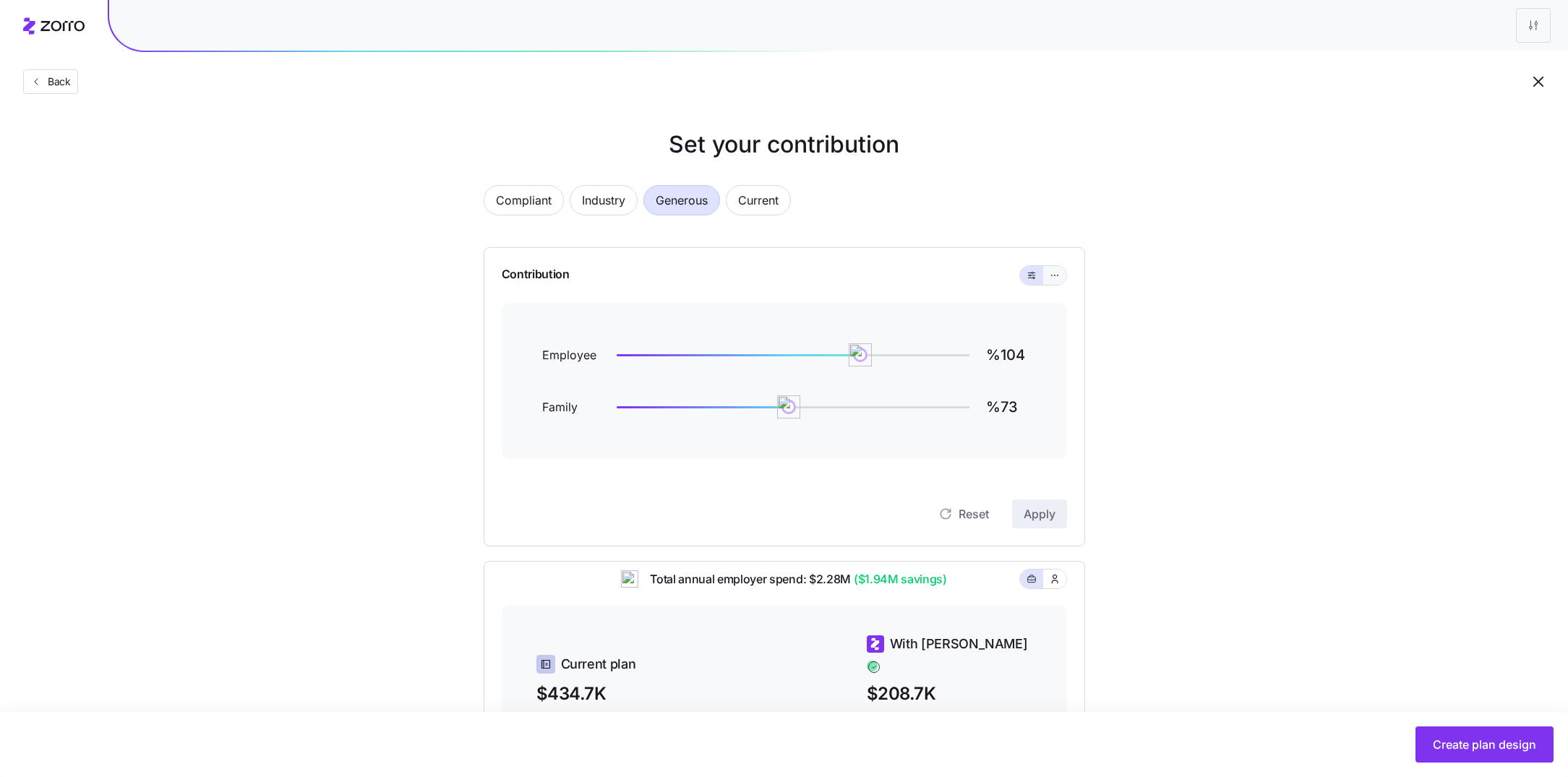
click at [1057, 276] on icon "button" at bounding box center [1055, 275] width 10 height 18
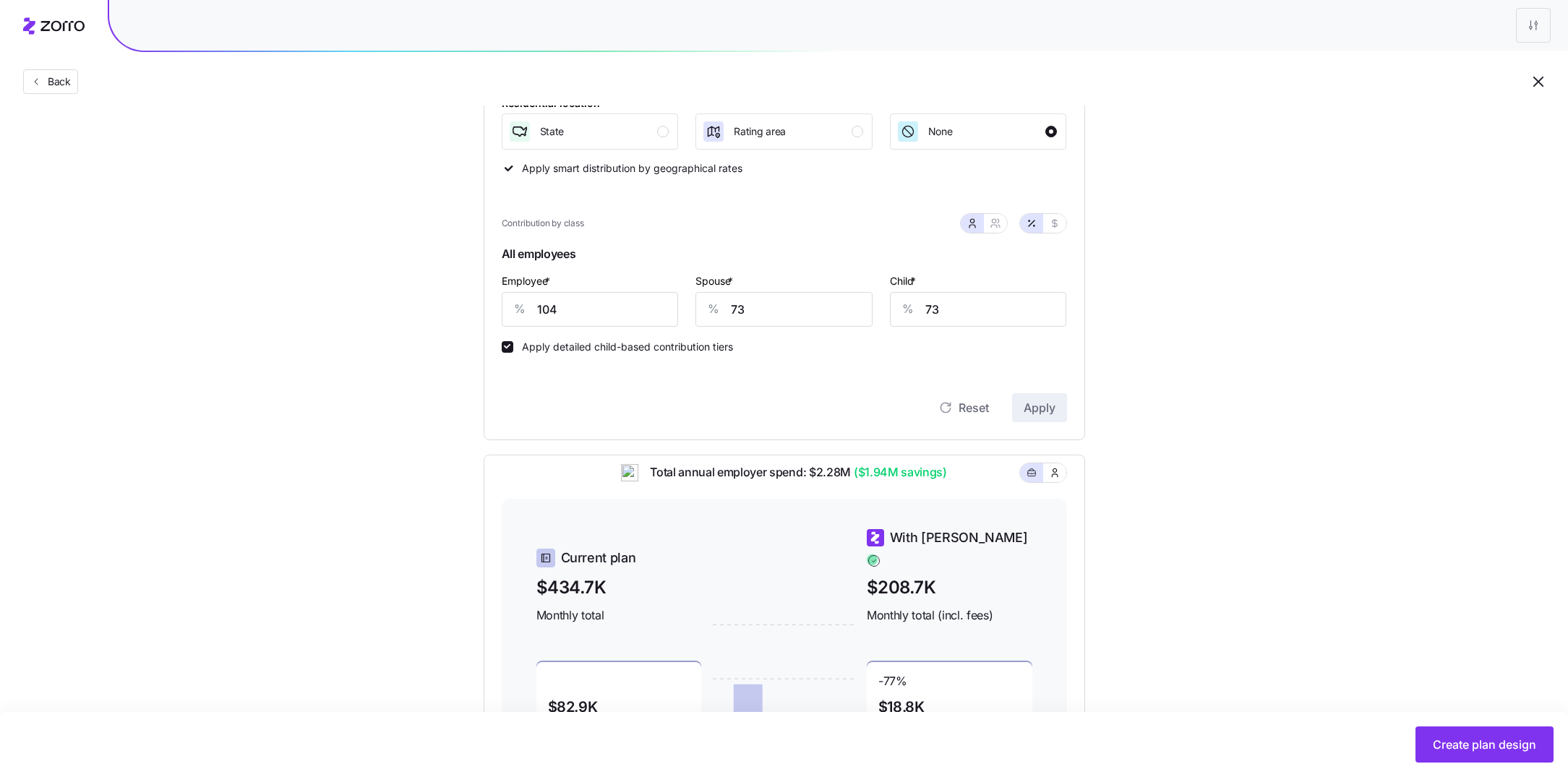
scroll to position [235, 0]
click at [997, 224] on icon "button" at bounding box center [996, 222] width 12 height 12
type input "89"
type input "90"
click at [973, 213] on button "button" at bounding box center [972, 222] width 23 height 19
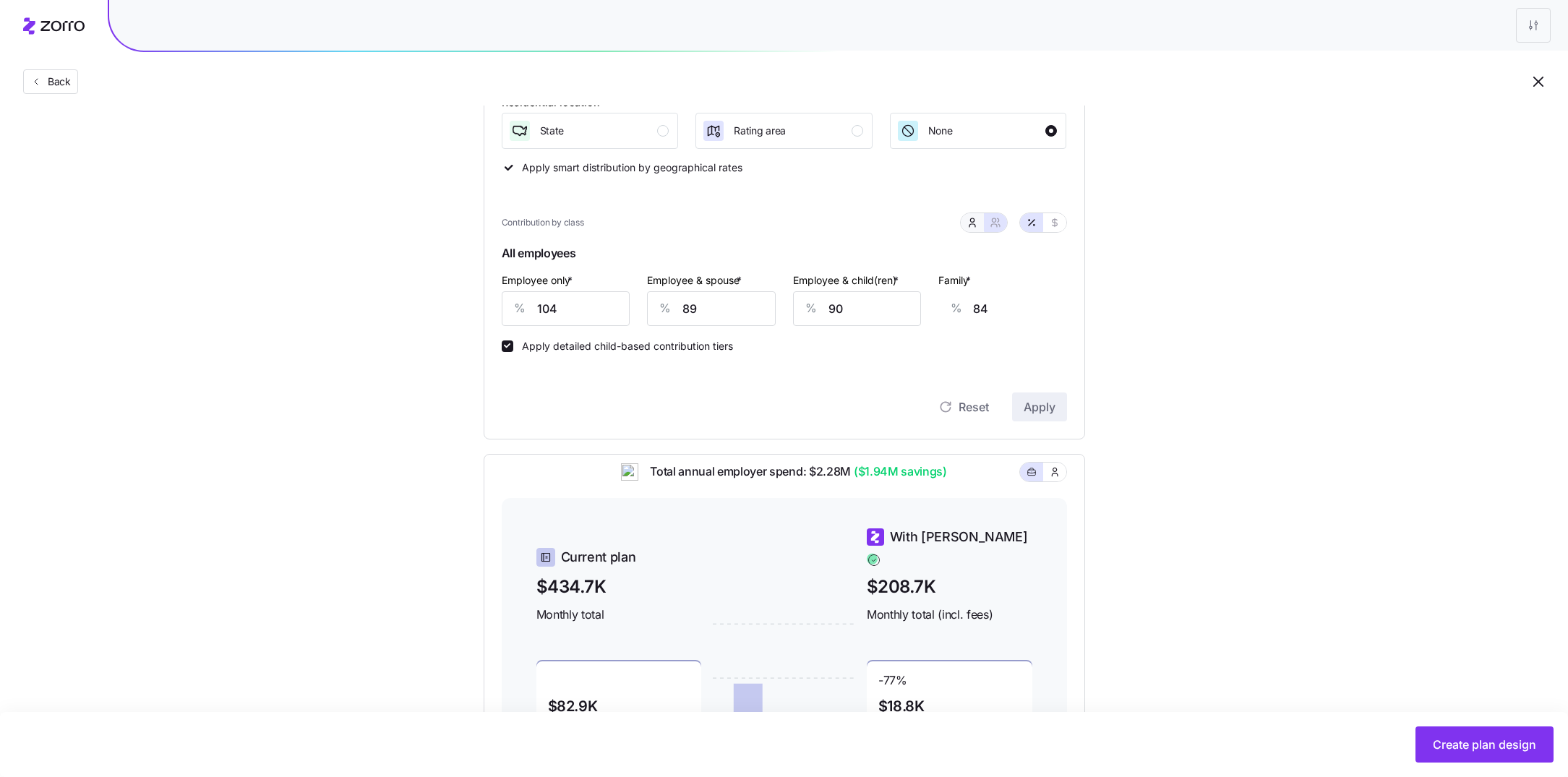
type input "73"
click at [990, 226] on button "button" at bounding box center [996, 222] width 12 height 12
type input "89"
type input "90"
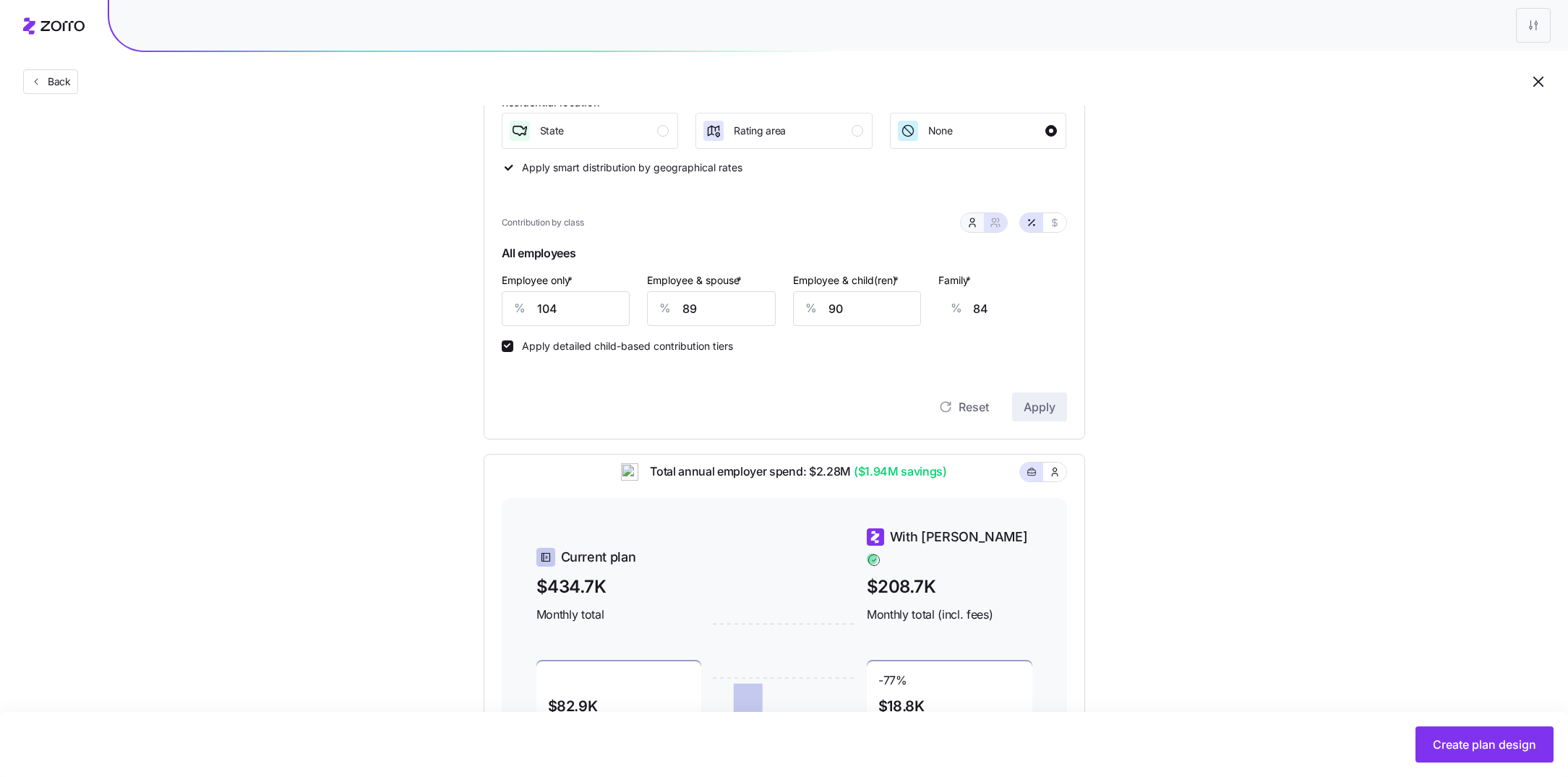
click at [964, 227] on button "button" at bounding box center [972, 222] width 23 height 19
type input "73"
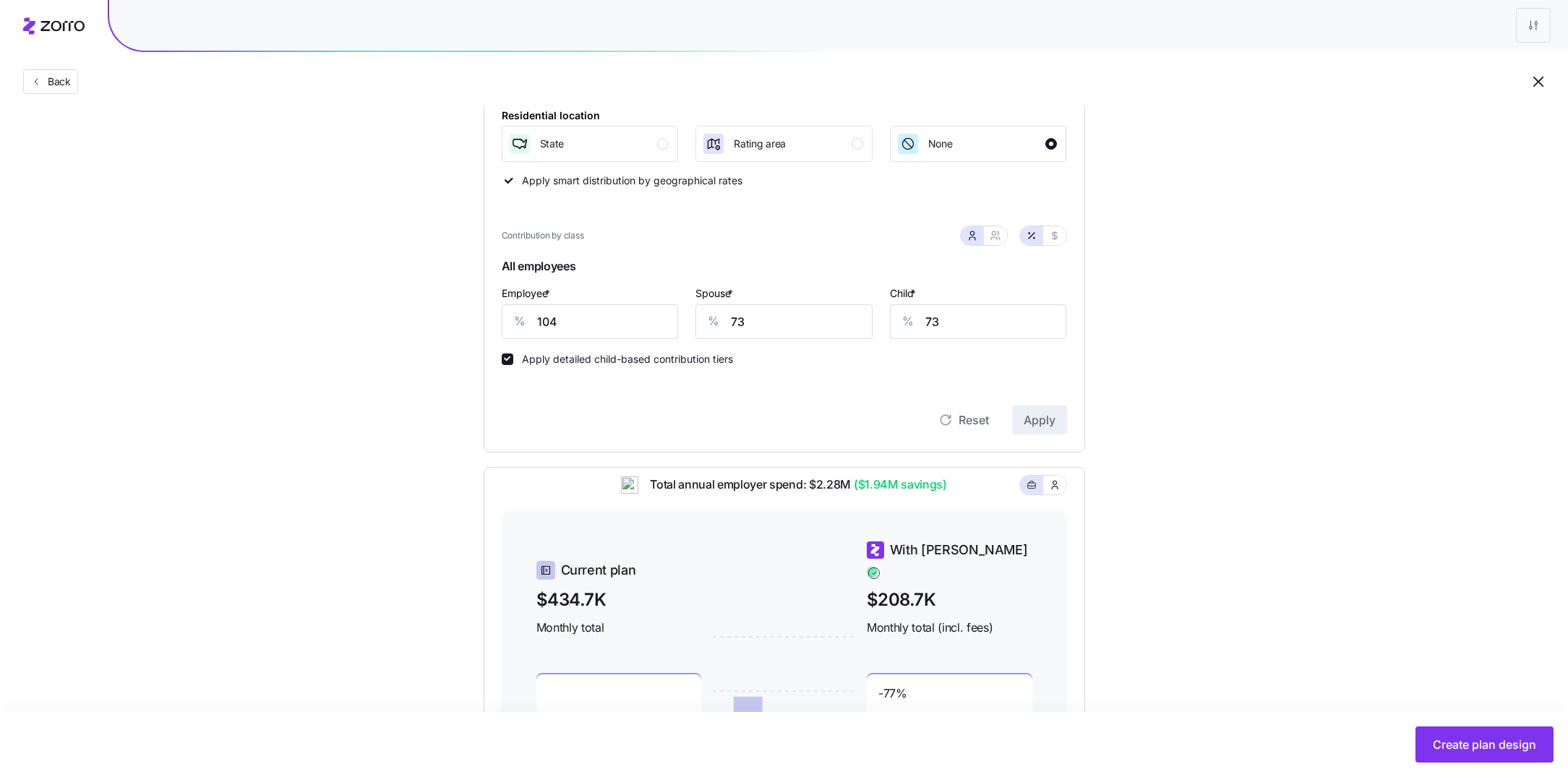
scroll to position [220, 0]
click at [618, 331] on input "104" at bounding box center [590, 324] width 177 height 35
click at [575, 324] on input "90" at bounding box center [590, 324] width 177 height 35
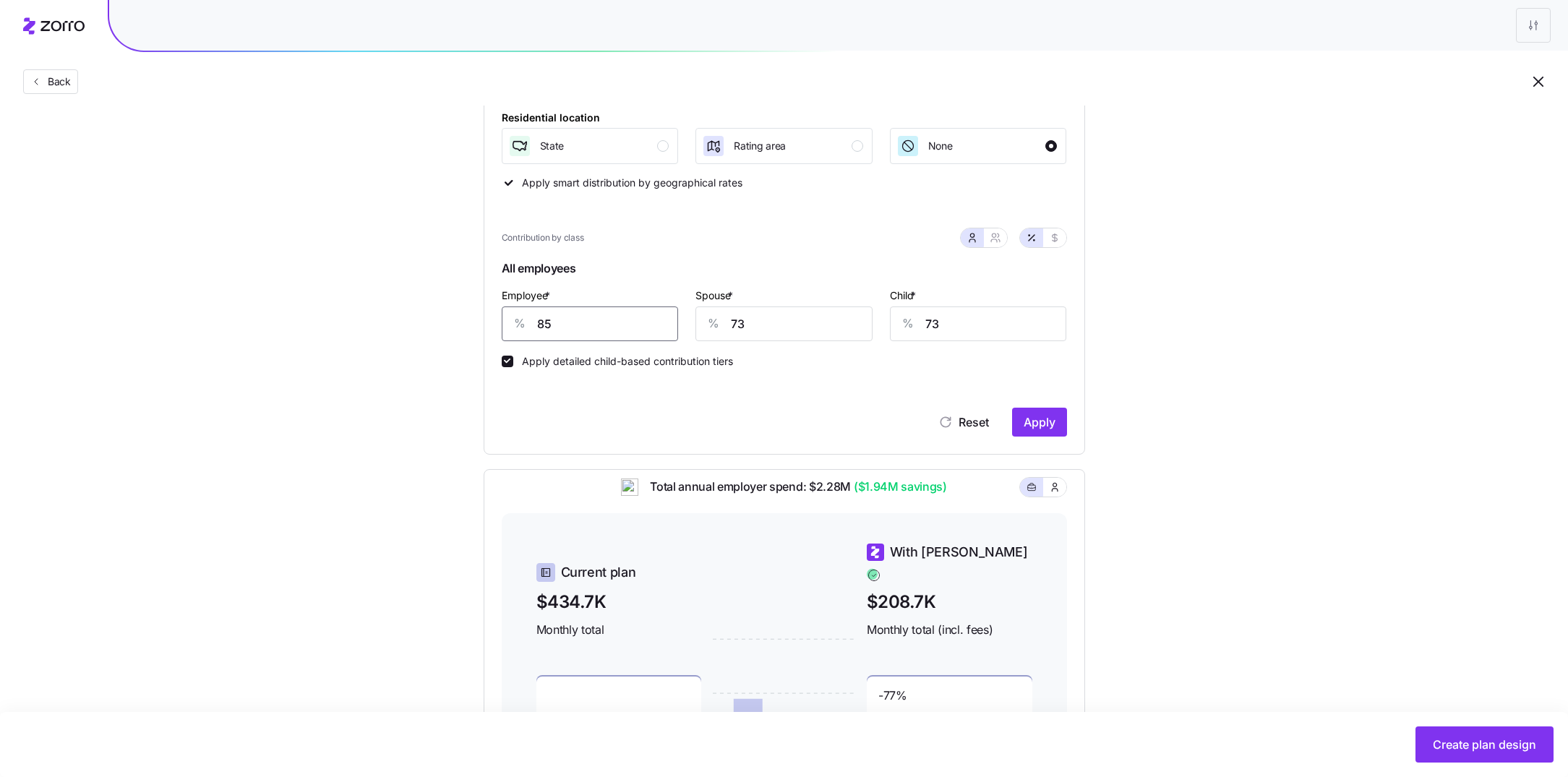
type input "85"
type input "50"
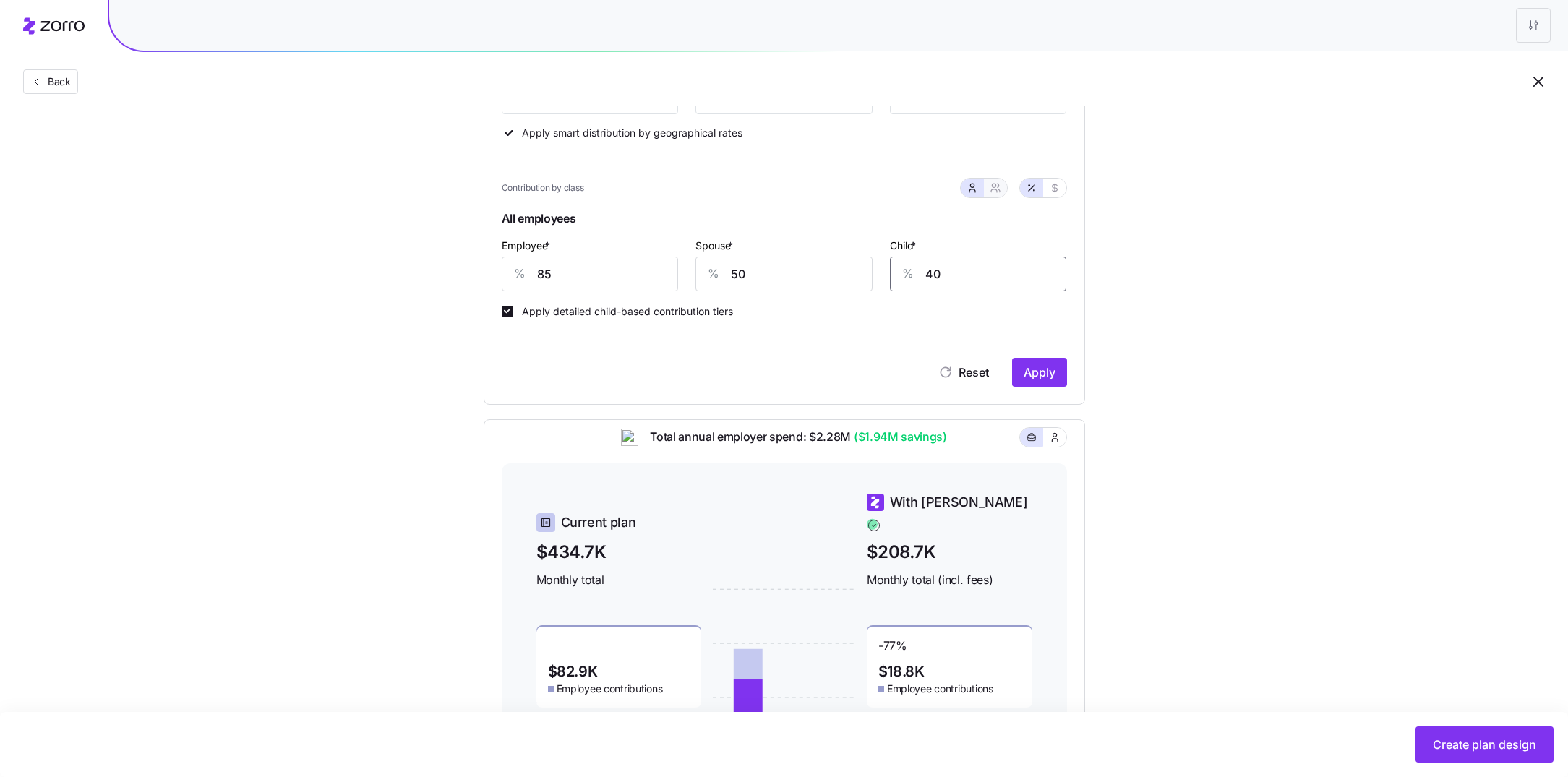
type input "40"
click at [998, 187] on icon "button" at bounding box center [996, 188] width 12 height 12
type input "68"
type input "65"
drag, startPoint x: 713, startPoint y: 275, endPoint x: 559, endPoint y: 273, distance: 154.0
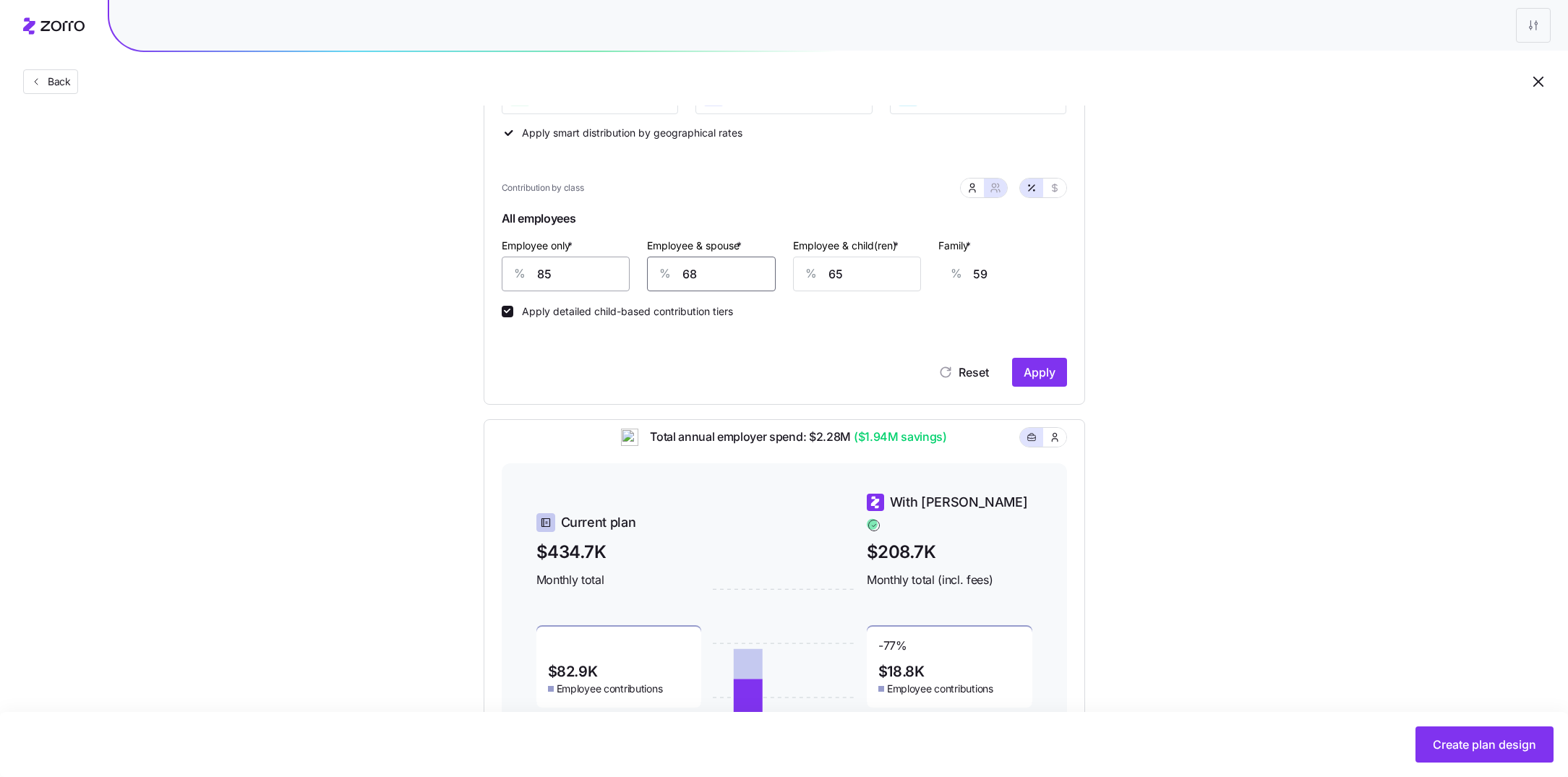
click at [559, 273] on div "Employee only * % 85 Employee & spouse * % 68 Employee & child(ren) * % 65 Fami…" at bounding box center [784, 264] width 583 height 72
click at [795, 320] on div "Classes Residential location State Rating area None Apply smart distribution by…" at bounding box center [784, 209] width 566 height 353
click at [561, 279] on input "85" at bounding box center [566, 273] width 129 height 35
type input "8"
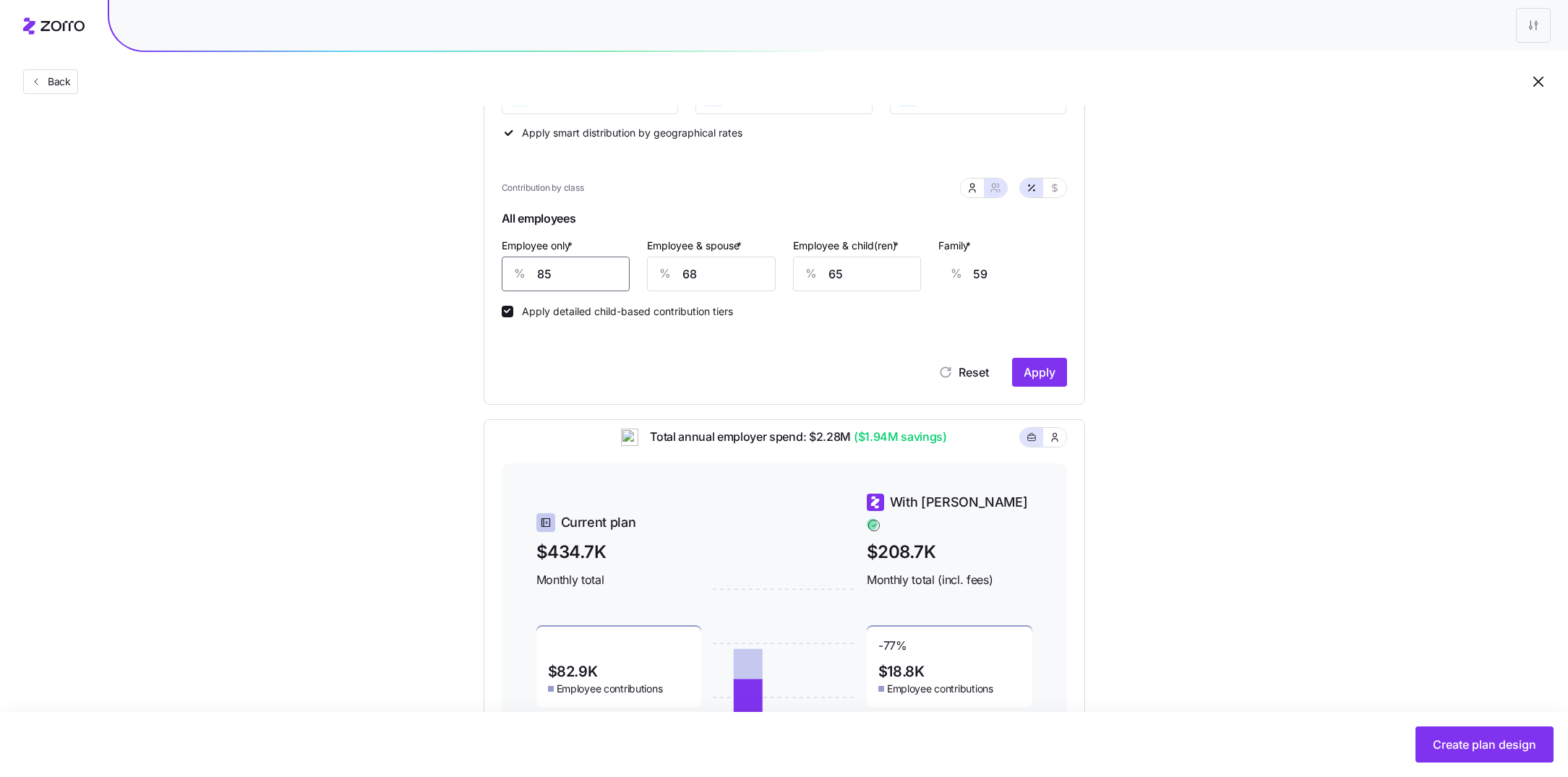
type input "87"
click at [623, 336] on div "Reset Apply" at bounding box center [784, 357] width 566 height 58
click at [593, 278] on input "8" at bounding box center [566, 273] width 129 height 35
type input "80"
type input "61"
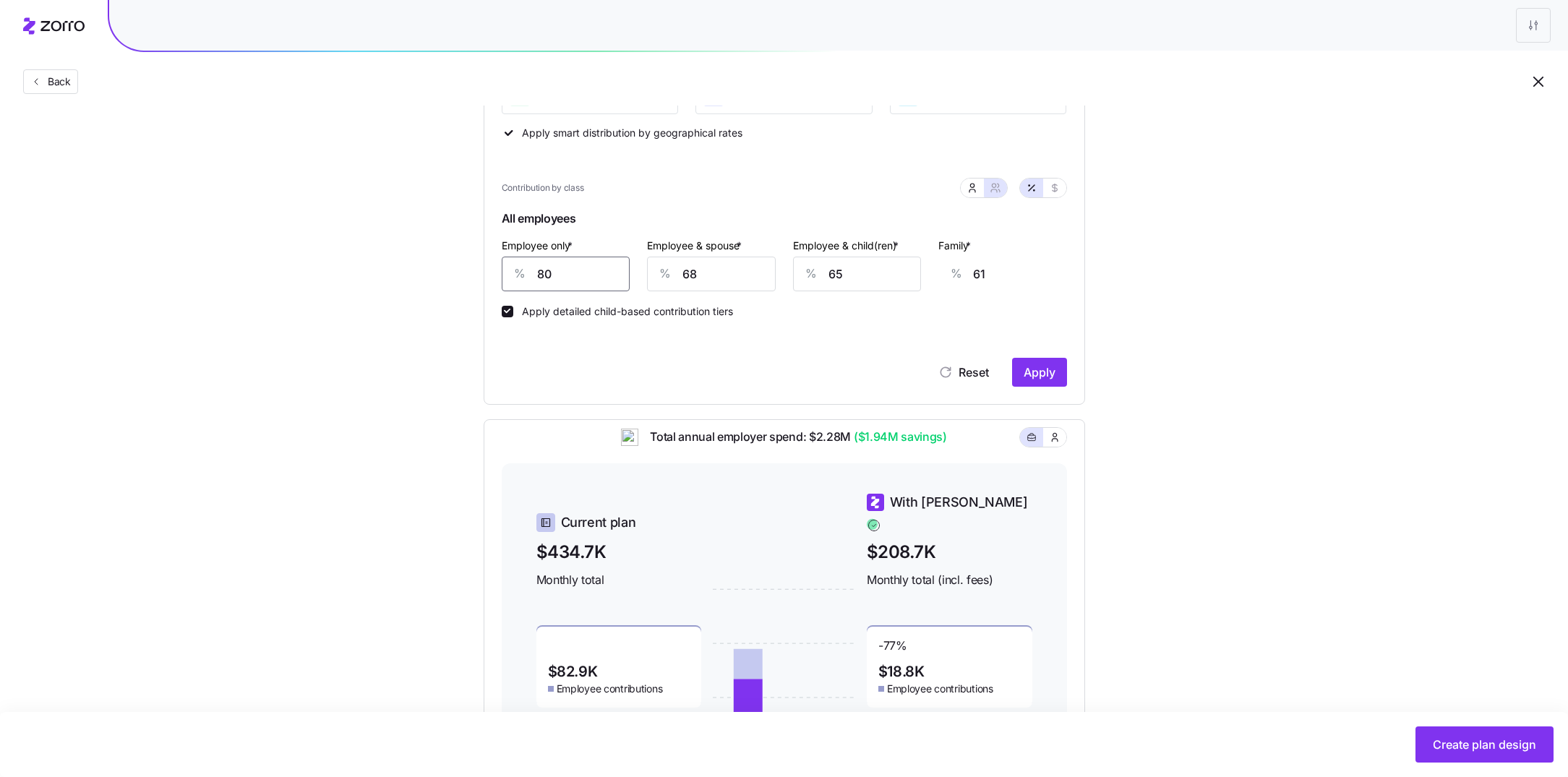
type input "80"
type input "6"
type input "18"
type input "60"
type input "56"
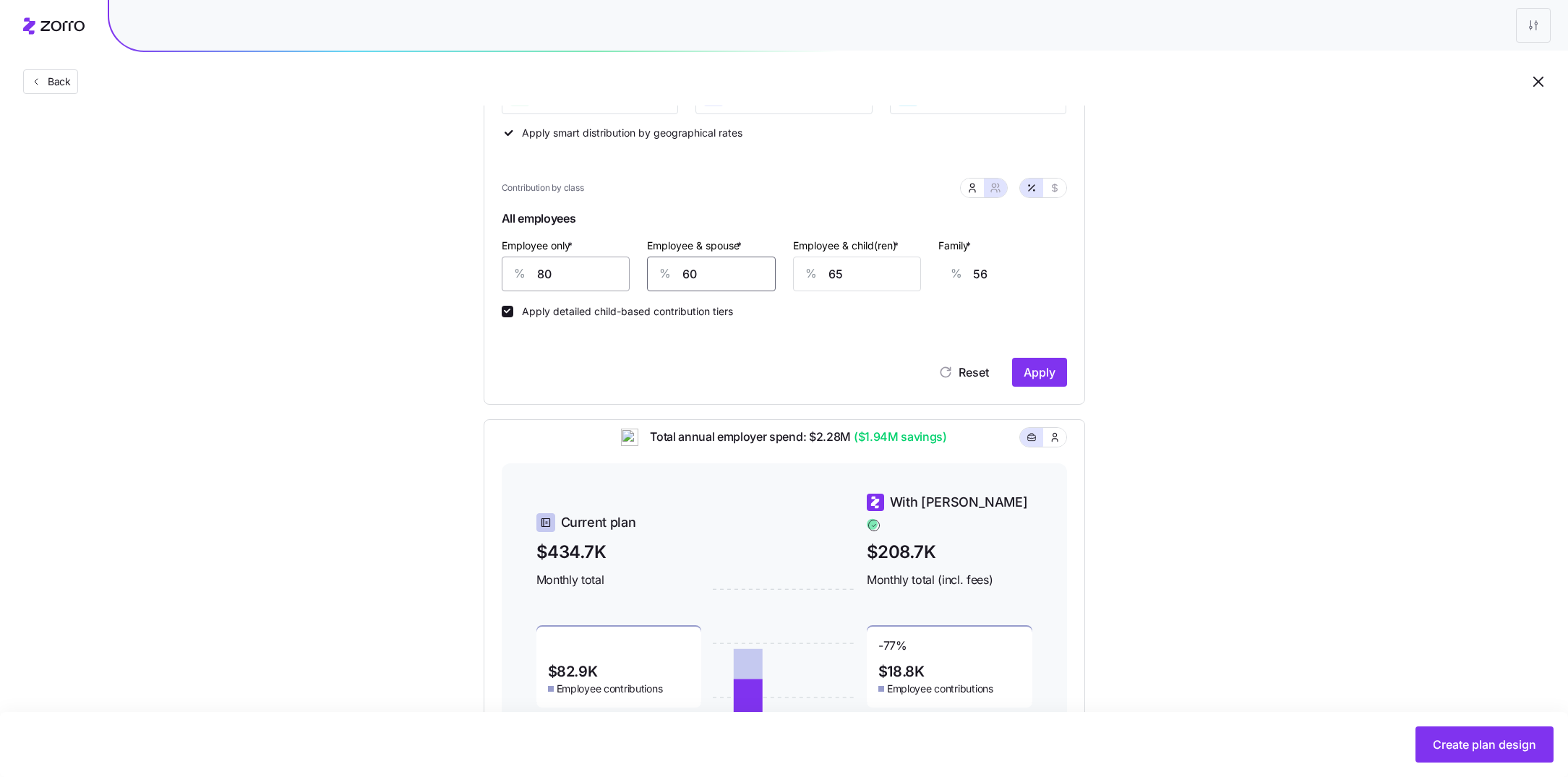
type input "60"
type input "5"
type input "17"
type input "50"
type input "46"
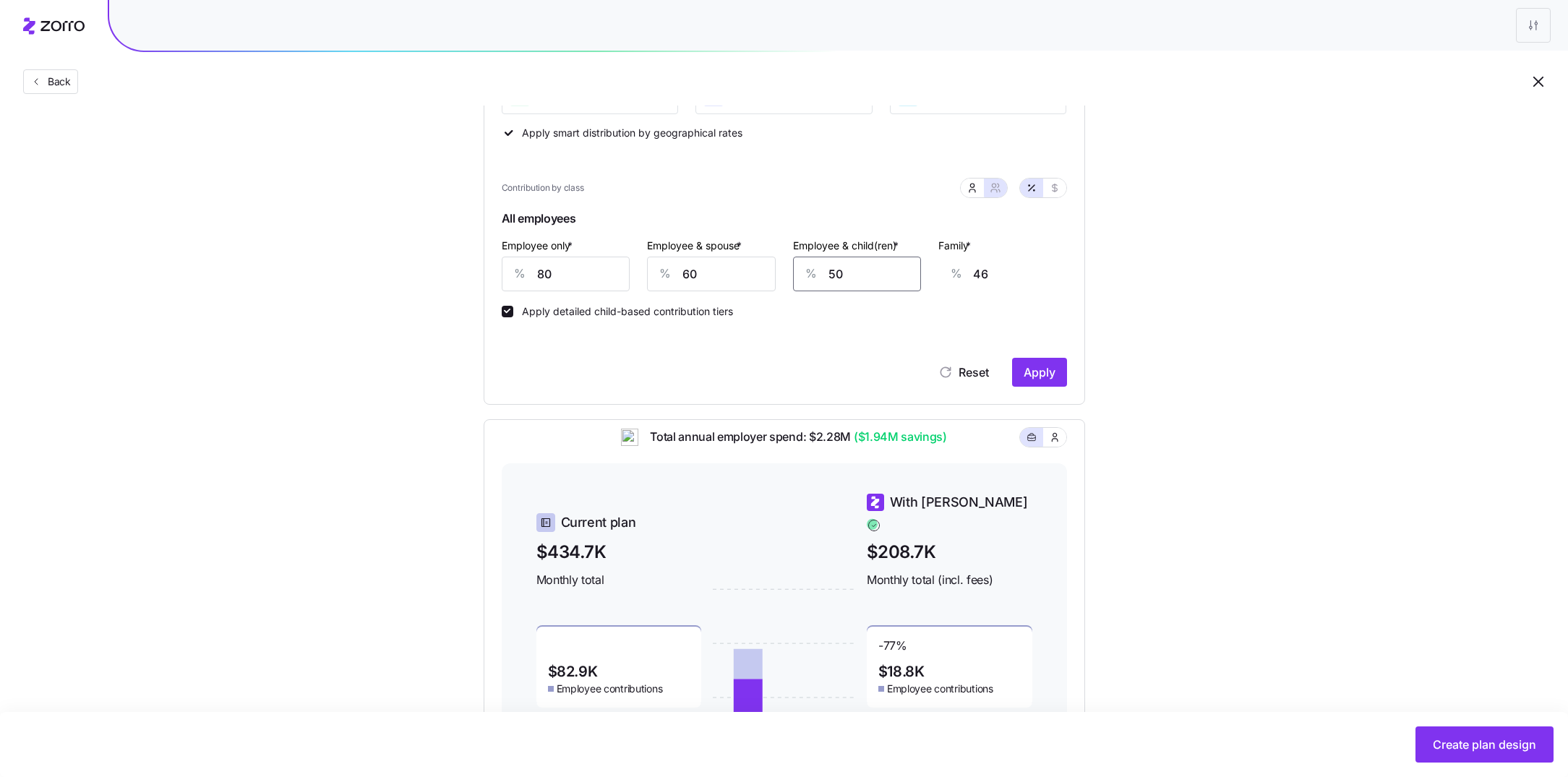
type input "50"
click at [1033, 388] on div "Contribution Classes Residential location State Rating area None Apply smart di…" at bounding box center [785, 190] width 602 height 427
click at [1039, 369] on span "Apply" at bounding box center [1039, 372] width 32 height 18
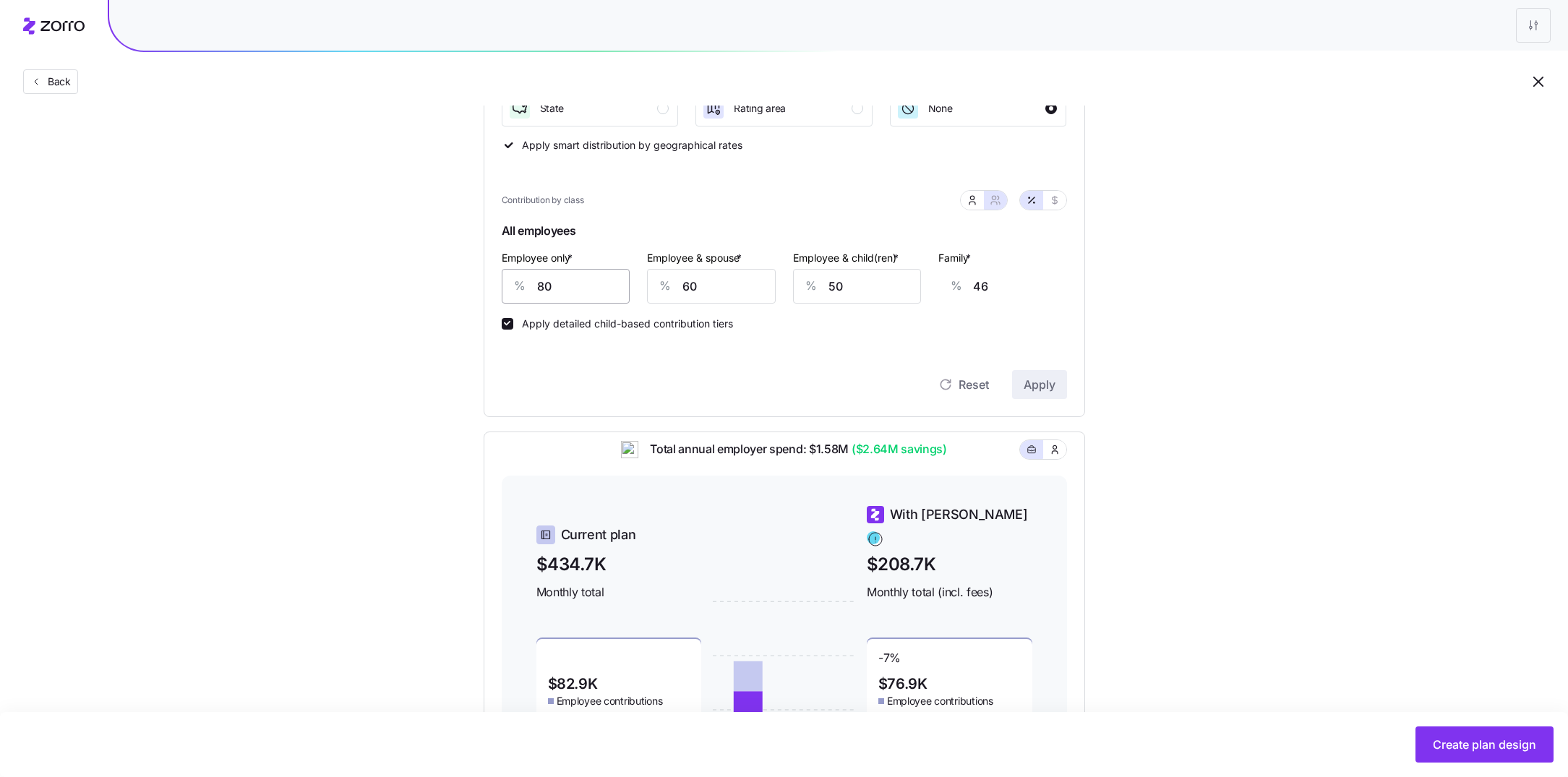
scroll to position [231, 0]
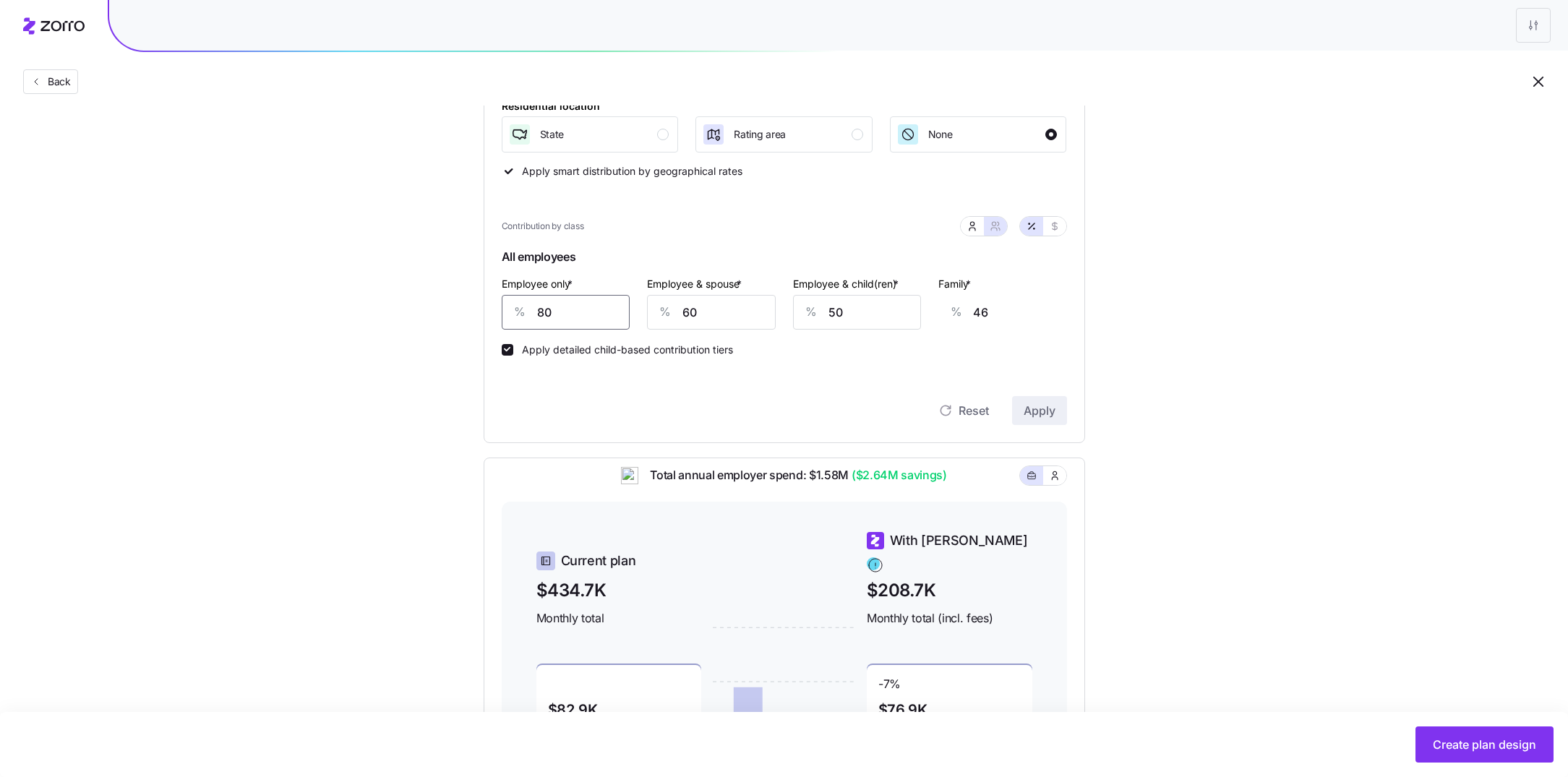
click at [562, 319] on input "80" at bounding box center [566, 312] width 129 height 35
type input "7"
type input "72"
type input "70"
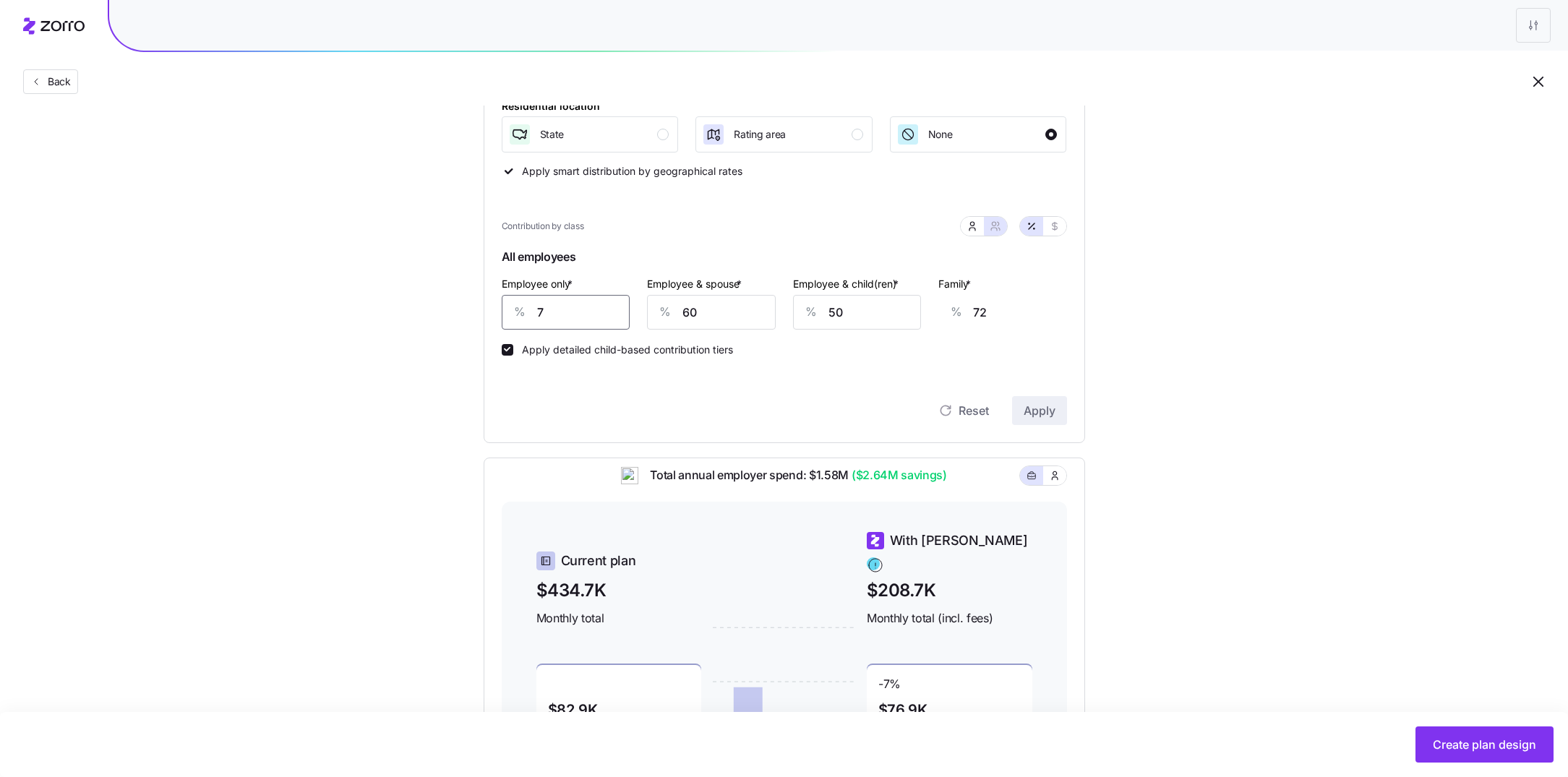
type input "50"
click at [1045, 410] on span "Apply" at bounding box center [1039, 410] width 32 height 18
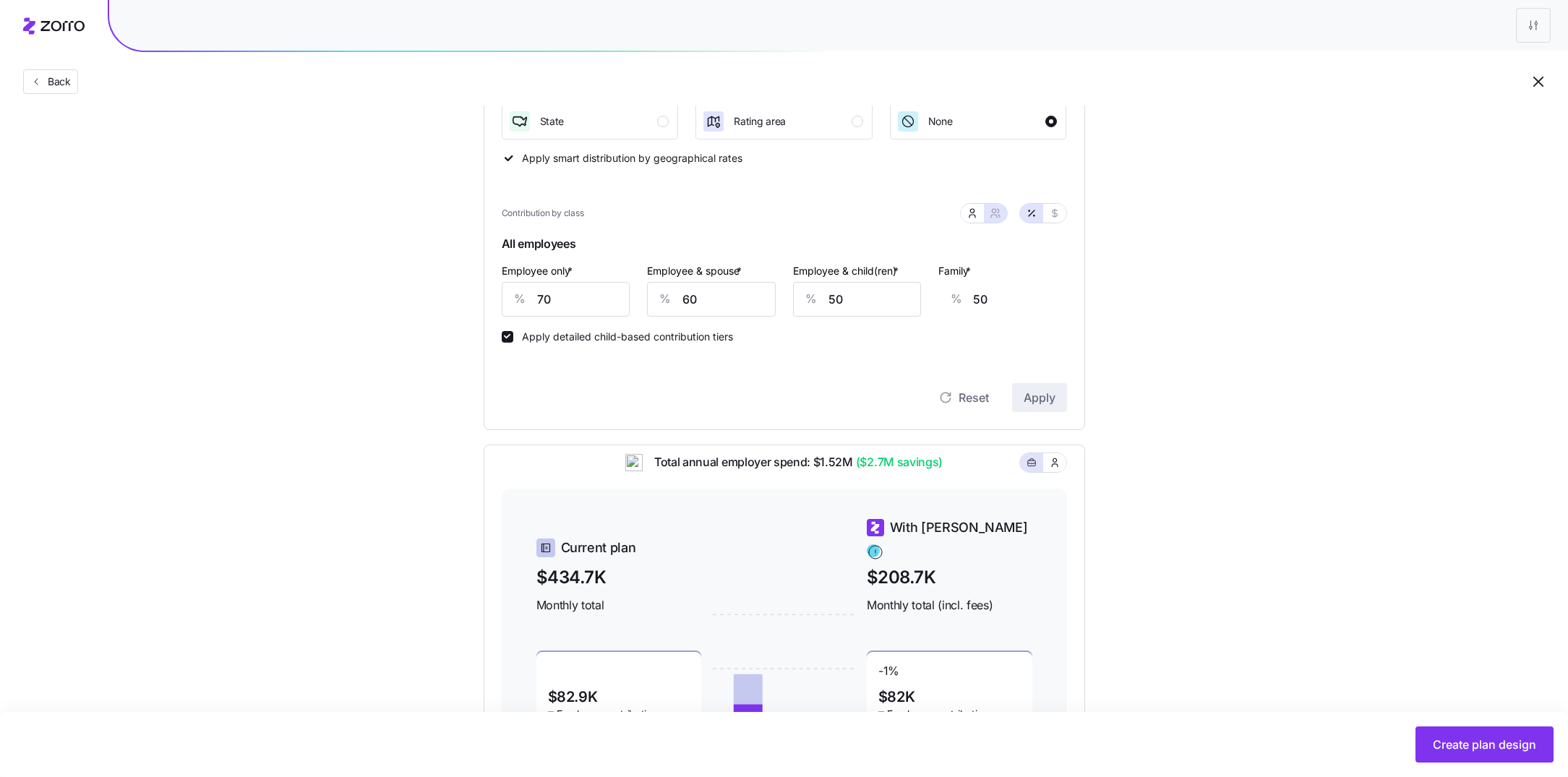
scroll to position [253, 0]
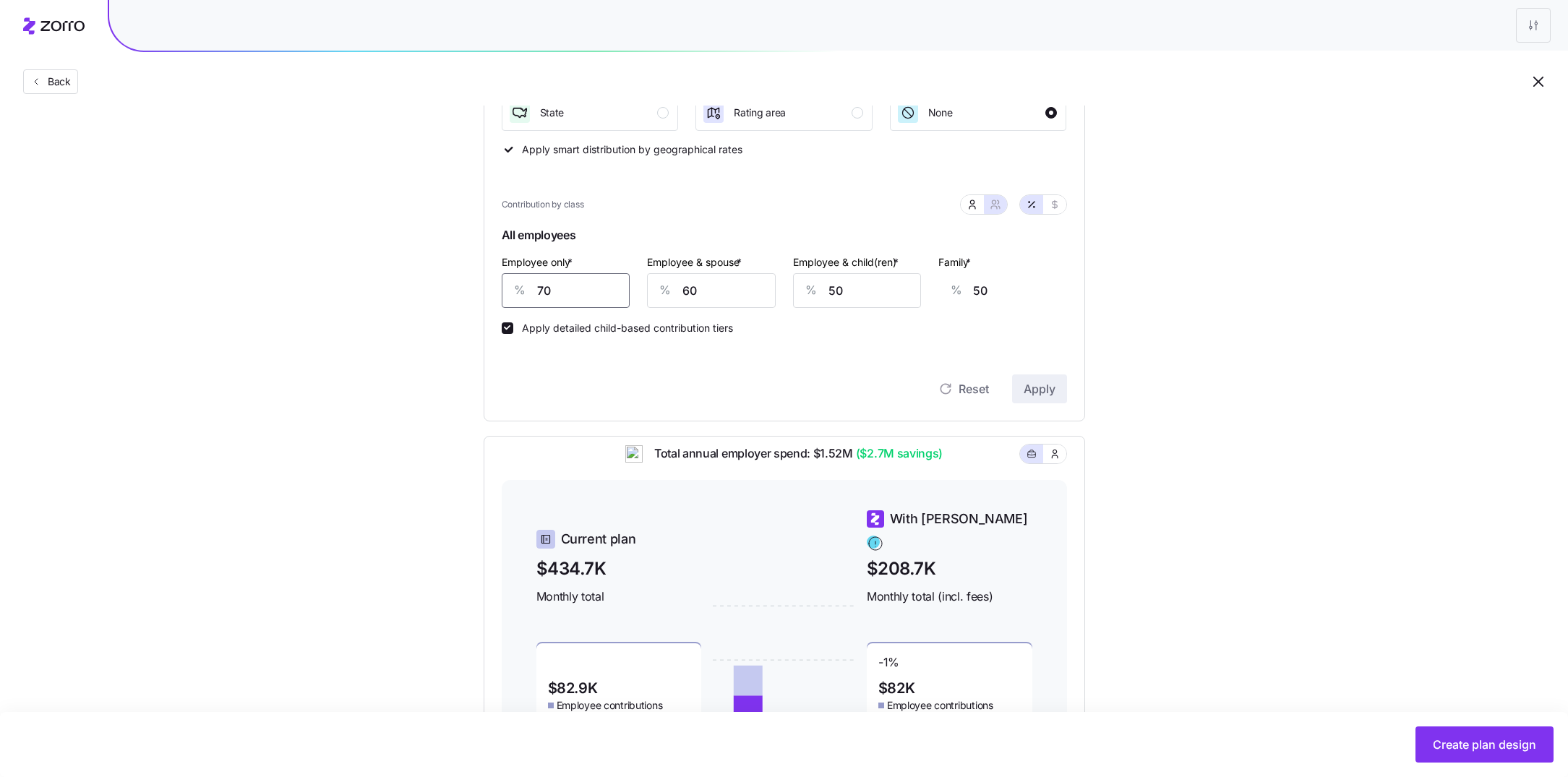
click at [587, 292] on input "70" at bounding box center [566, 290] width 129 height 35
type input "6"
type input "73"
type input "60"
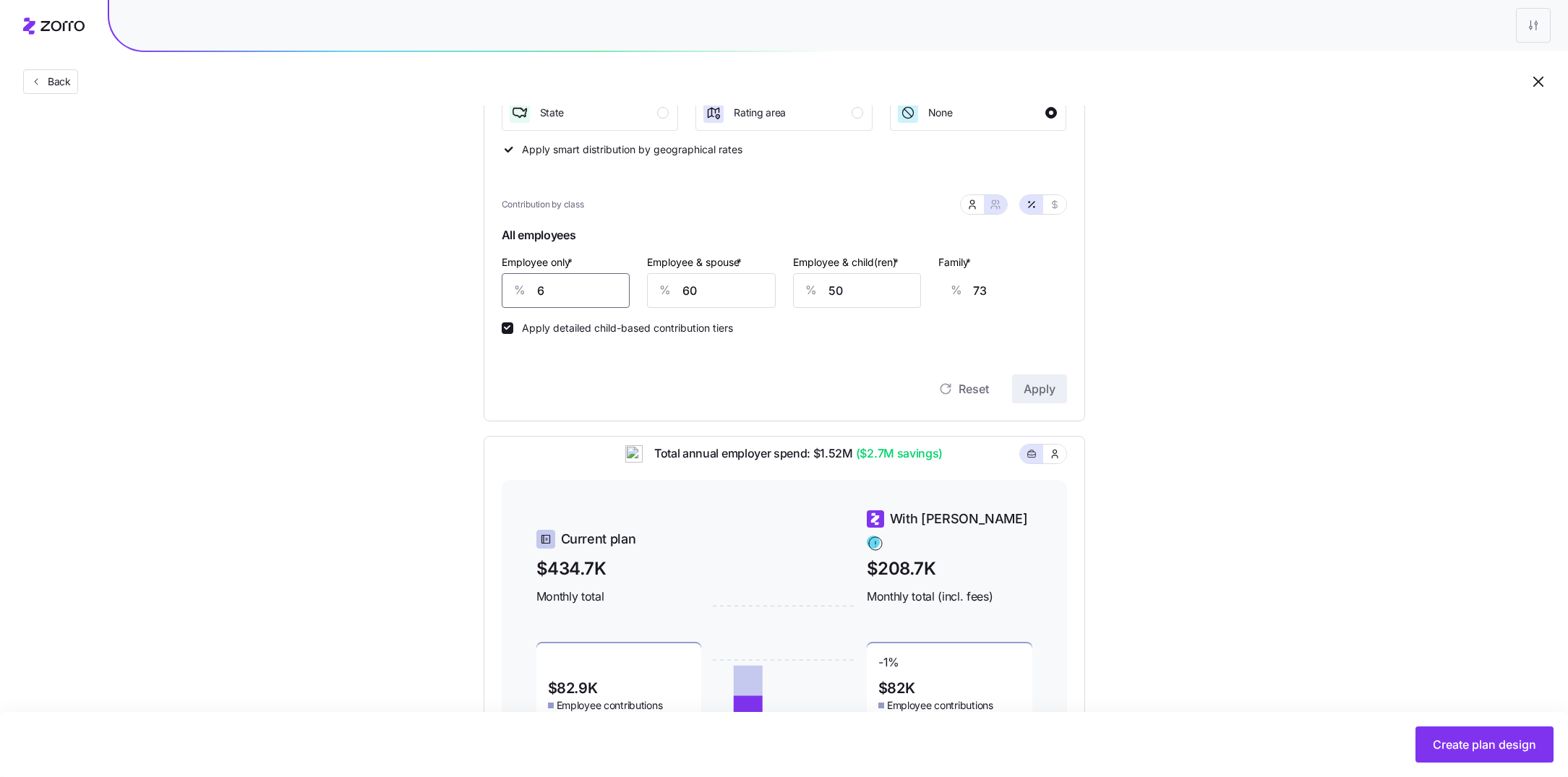
type input "54"
type input "60"
click at [740, 288] on input "60" at bounding box center [712, 290] width 129 height 35
type input "4"
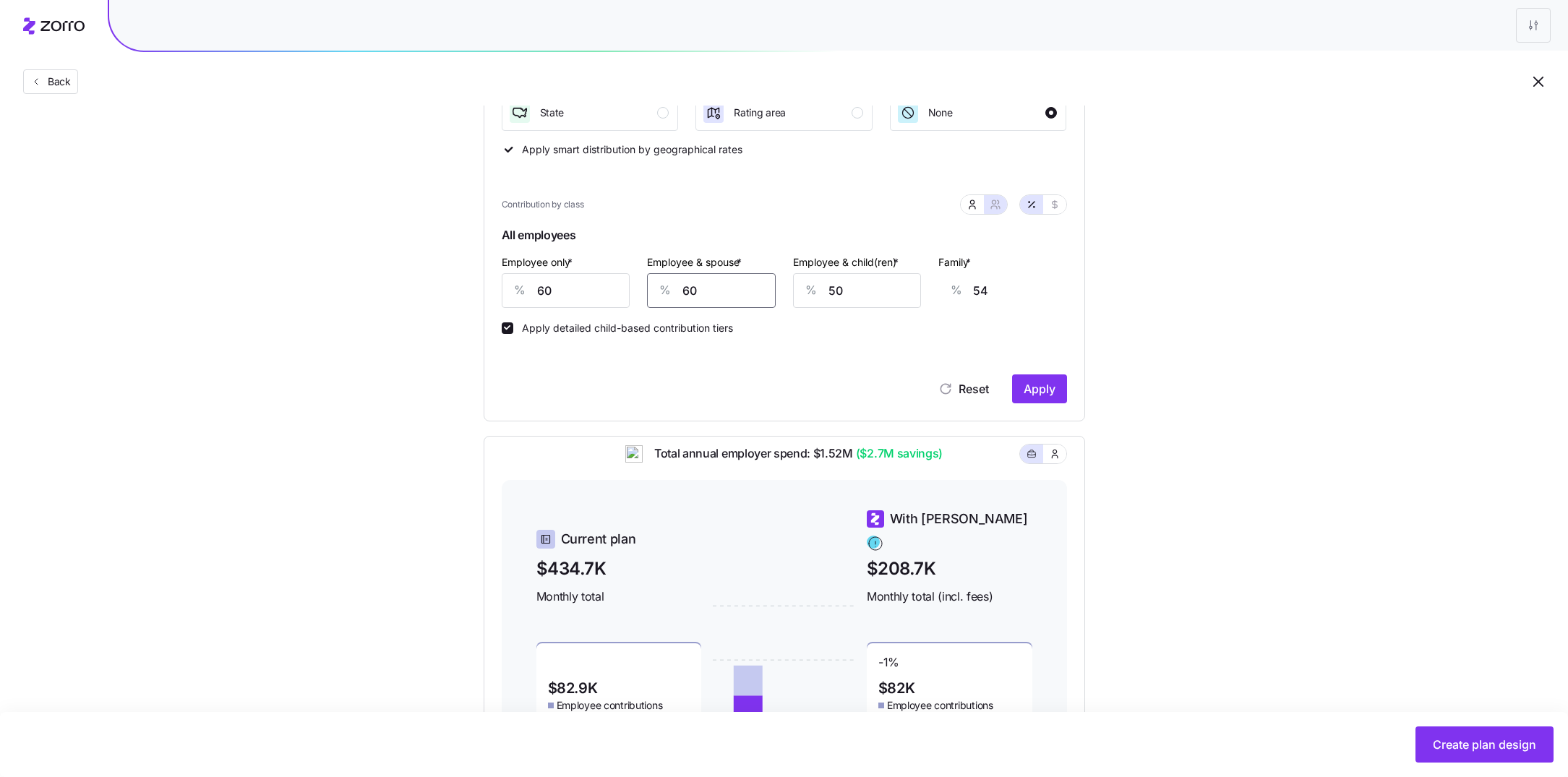
type input "14"
type input "40"
type input "39"
type input "40"
type input "3"
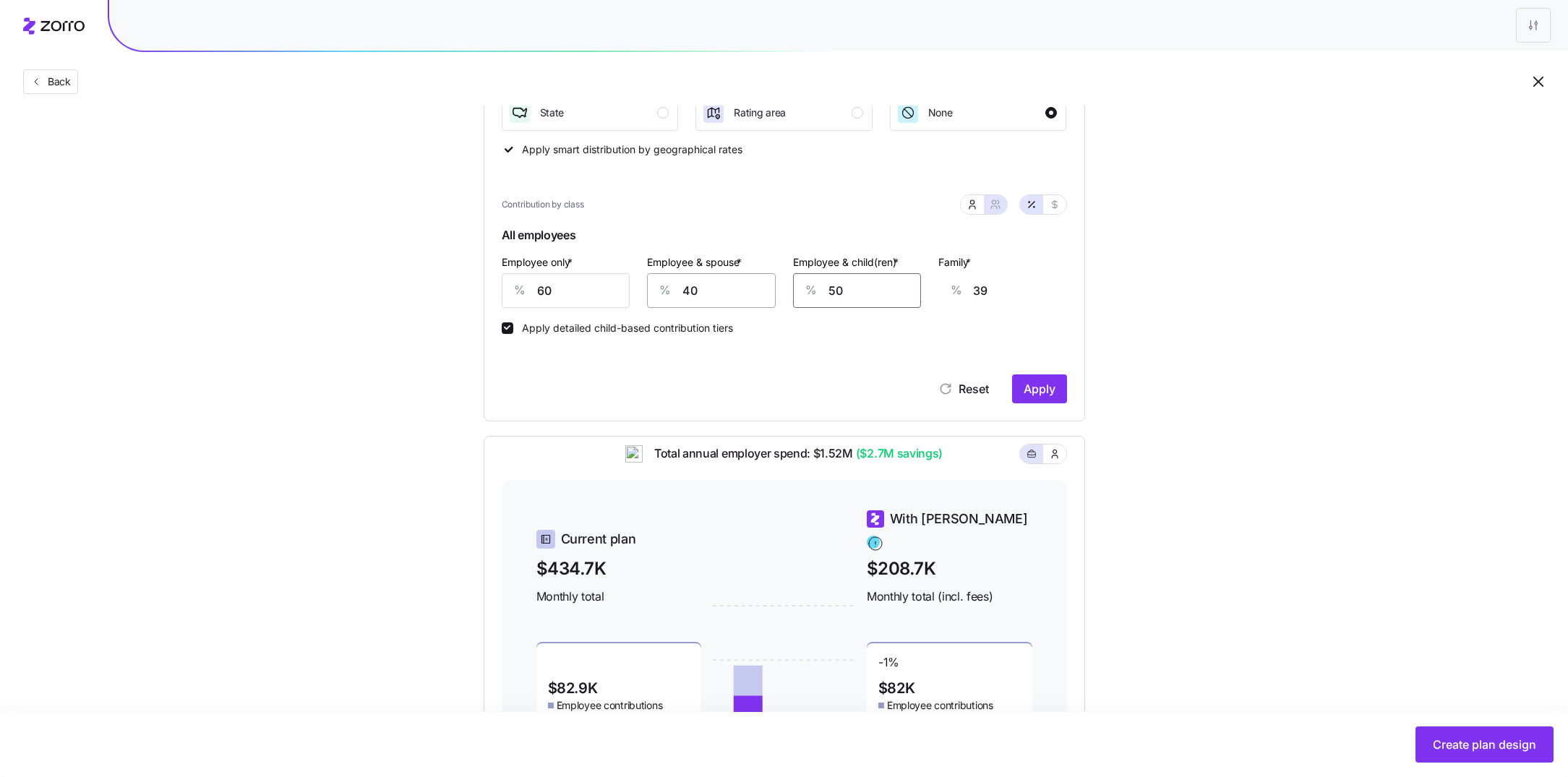
type input "9"
type input "30"
type input "26"
click at [1050, 382] on span "Apply" at bounding box center [1039, 388] width 32 height 18
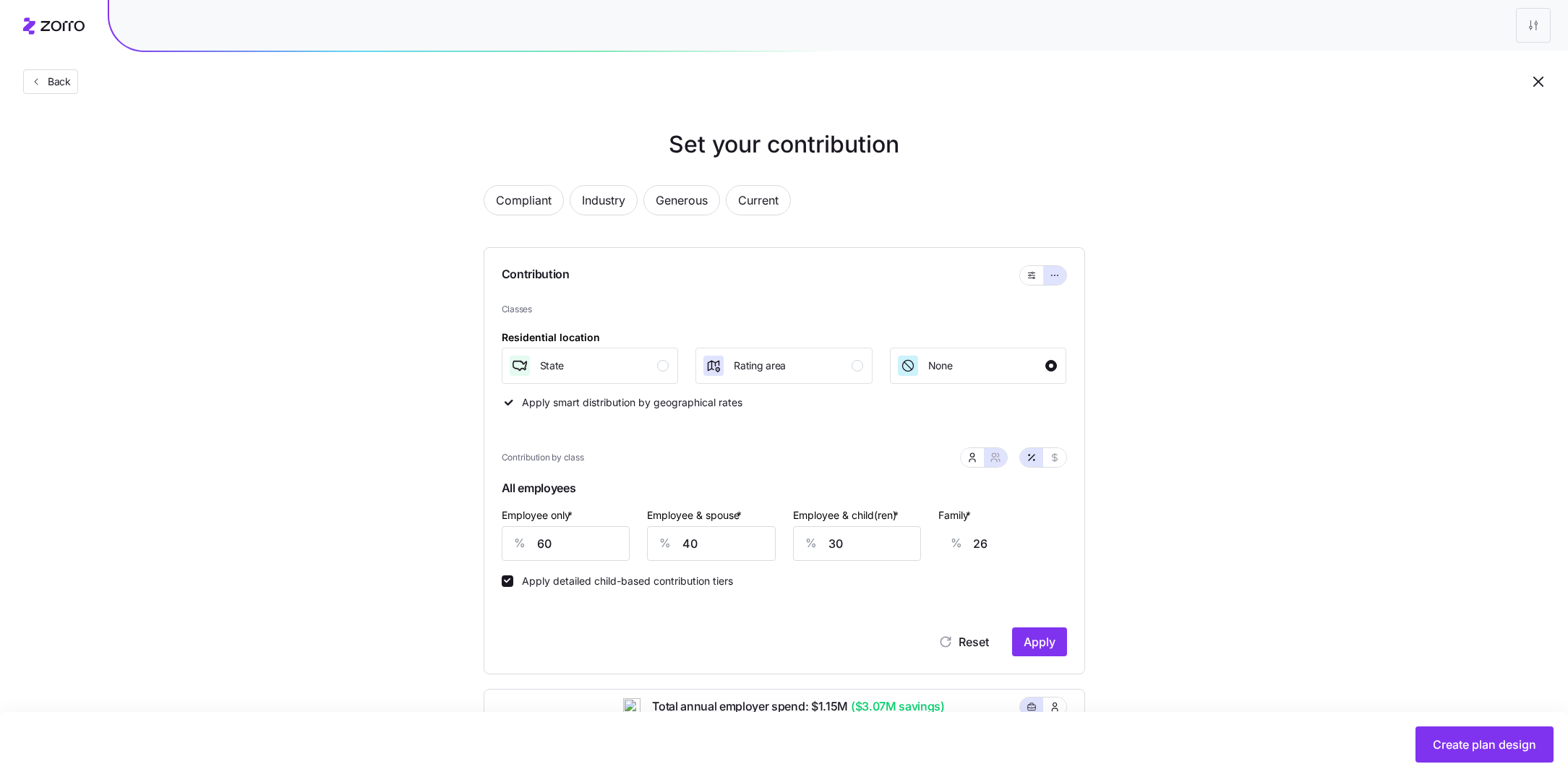
type input "33"
type input "28"
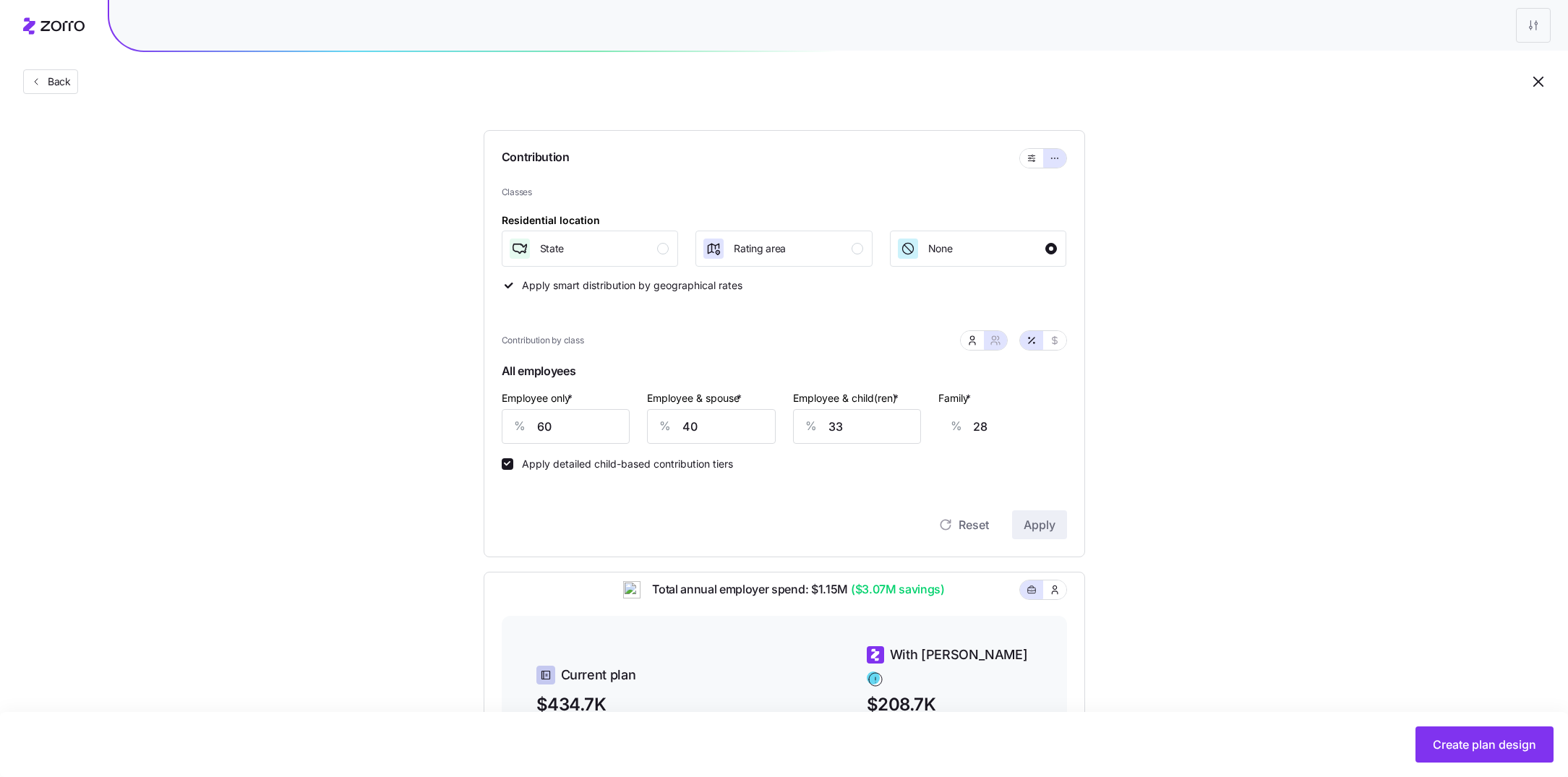
scroll to position [343, 0]
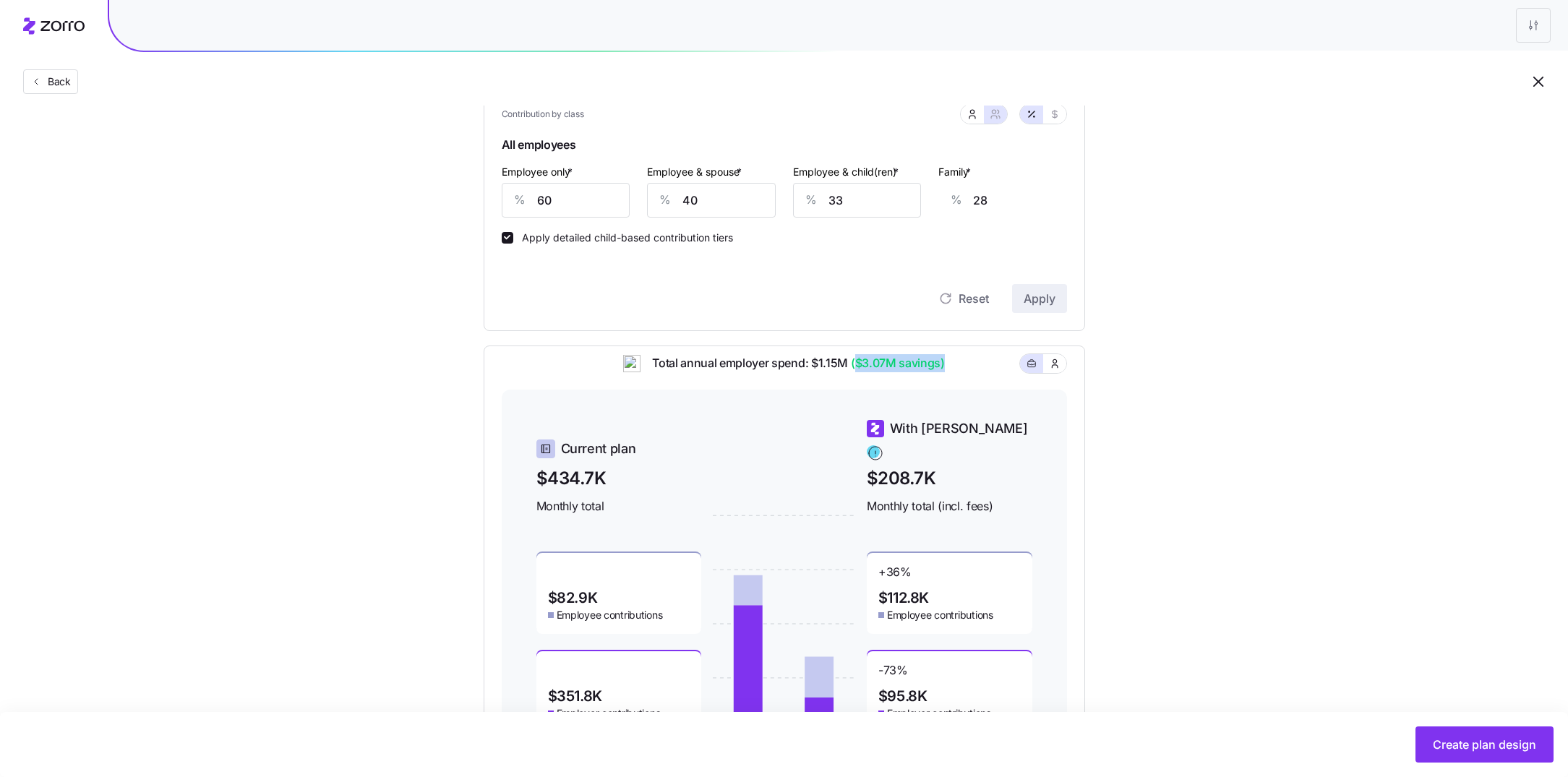
drag, startPoint x: 858, startPoint y: 373, endPoint x: 942, endPoint y: 372, distance: 84.0
click at [942, 372] on span "($3.07M savings)" at bounding box center [896, 362] width 97 height 18
click at [1184, 447] on div "Set your contribution Compliant Industry Generous Current Contribution Classes …" at bounding box center [784, 277] width 1568 height 987
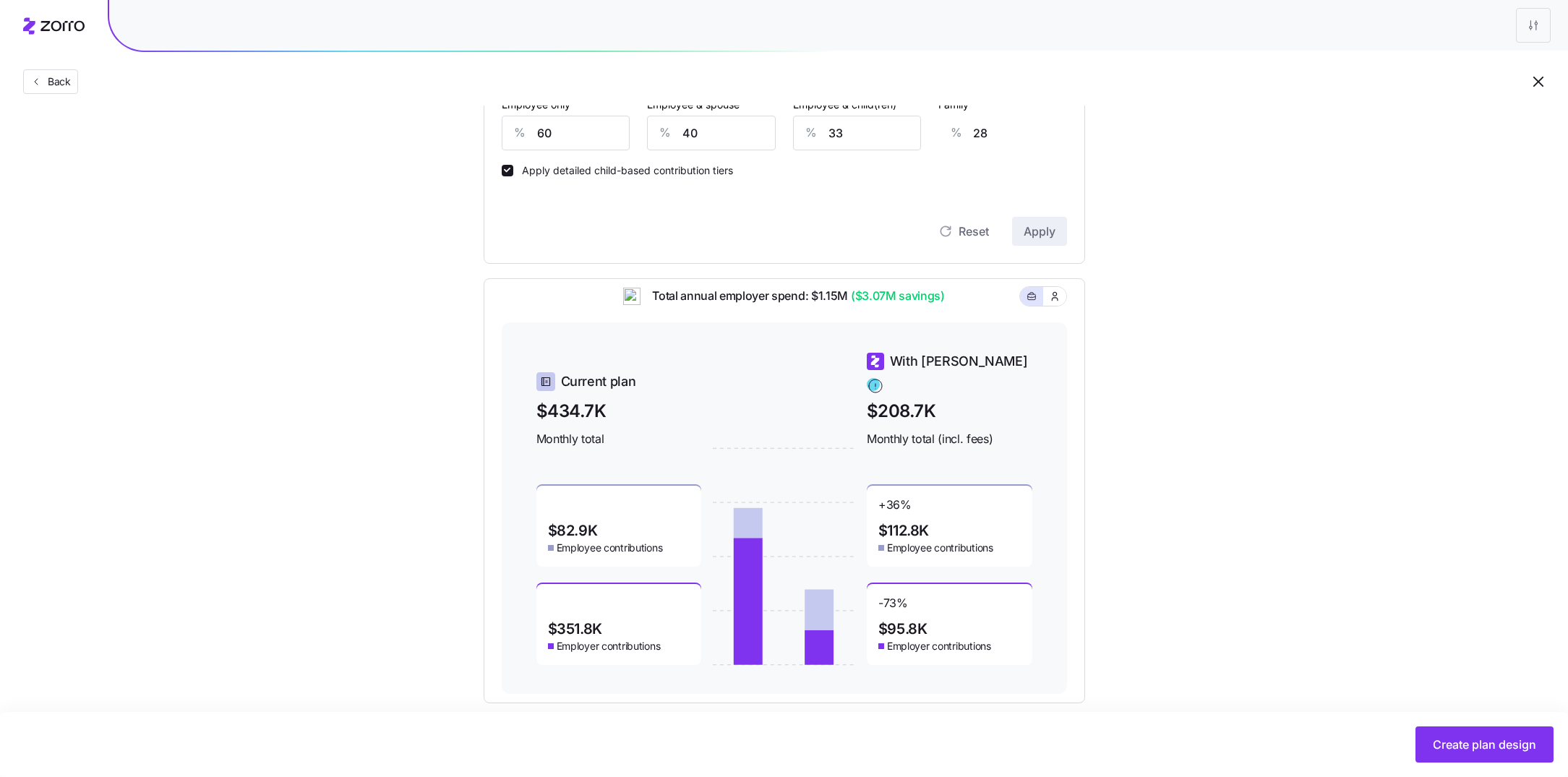
scroll to position [429, 0]
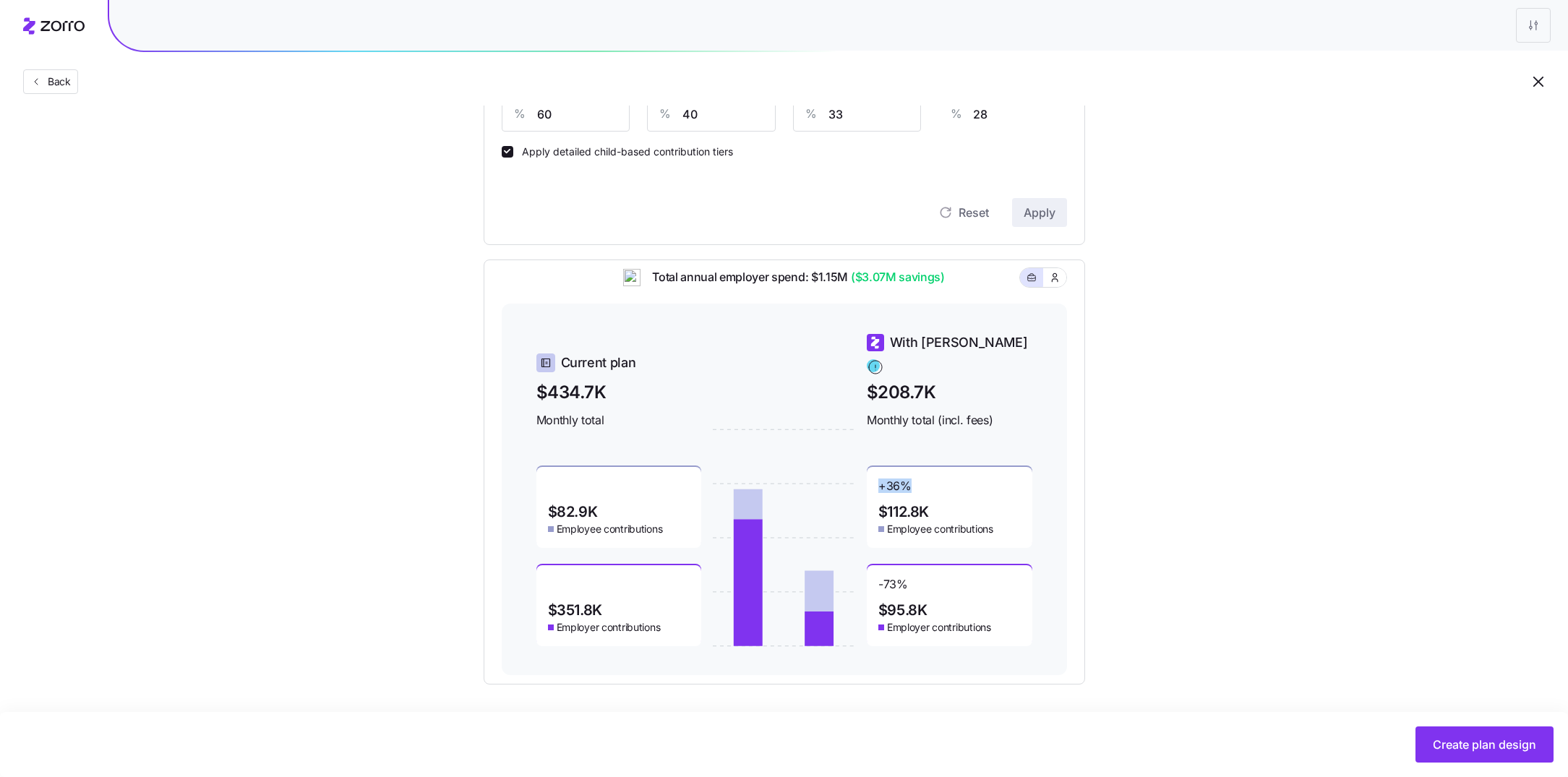
drag, startPoint x: 918, startPoint y: 476, endPoint x: 875, endPoint y: 475, distance: 43.0
click at [875, 475] on div "+ 36 % $112.8K Employee contributions" at bounding box center [949, 507] width 165 height 81
click at [953, 494] on div "+ 36 % $112.8K Employee contributions" at bounding box center [949, 507] width 165 height 81
click at [1477, 744] on span "Create plan design" at bounding box center [1485, 744] width 104 height 18
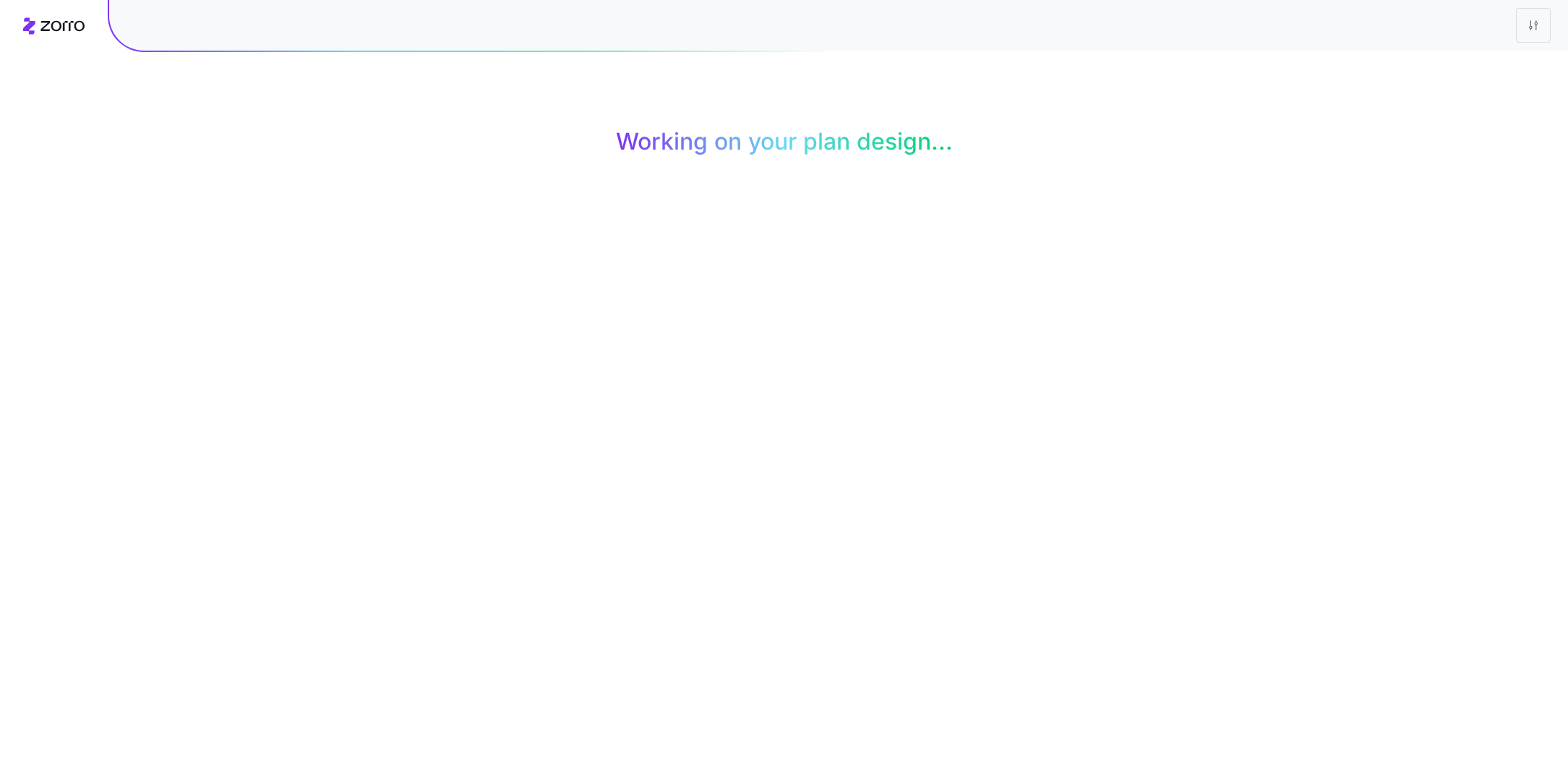
scroll to position [0, 0]
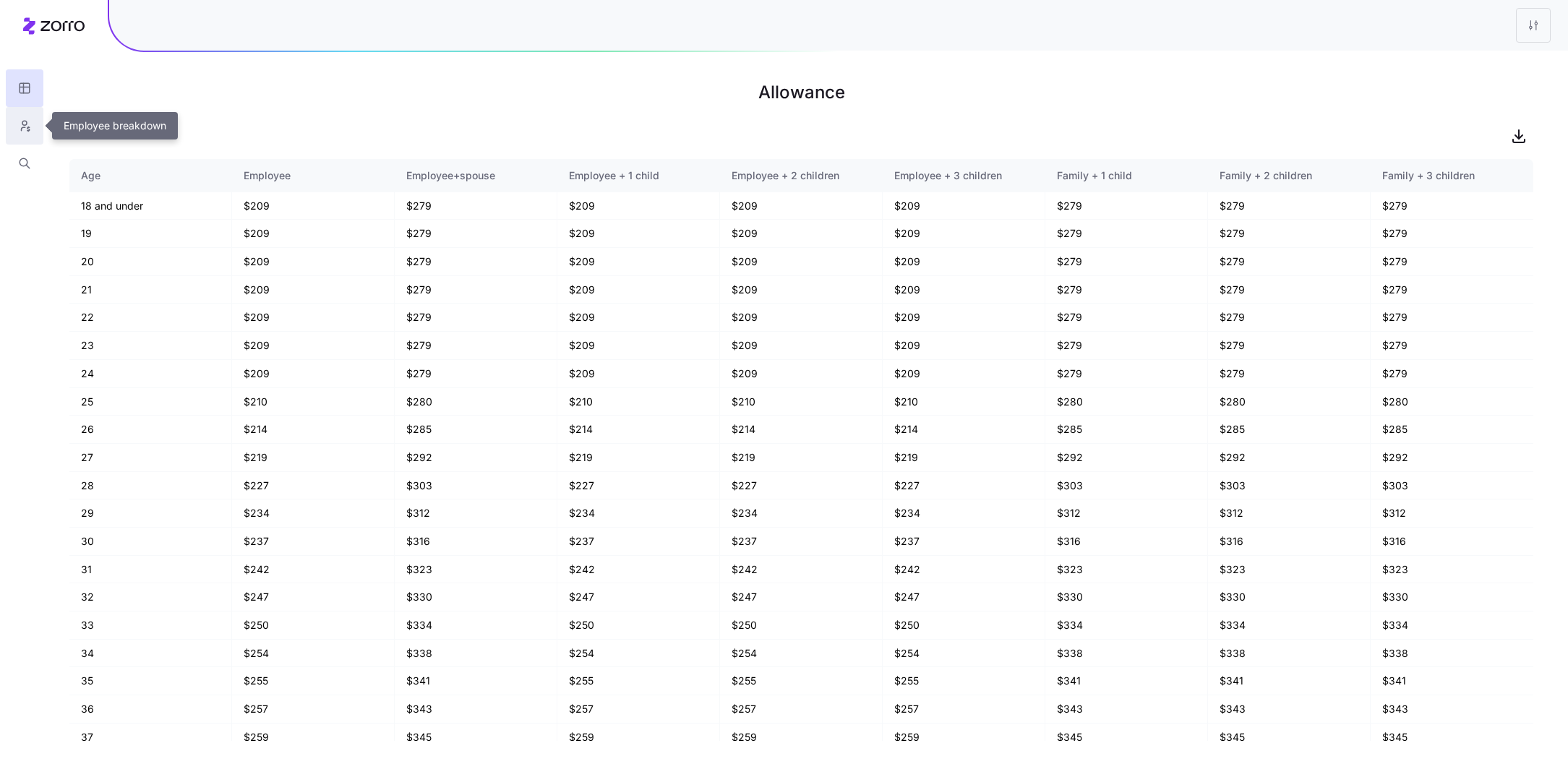
click at [18, 120] on icon "button" at bounding box center [24, 126] width 13 height 14
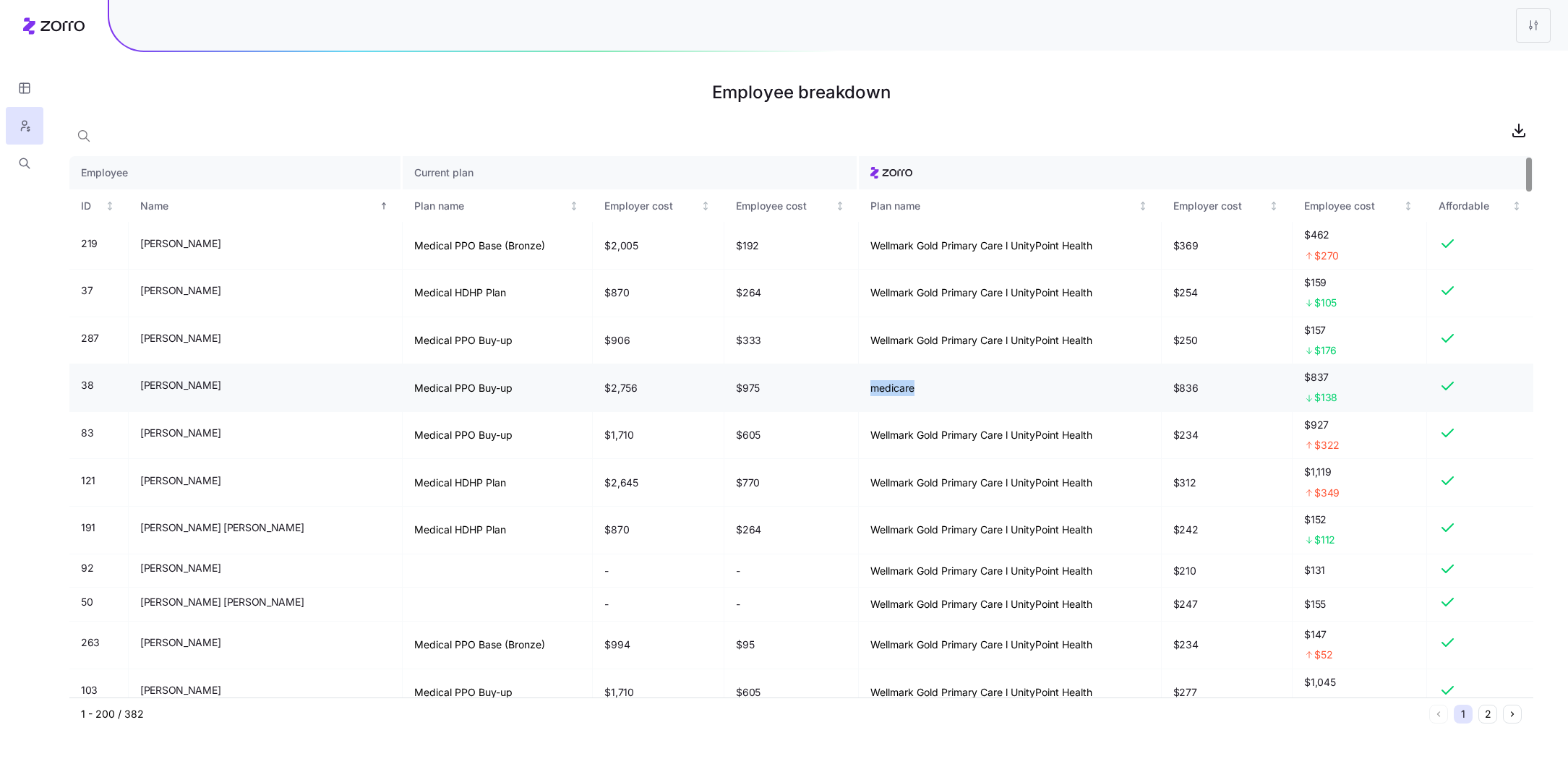
drag, startPoint x: 885, startPoint y: 383, endPoint x: 824, endPoint y: 383, distance: 61.0
click at [824, 383] on tr "38 Alan Bollinger Medical PPO Buy-up $2,756 $975 medicare $836 $837 $138" at bounding box center [801, 388] width 1464 height 48
click at [884, 396] on td "medicare" at bounding box center [1010, 388] width 303 height 48
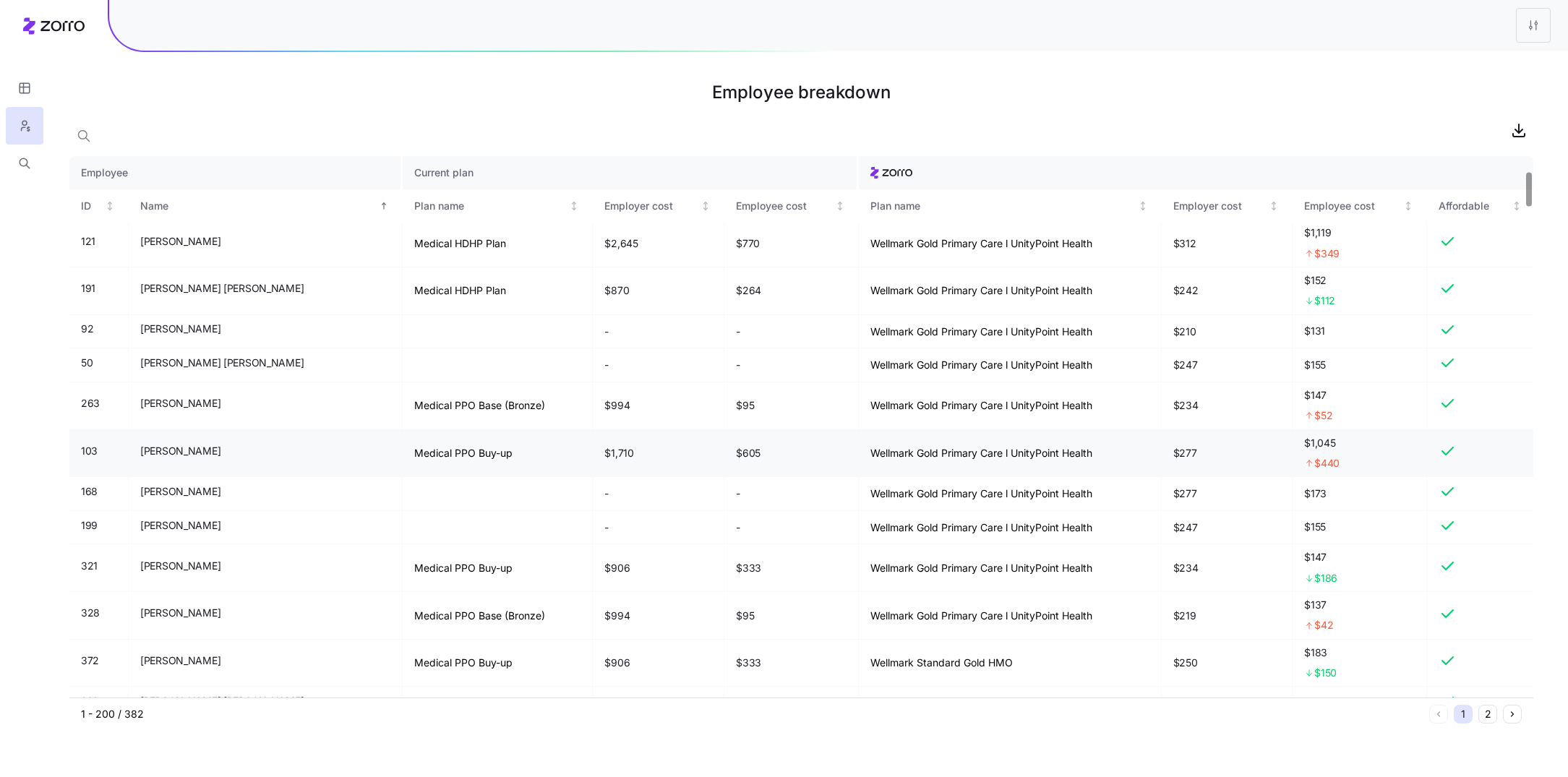
scroll to position [238, 0]
